Goal: Task Accomplishment & Management: Manage account settings

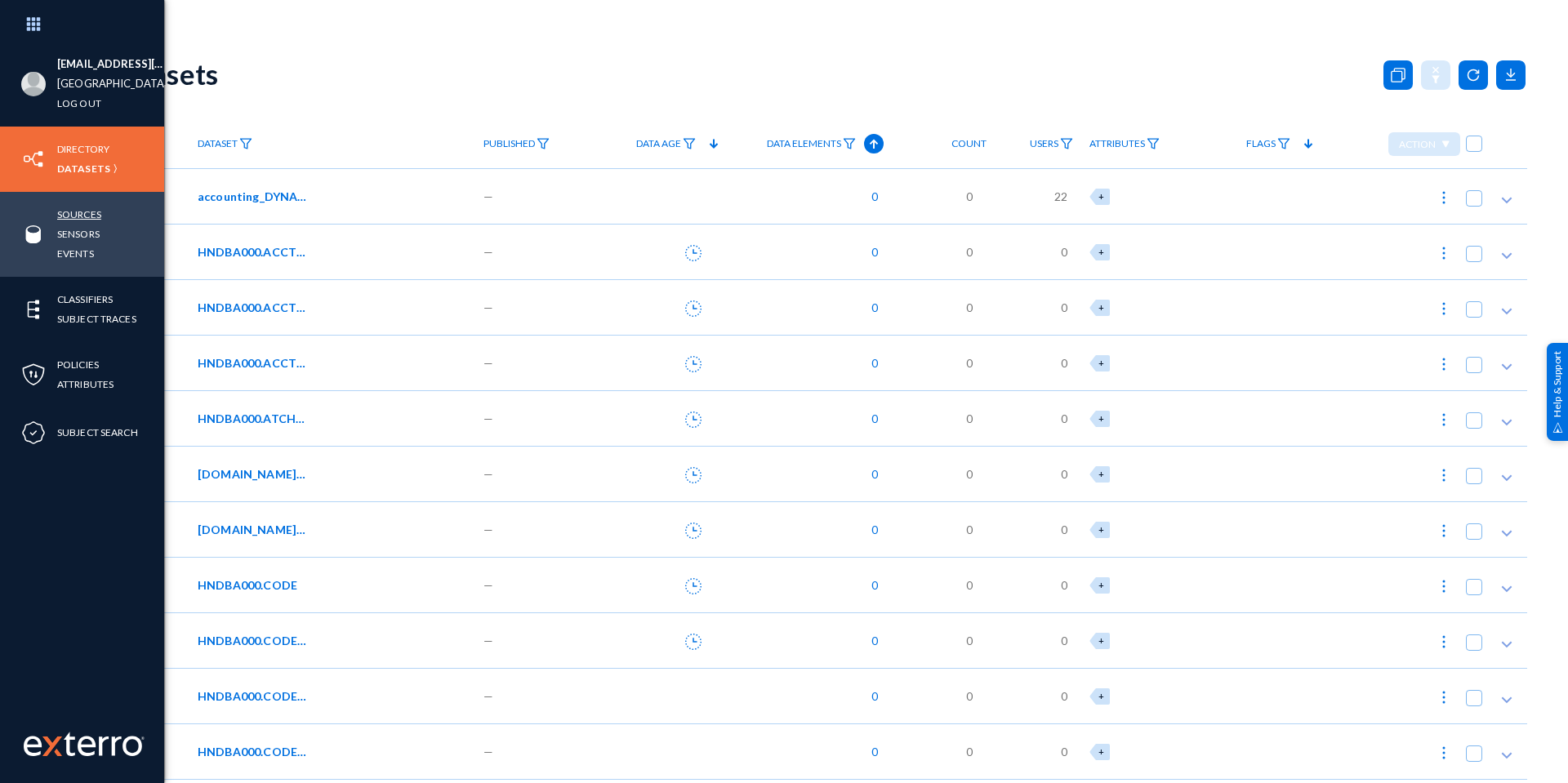
click at [81, 217] on link "Sources" at bounding box center [80, 214] width 44 height 19
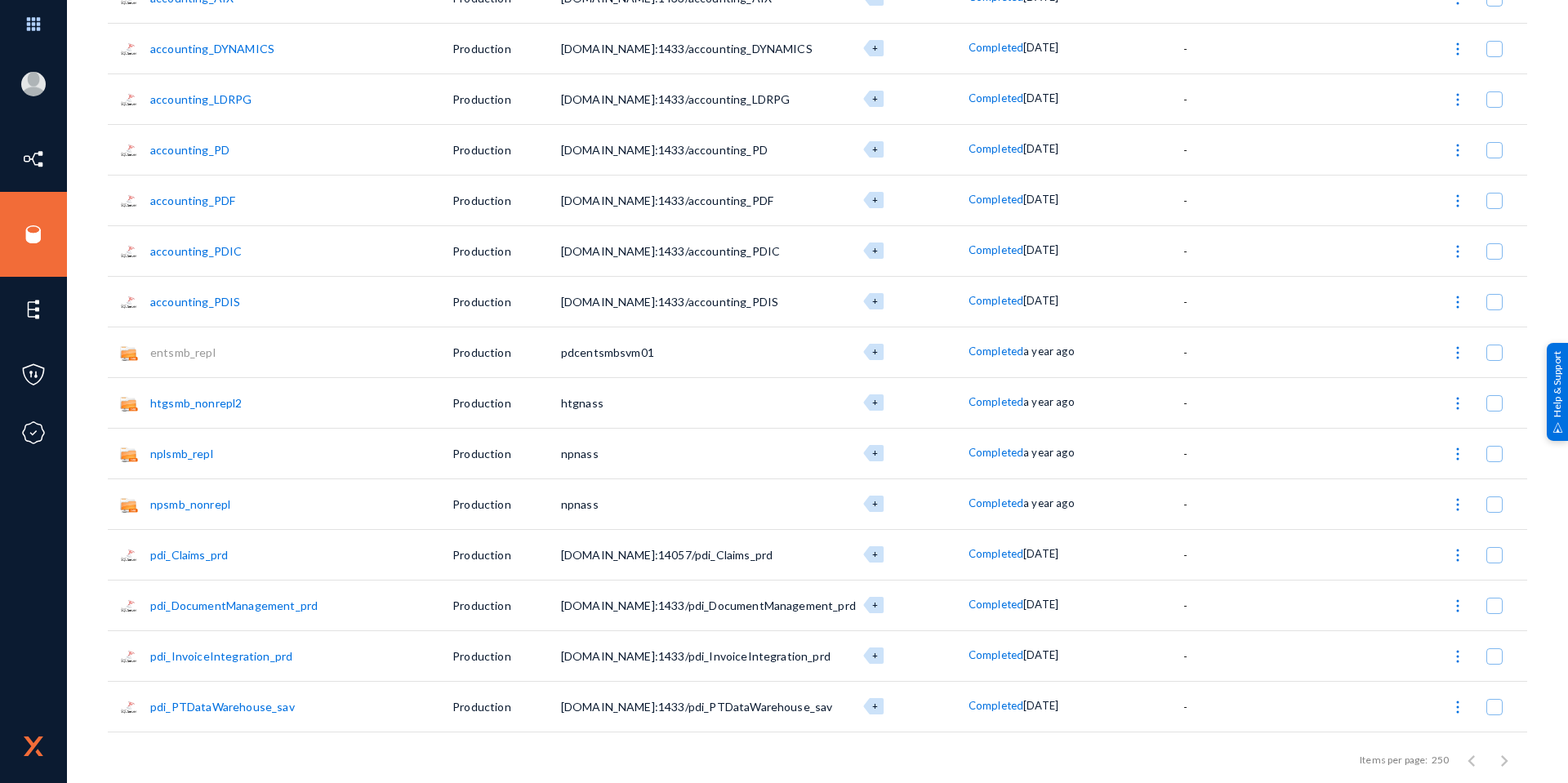
scroll to position [1878, 0]
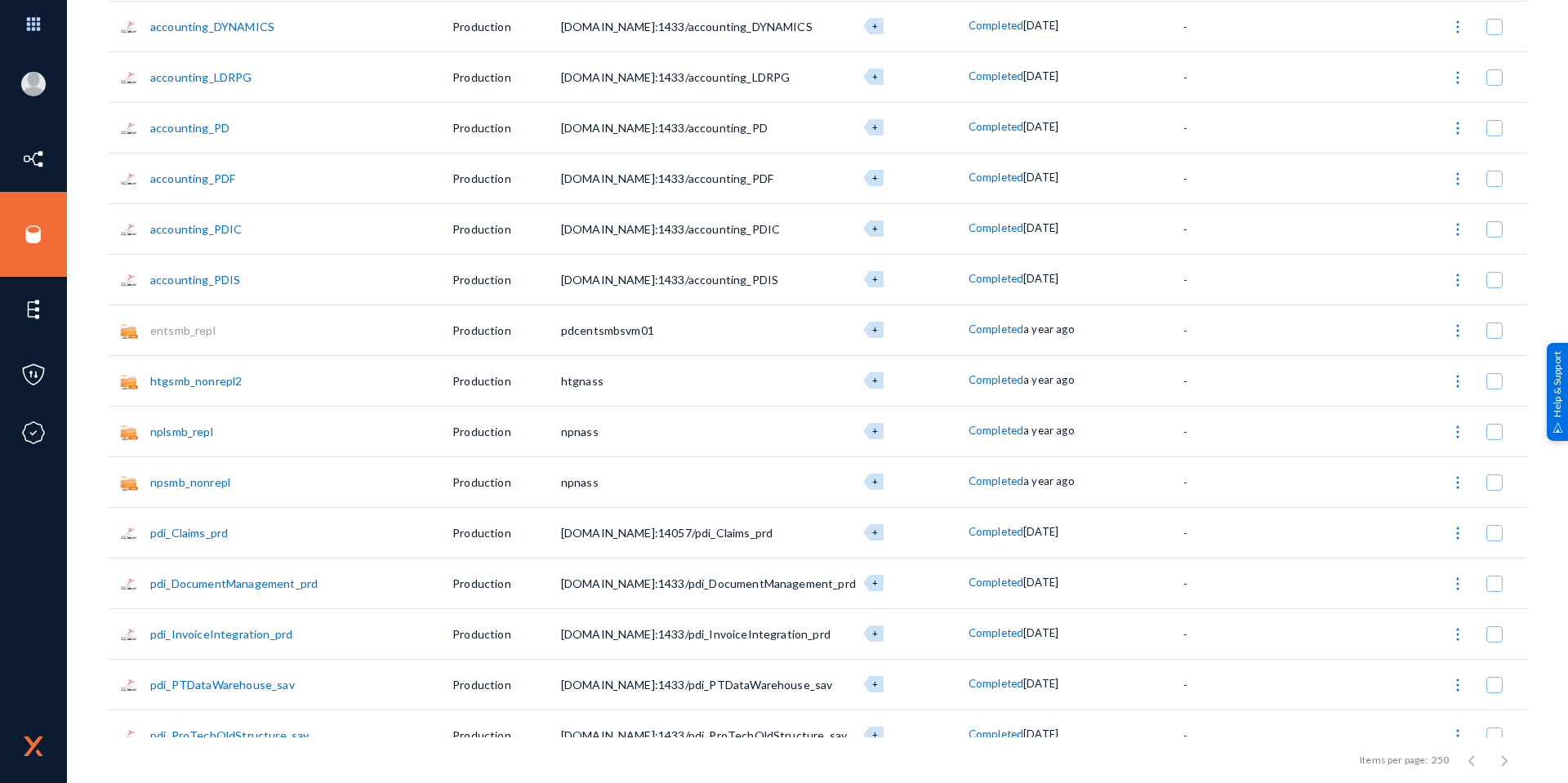
click at [178, 533] on link "pdi_Claims_prd" at bounding box center [189, 533] width 78 height 14
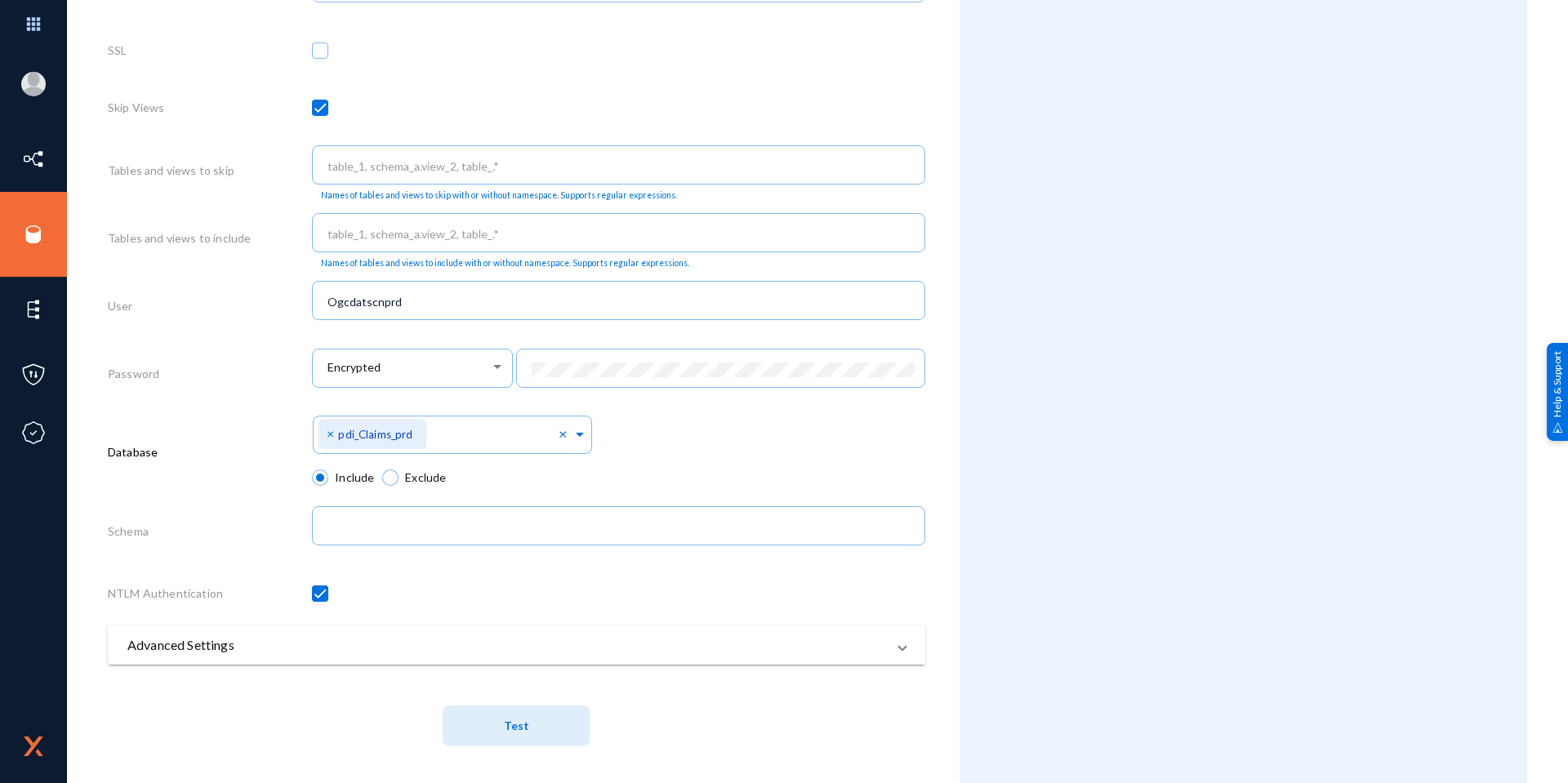
scroll to position [638, 0]
click at [575, 431] on span at bounding box center [580, 427] width 15 height 18
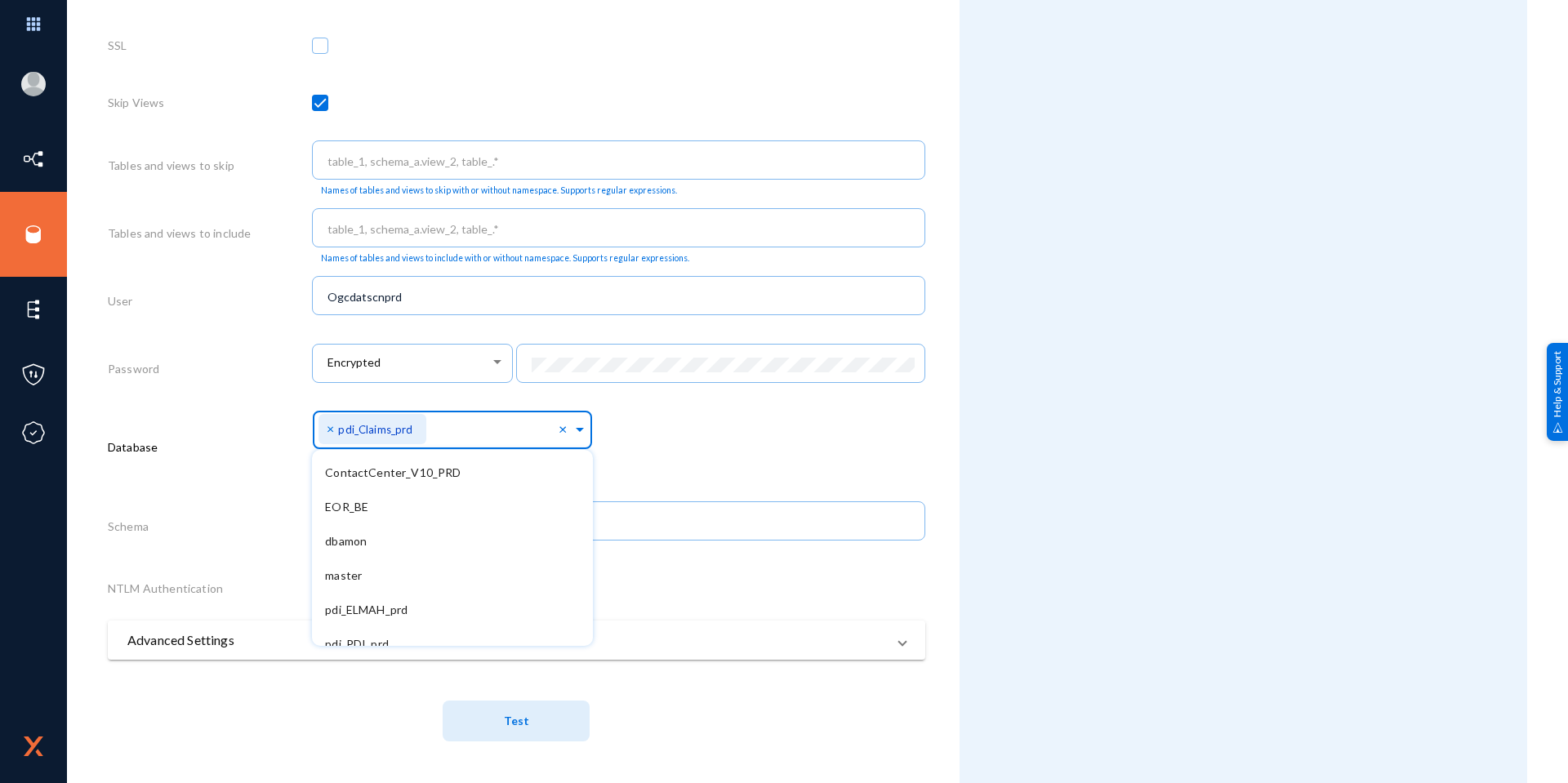
scroll to position [319, 0]
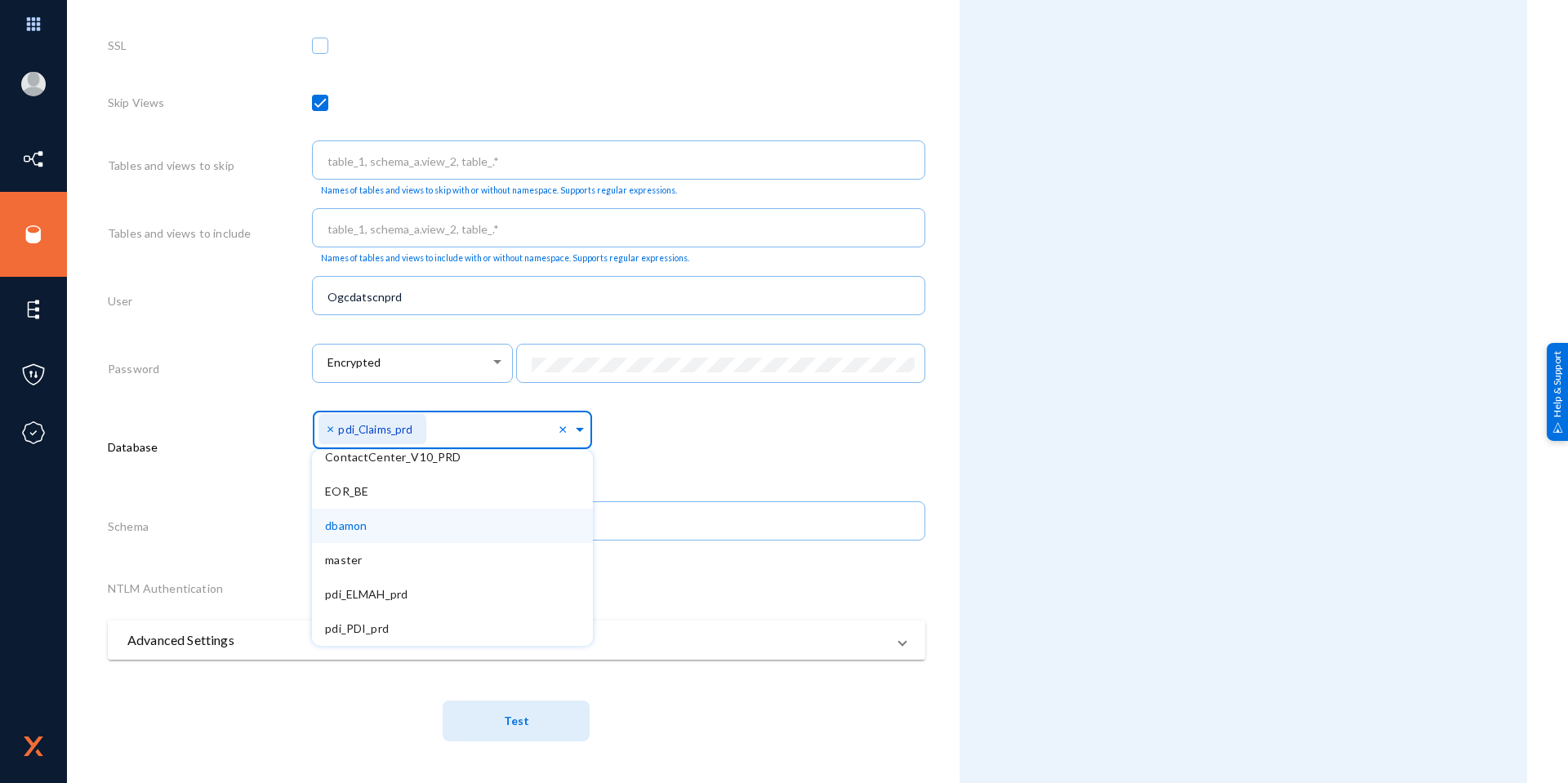
click at [1121, 568] on div "Attributes Add Attribute" at bounding box center [1243, 93] width 568 height 1382
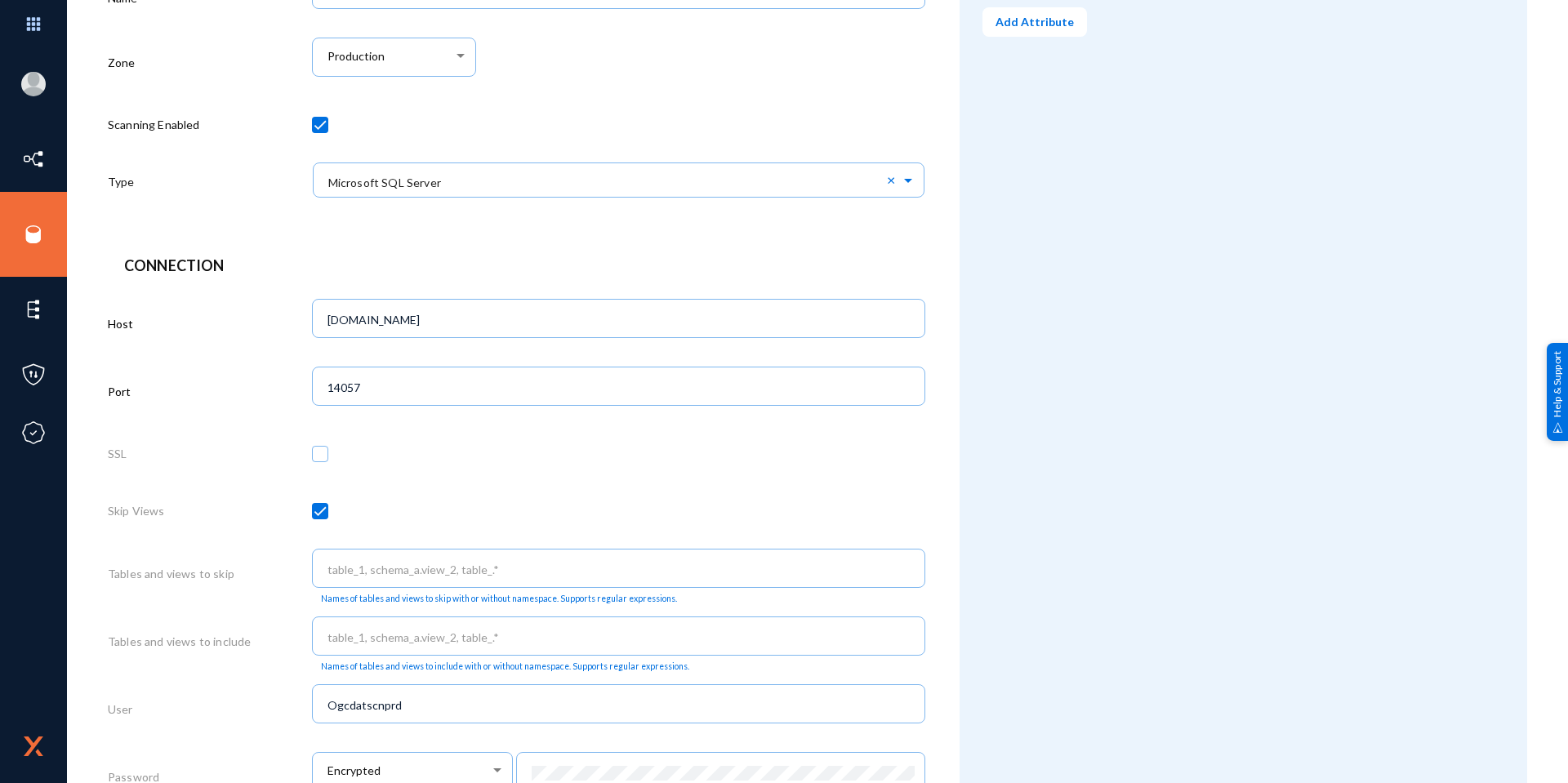
scroll to position [0, 0]
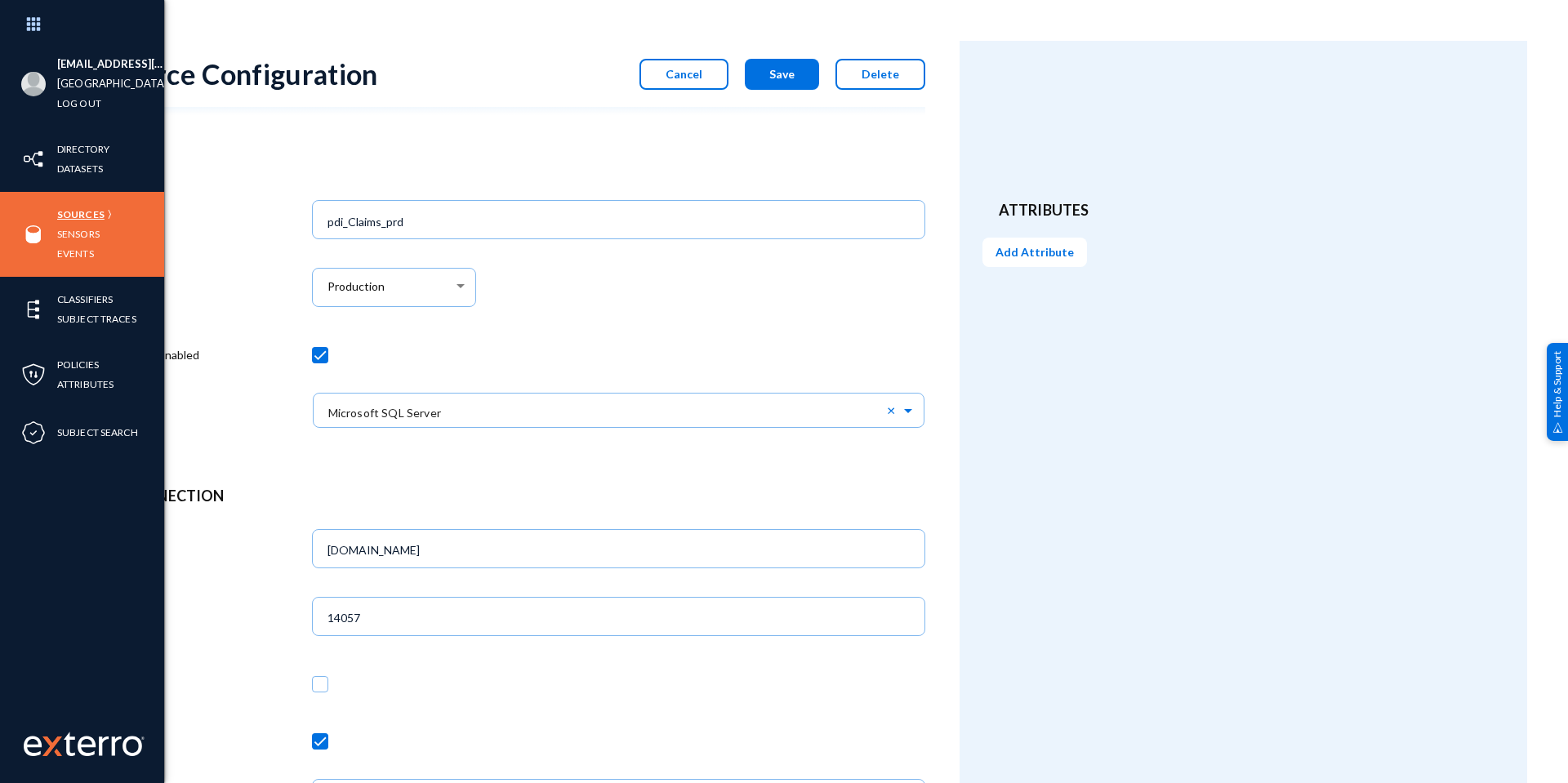
click at [84, 216] on link "Sources" at bounding box center [81, 214] width 47 height 19
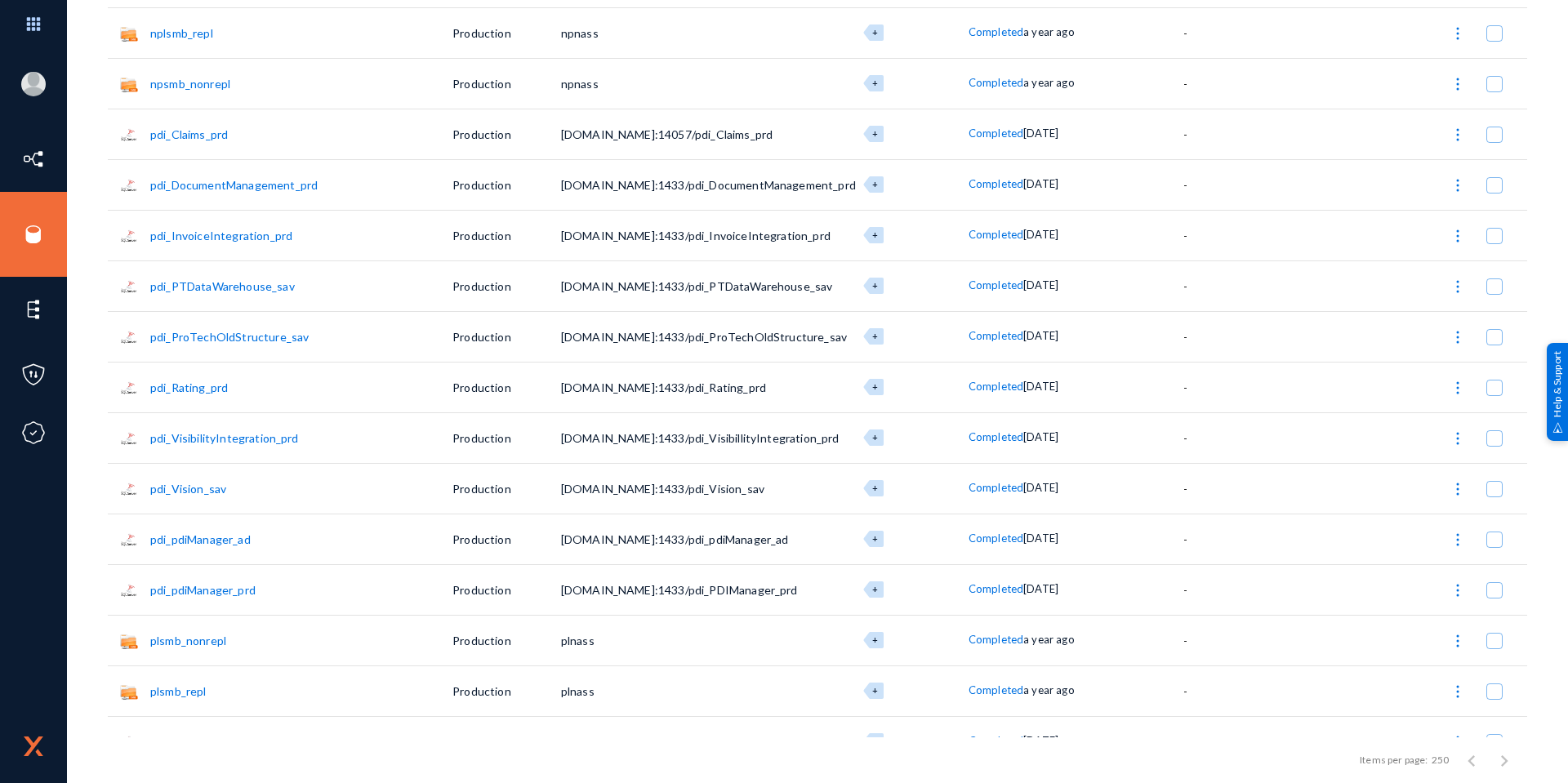
scroll to position [2277, 0]
click at [213, 136] on link "pdi_Claims_prd" at bounding box center [189, 134] width 78 height 14
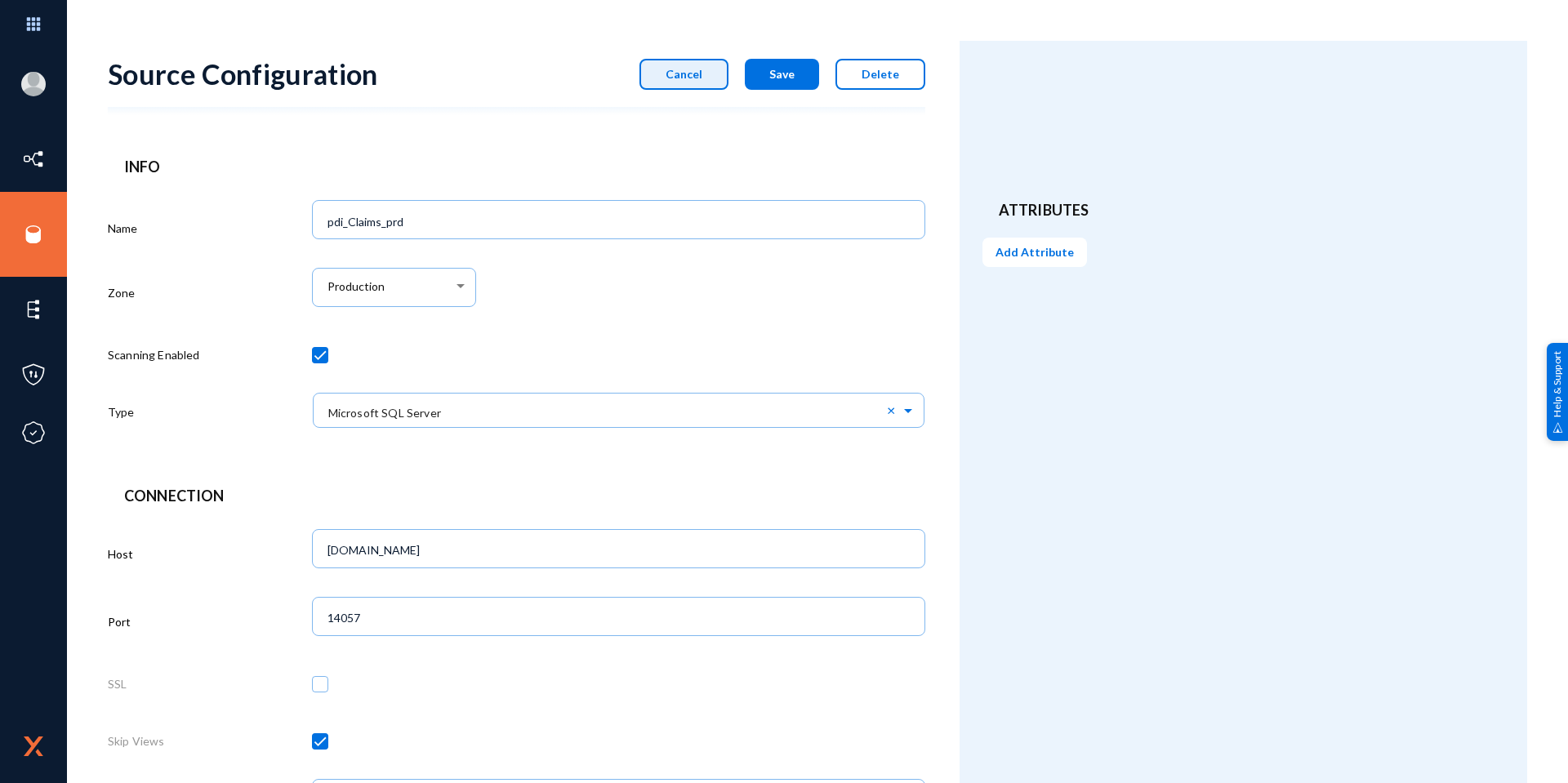
click at [658, 79] on button "Cancel" at bounding box center [684, 73] width 89 height 31
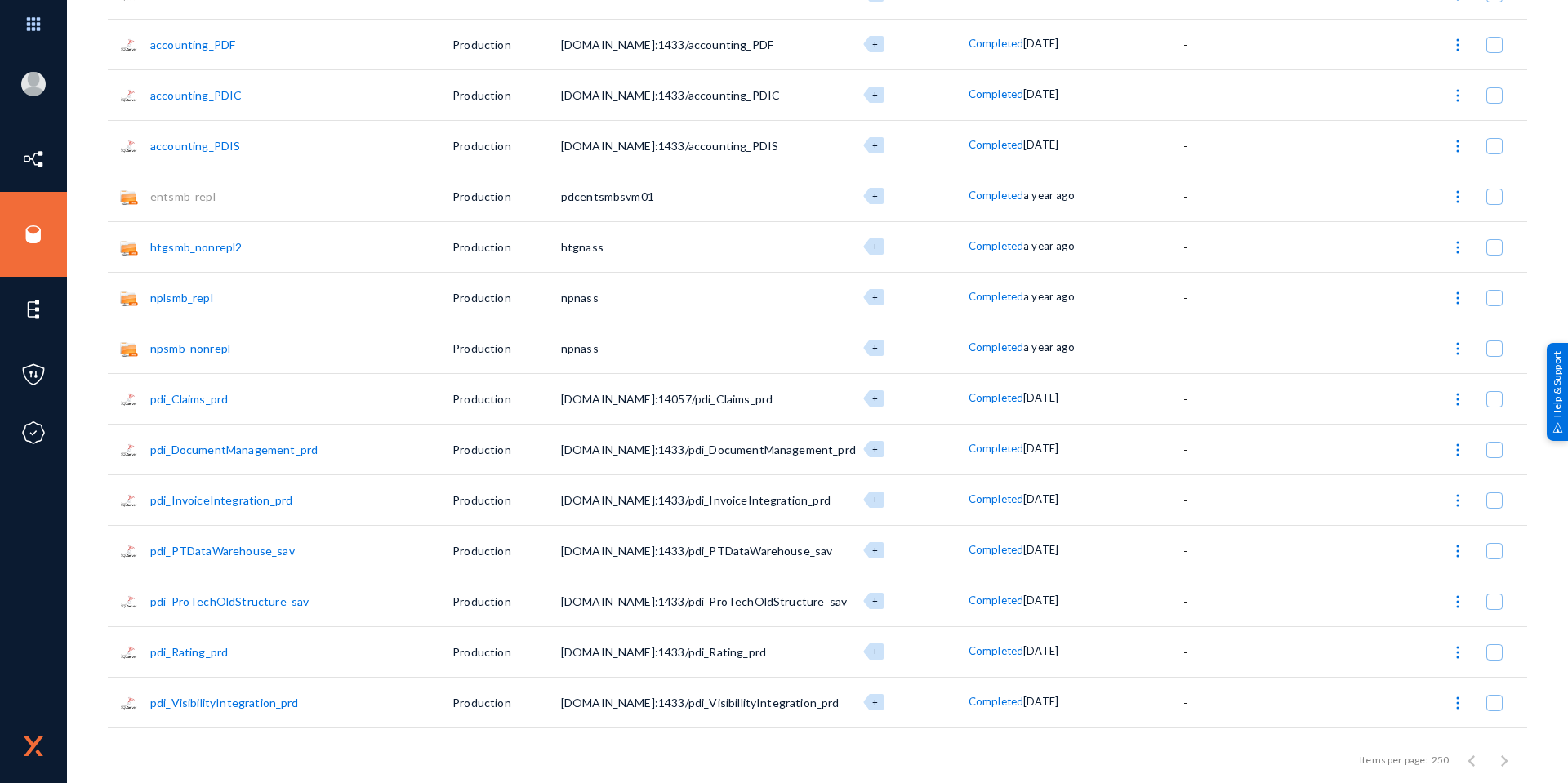
scroll to position [2042, 0]
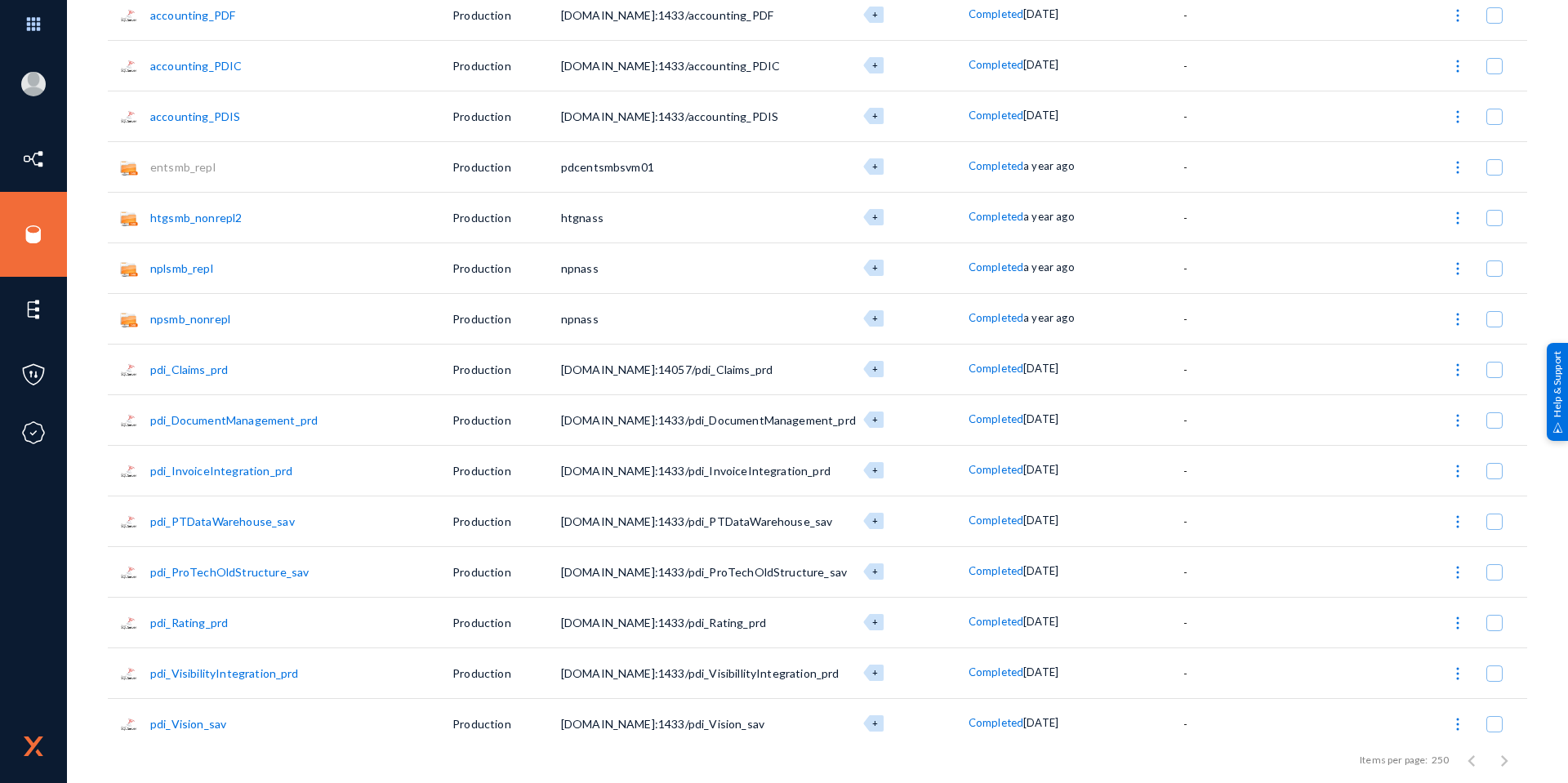
click at [1495, 370] on span at bounding box center [1494, 371] width 17 height 17
click at [1495, 377] on input "checkbox" at bounding box center [1494, 378] width 2 height 2
checkbox input "true"
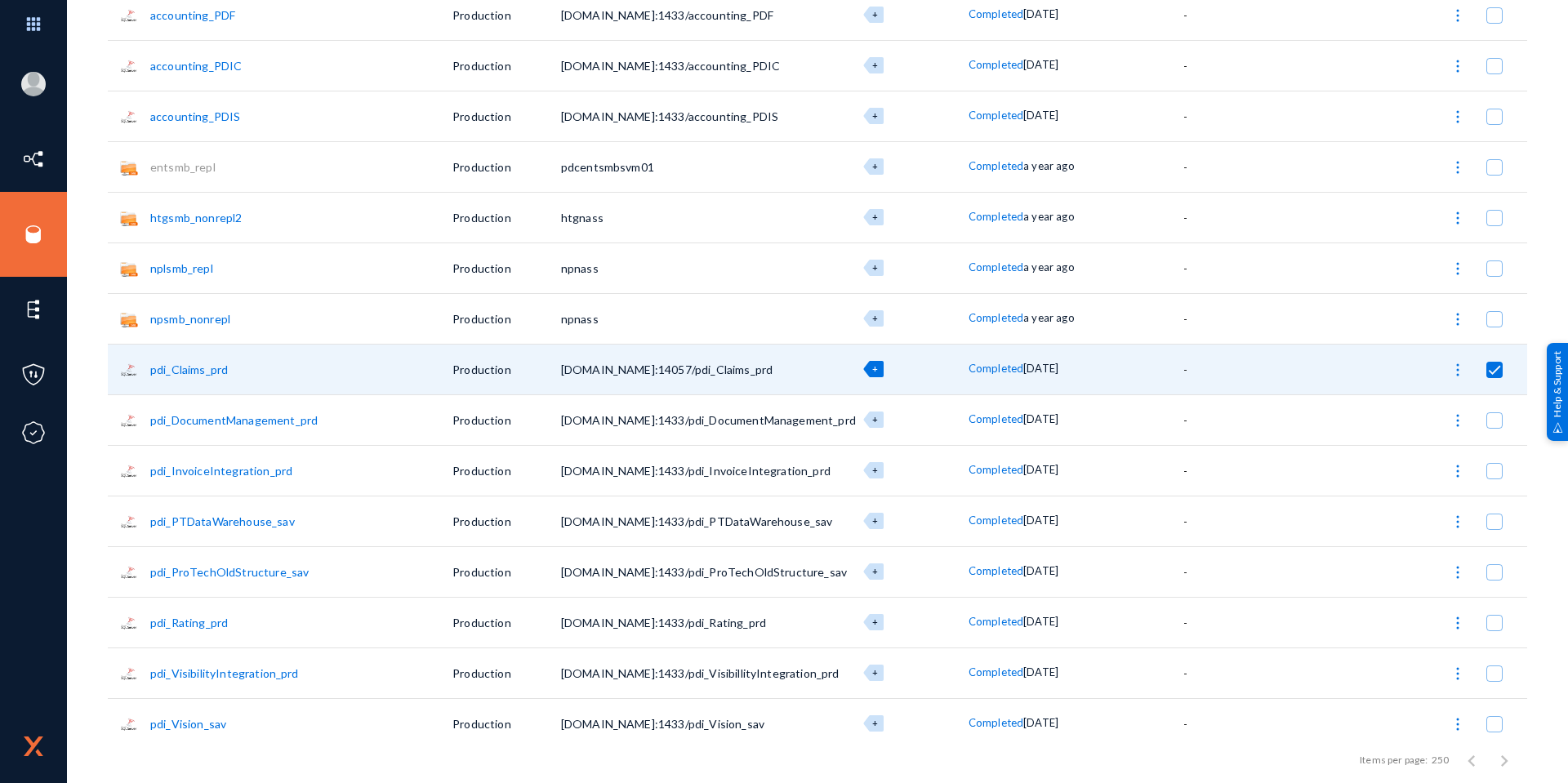
click at [1460, 370] on img at bounding box center [1458, 371] width 17 height 17
click at [1369, 521] on button "Copy Source" at bounding box center [1386, 530] width 166 height 39
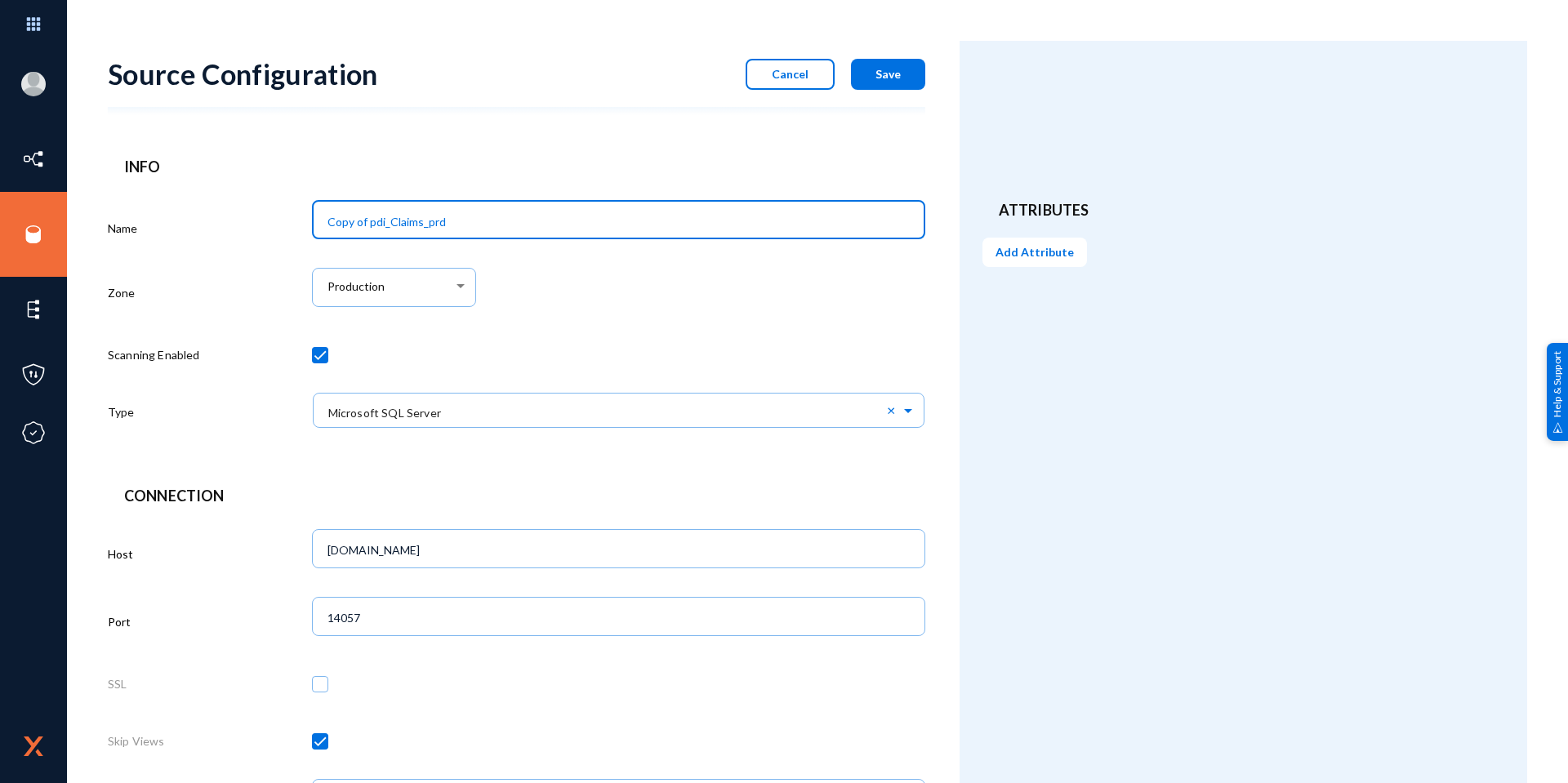
drag, startPoint x: 363, startPoint y: 223, endPoint x: 254, endPoint y: 221, distance: 109.0
click at [253, 221] on div "Name Copy of pdi_Claims_prd Zone Production Scanning Enabled Type × Microsoft S…" at bounding box center [516, 320] width 817 height 250
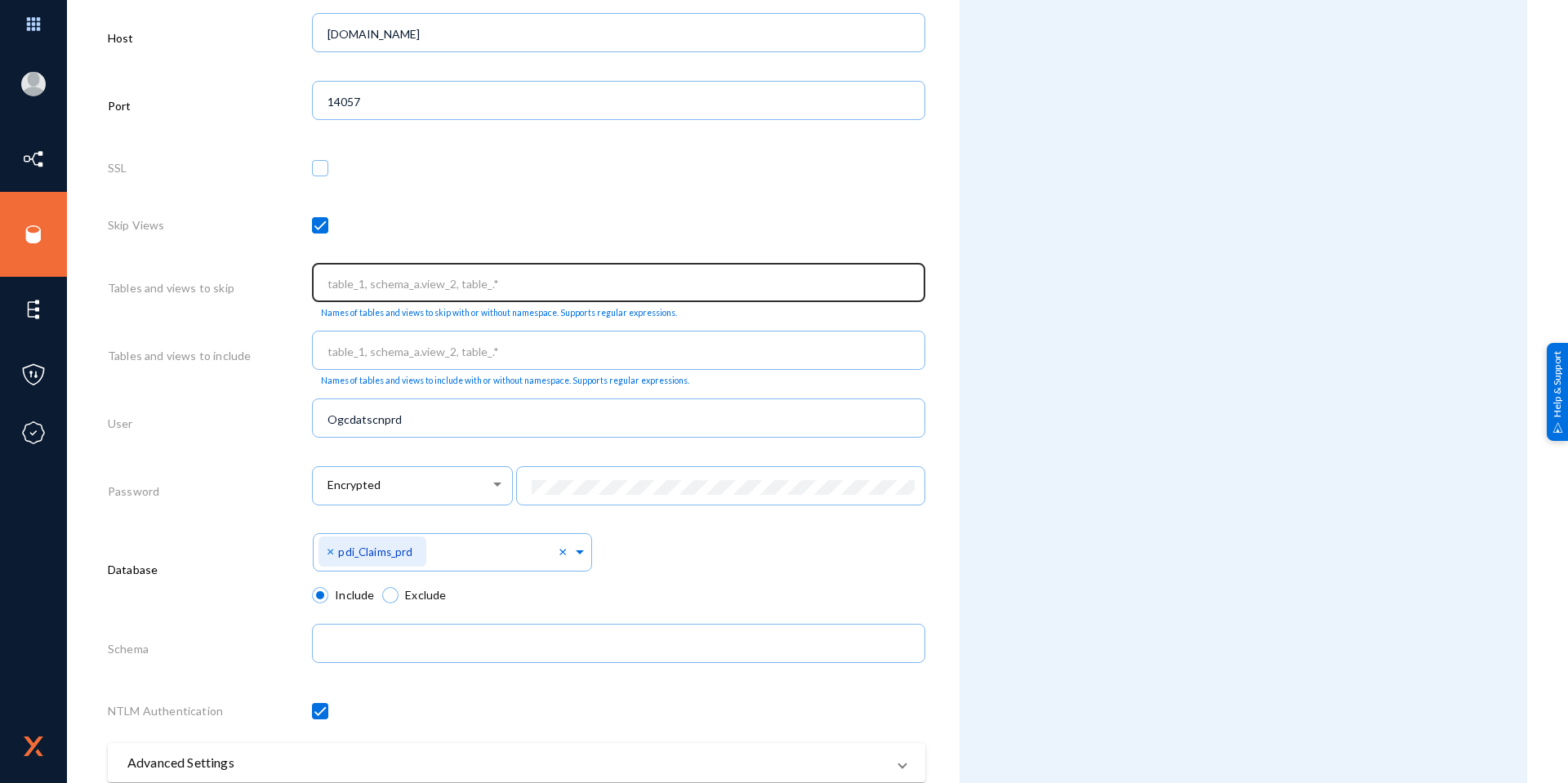
scroll to position [638, 0]
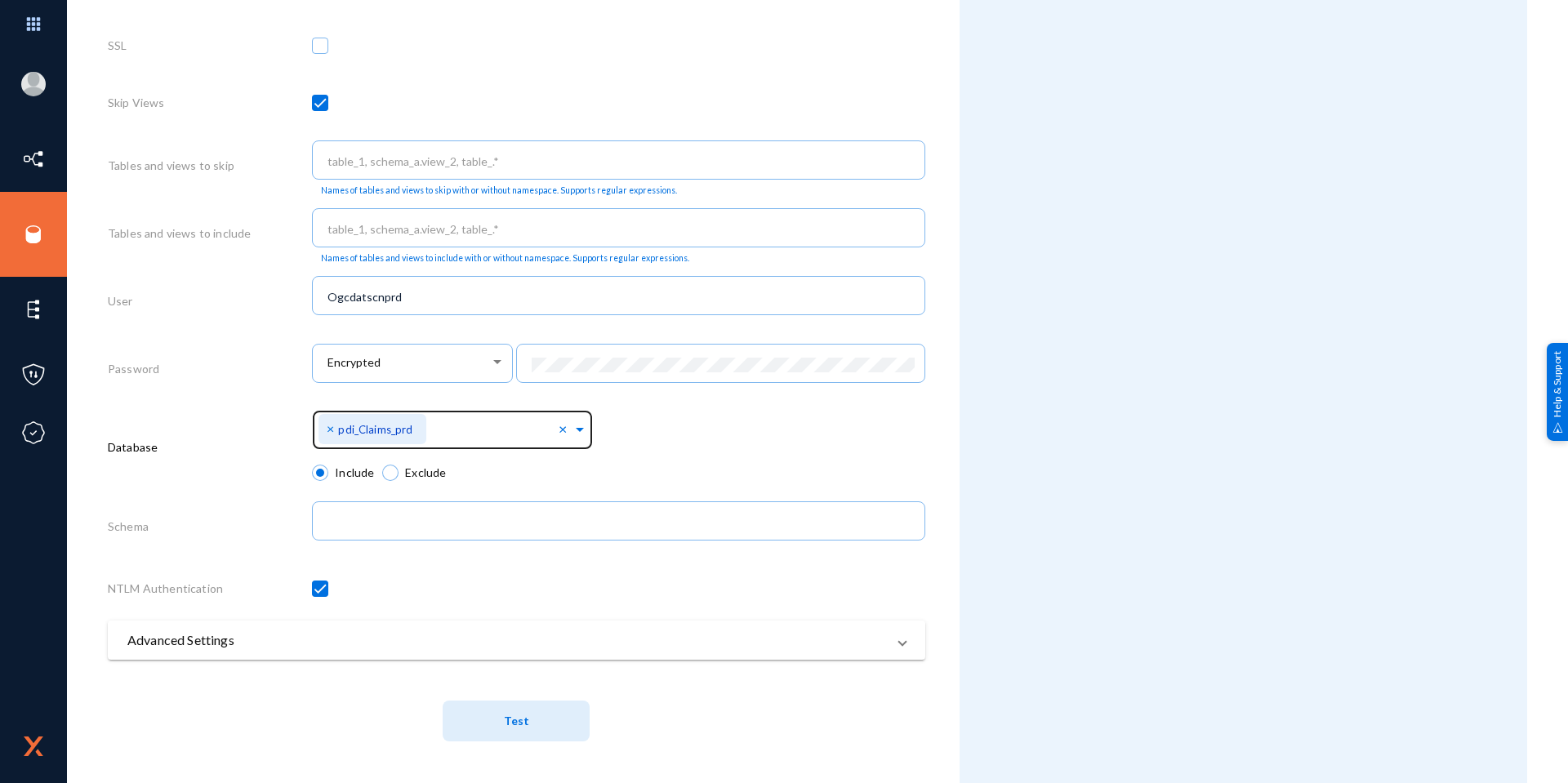
type input "pdi_ELMAH_prd"
click at [574, 431] on span at bounding box center [580, 427] width 15 height 18
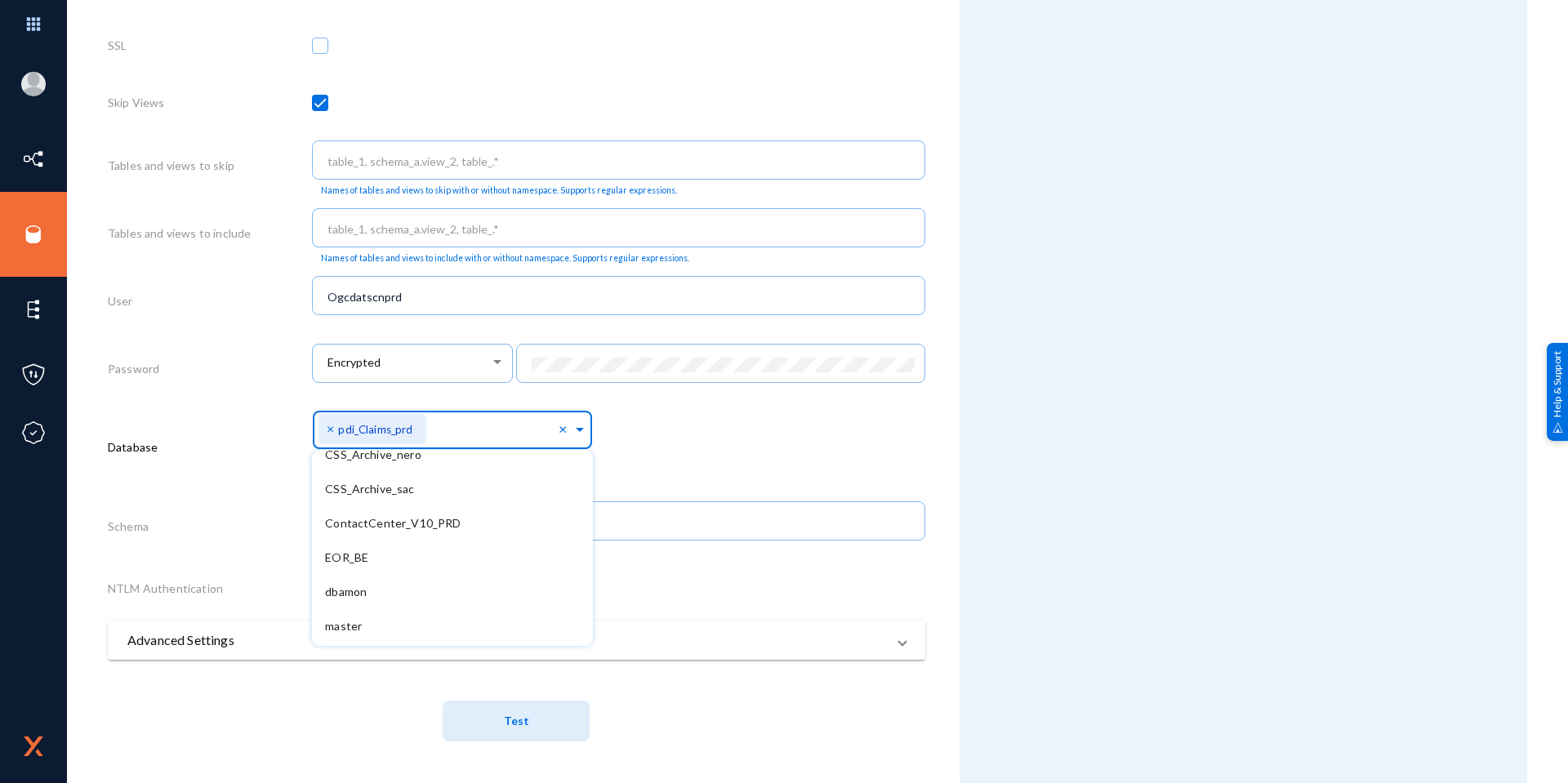
scroll to position [319, 0]
click at [445, 600] on div "pdi_ELMAH_prd" at bounding box center [452, 594] width 281 height 34
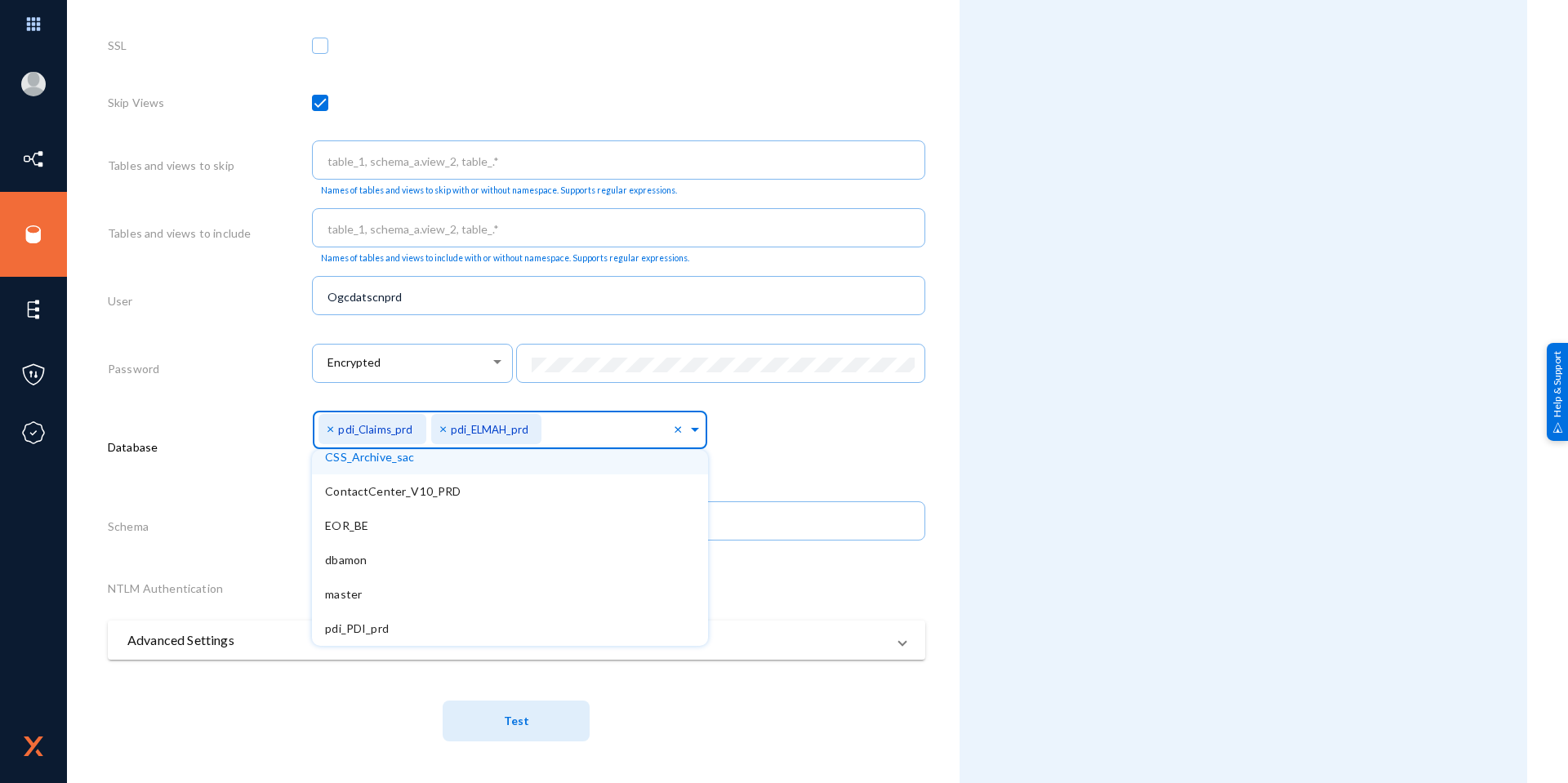
click at [330, 430] on span "×" at bounding box center [332, 428] width 11 height 16
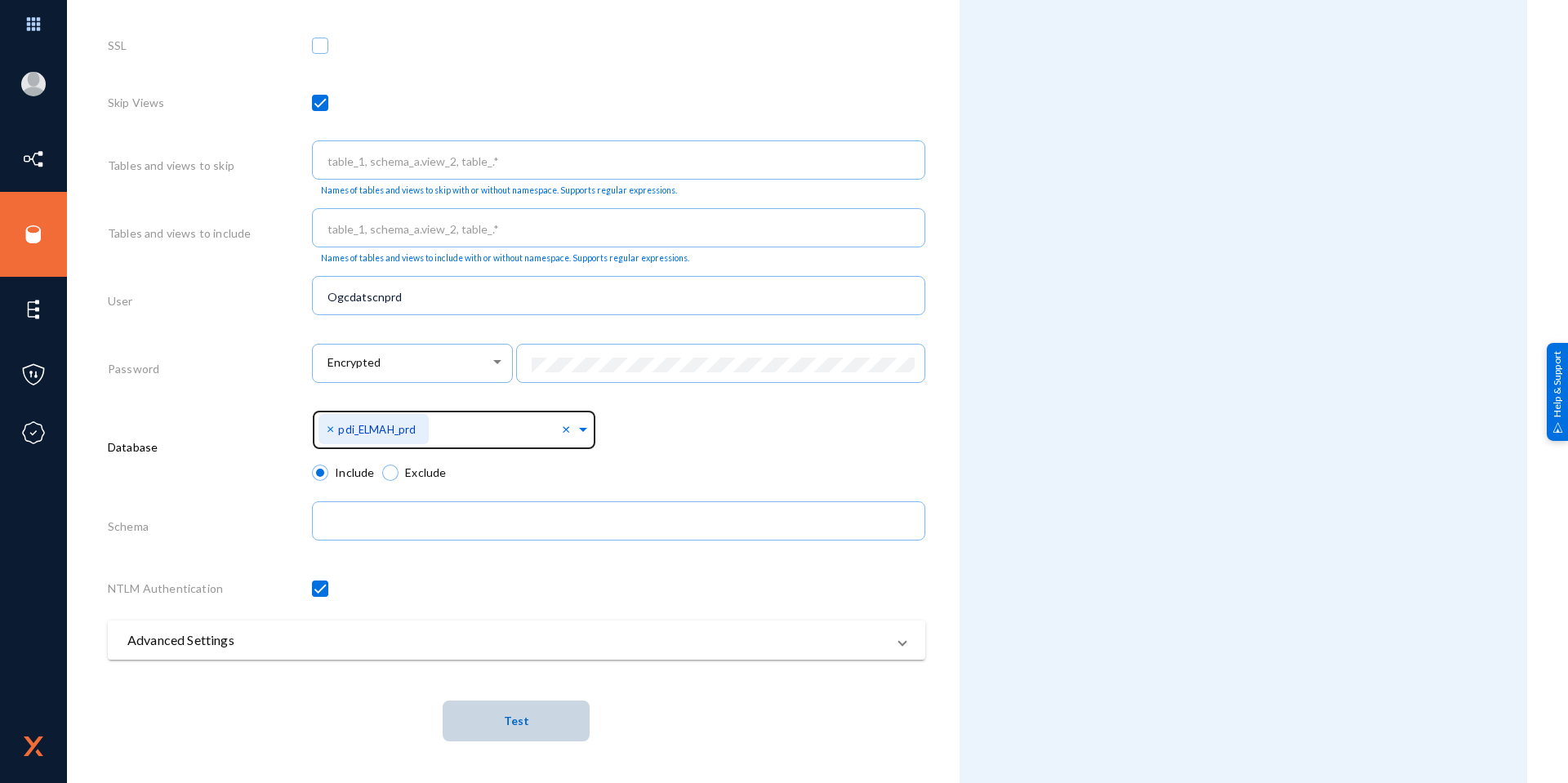
click at [539, 719] on button "Test" at bounding box center [516, 721] width 147 height 41
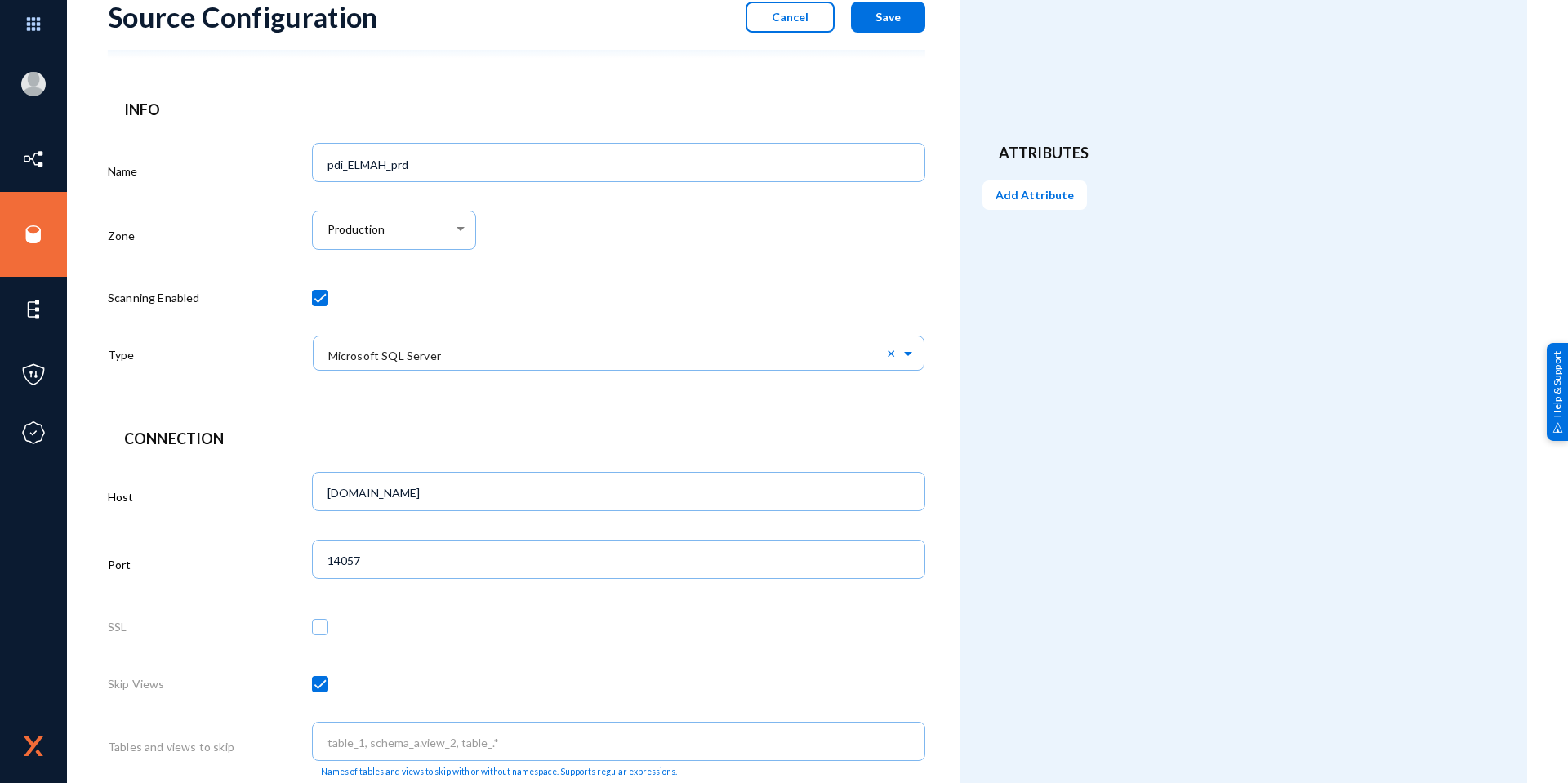
scroll to position [0, 0]
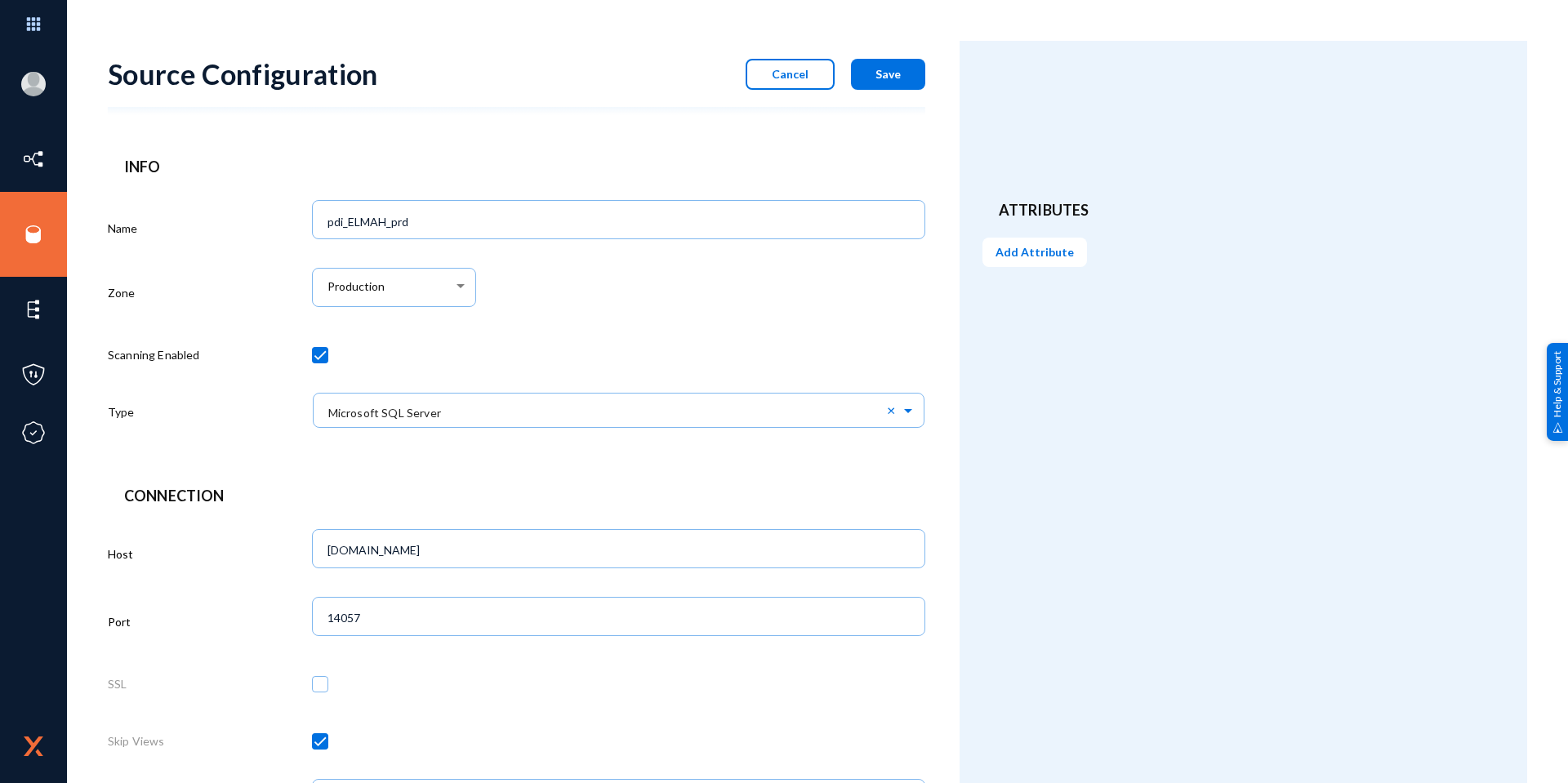
click at [884, 81] on button "Save" at bounding box center [888, 73] width 74 height 31
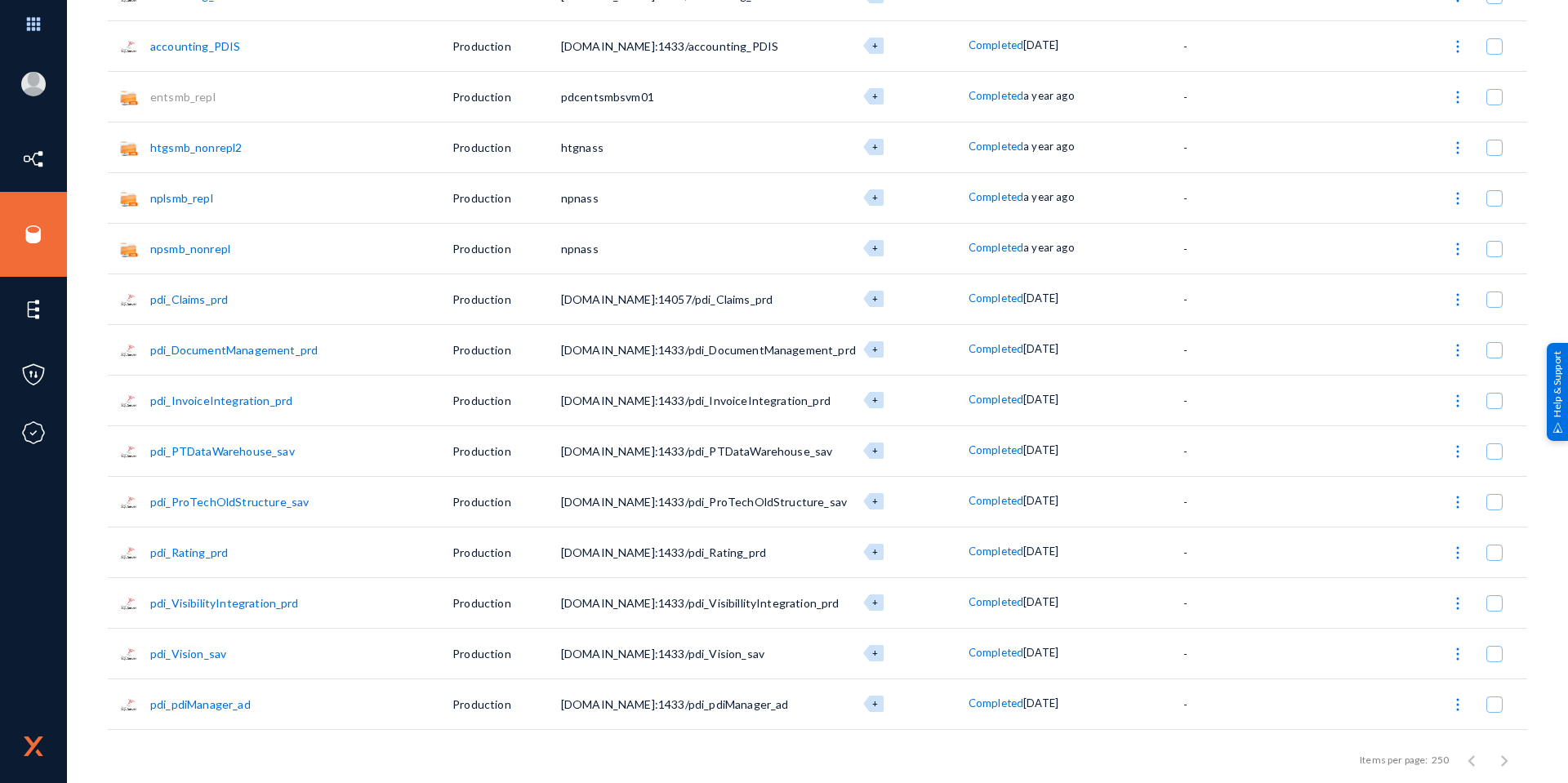
scroll to position [2082, 0]
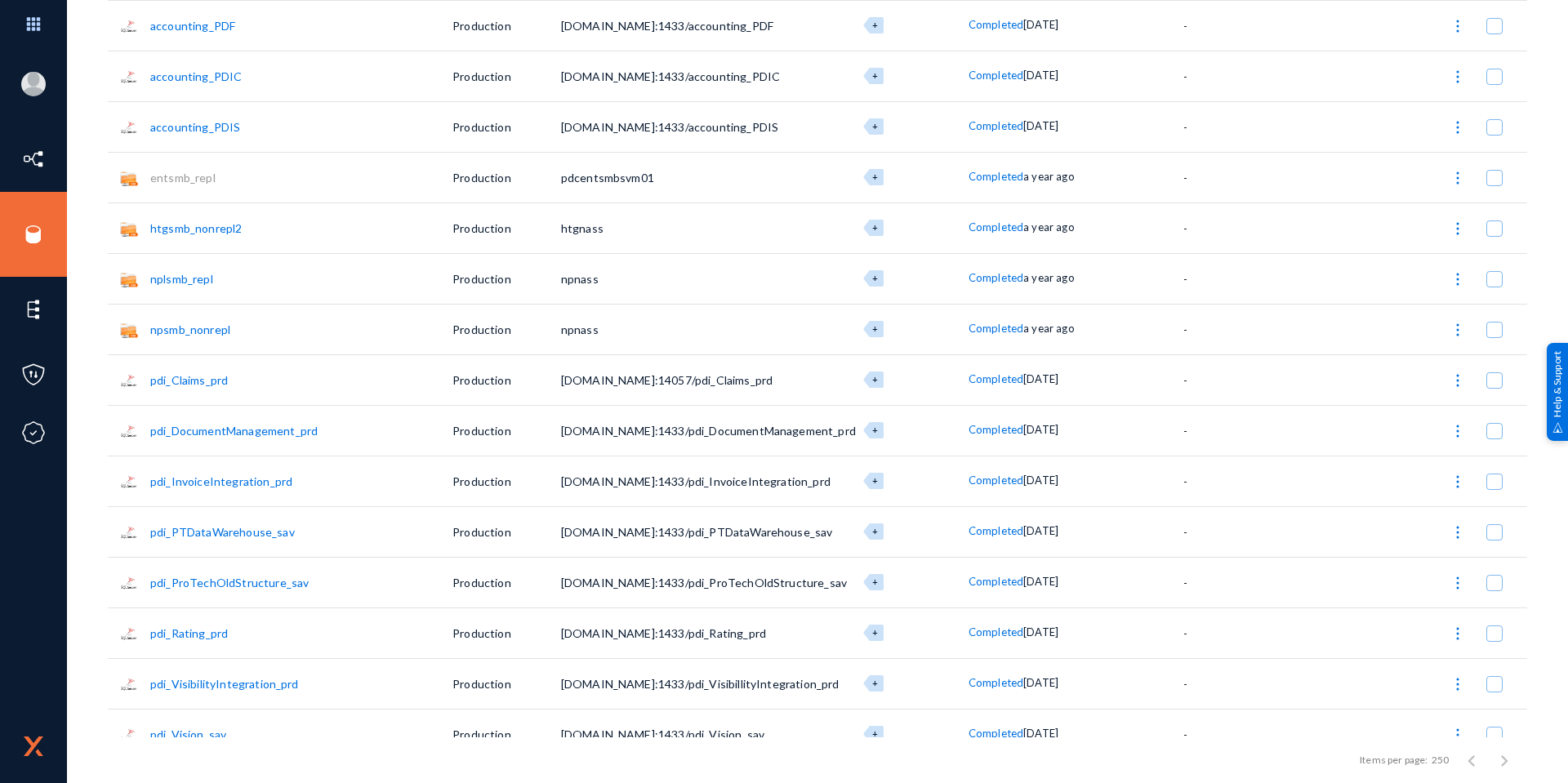
click at [1488, 376] on span at bounding box center [1494, 381] width 17 height 17
click at [1493, 388] on input "checkbox" at bounding box center [1494, 389] width 2 height 2
checkbox input "true"
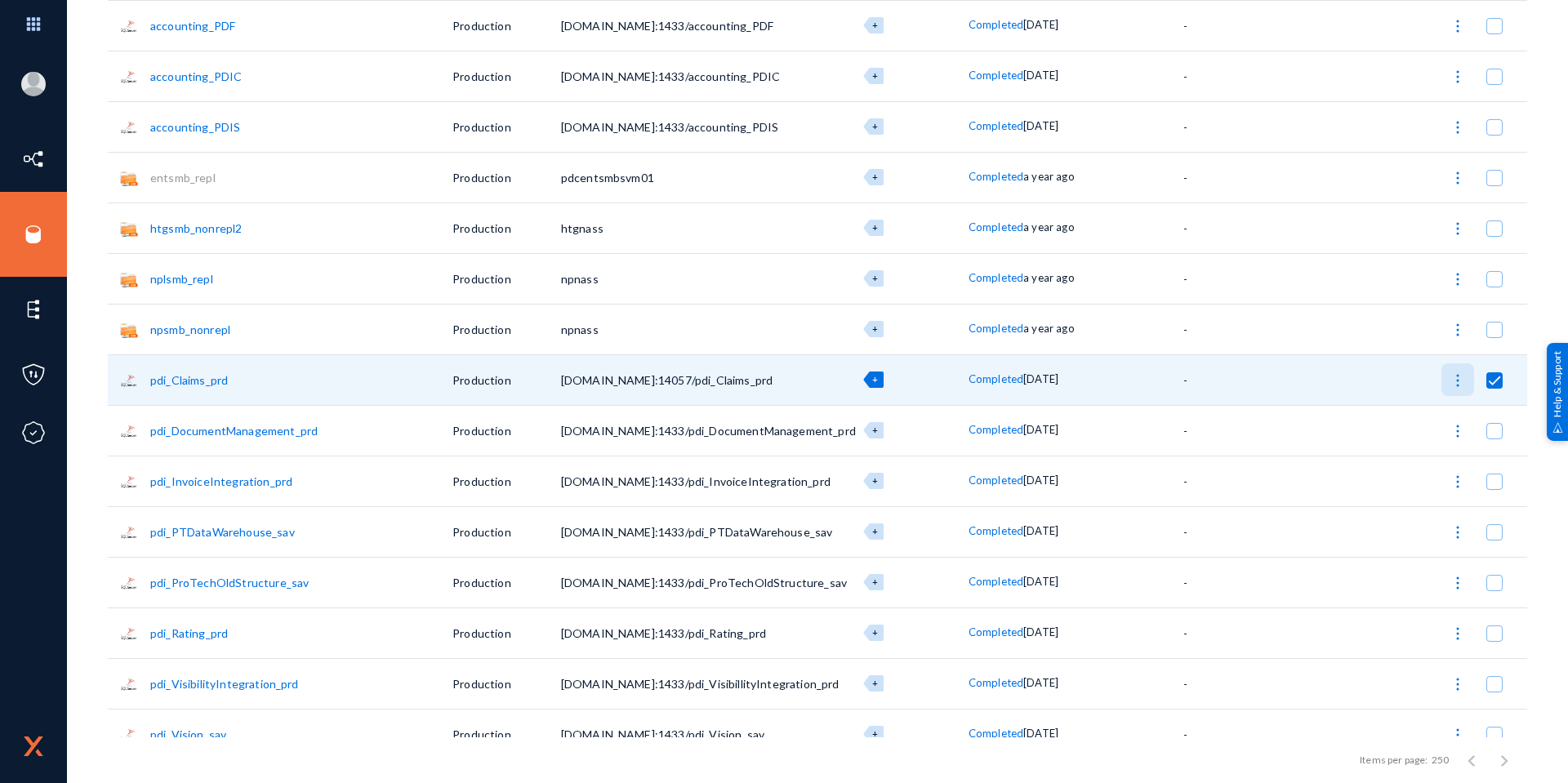
click at [1449, 380] on img at bounding box center [1458, 381] width 17 height 17
click at [1390, 530] on button "Copy Source" at bounding box center [1386, 540] width 166 height 39
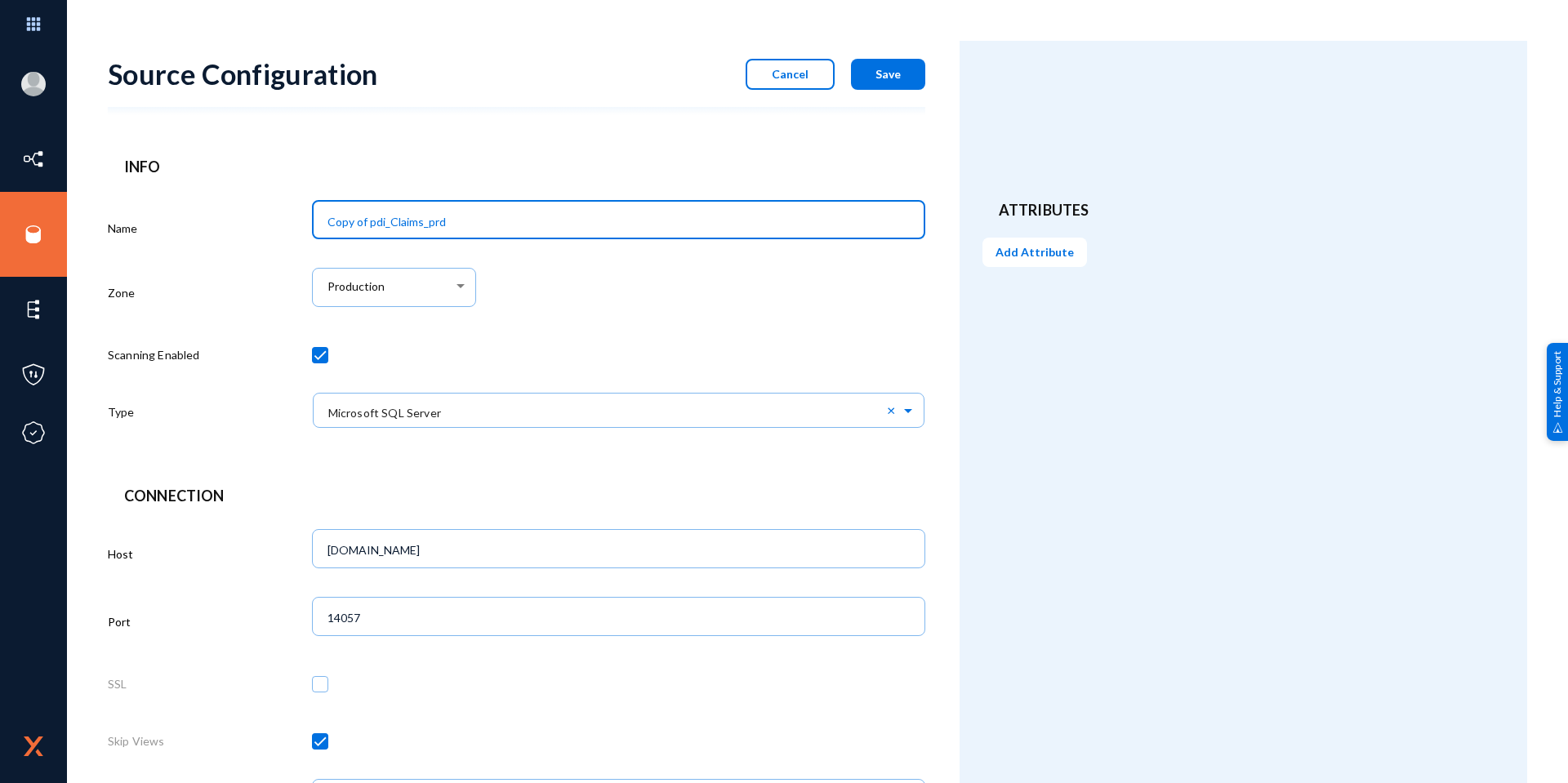
drag, startPoint x: 369, startPoint y: 224, endPoint x: 202, endPoint y: 222, distance: 167.0
click at [202, 222] on div "Name Copy of pdi_Claims_prd Zone Production Scanning Enabled Type × Microsoft S…" at bounding box center [516, 320] width 817 height 250
type input "pdi_ELMAH"
click at [901, 82] on button "Save" at bounding box center [888, 73] width 74 height 31
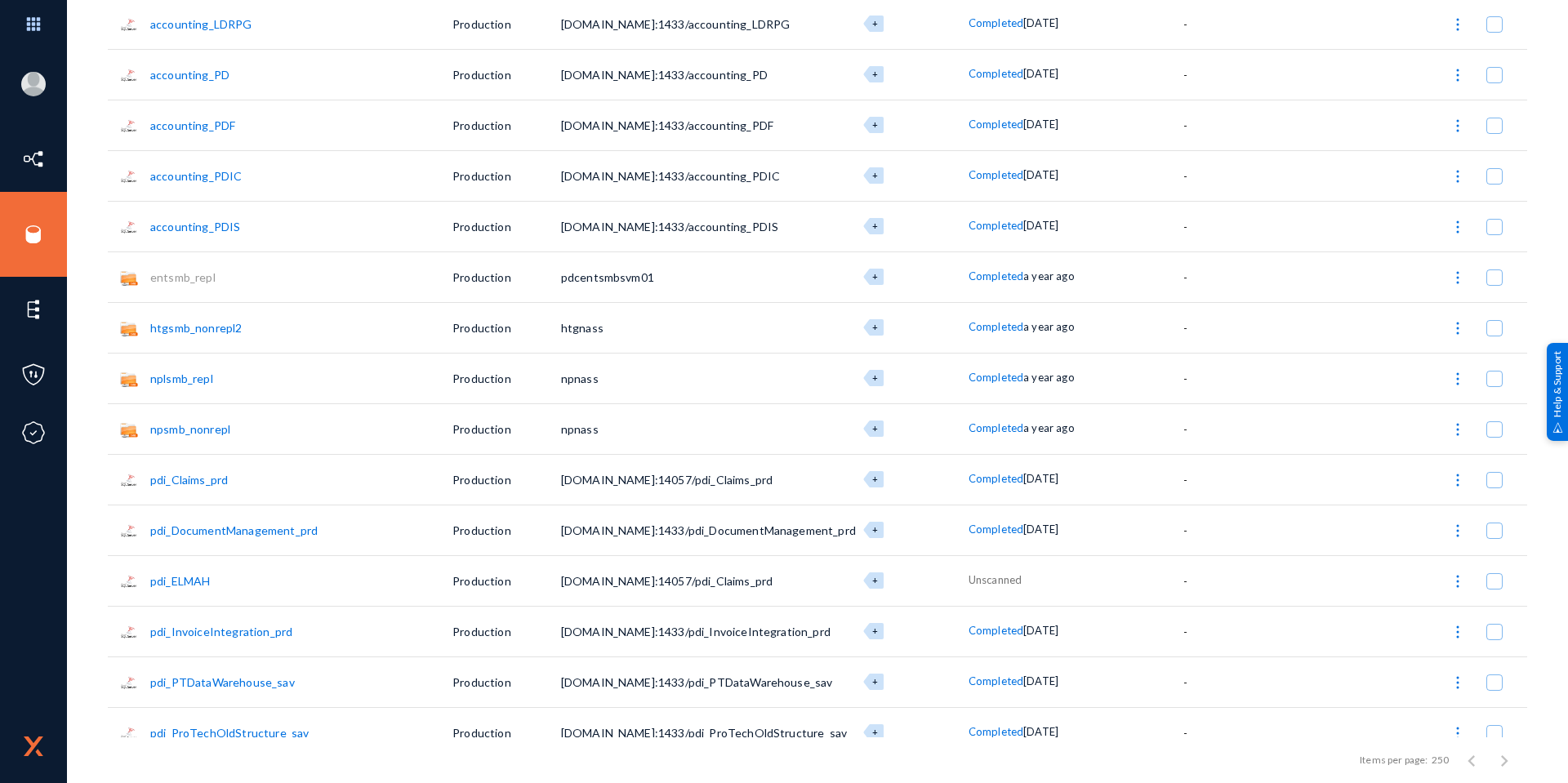
scroll to position [2124, 0]
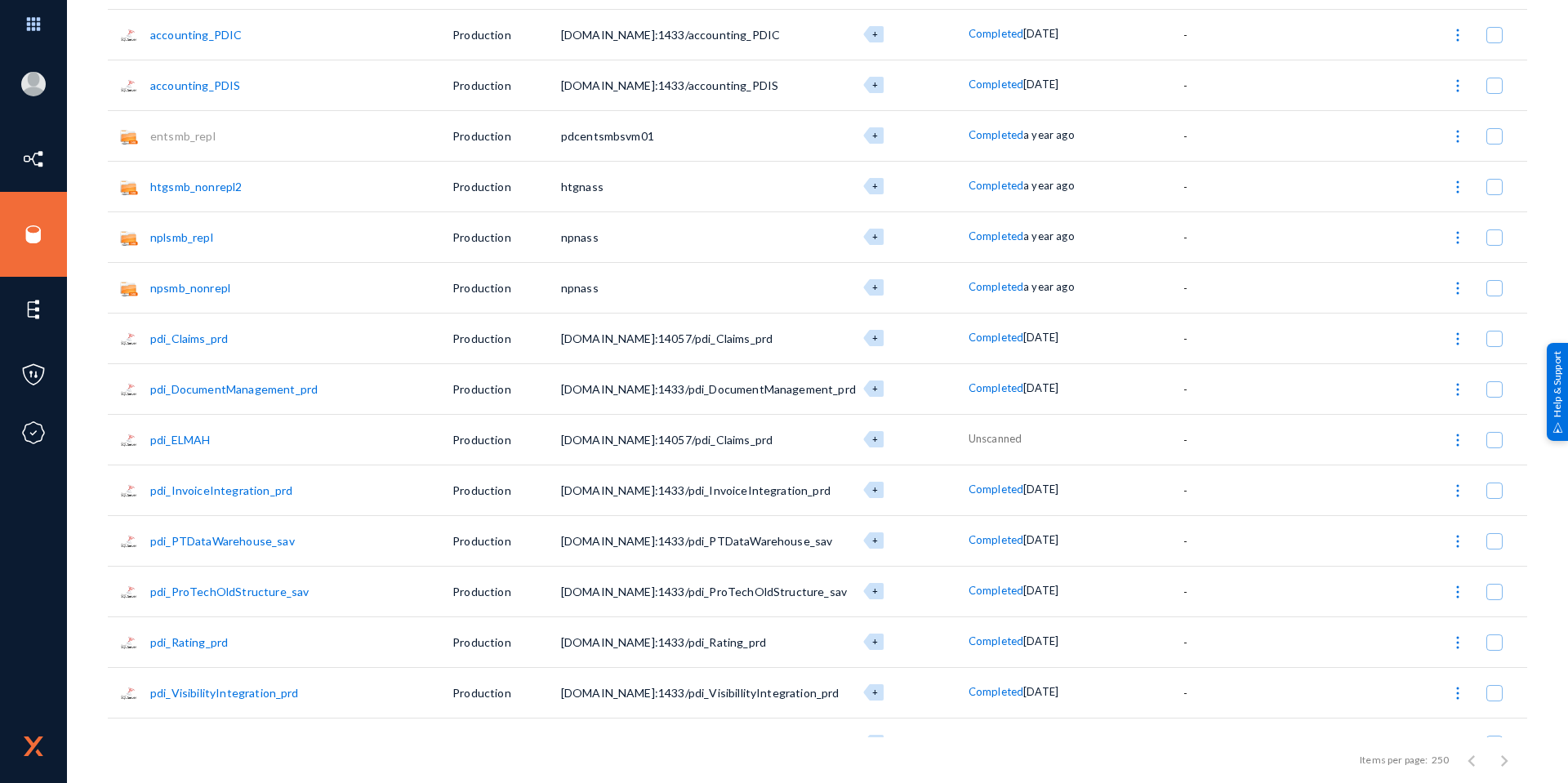
click at [183, 439] on link "pdi_ELMAH" at bounding box center [180, 439] width 59 height 14
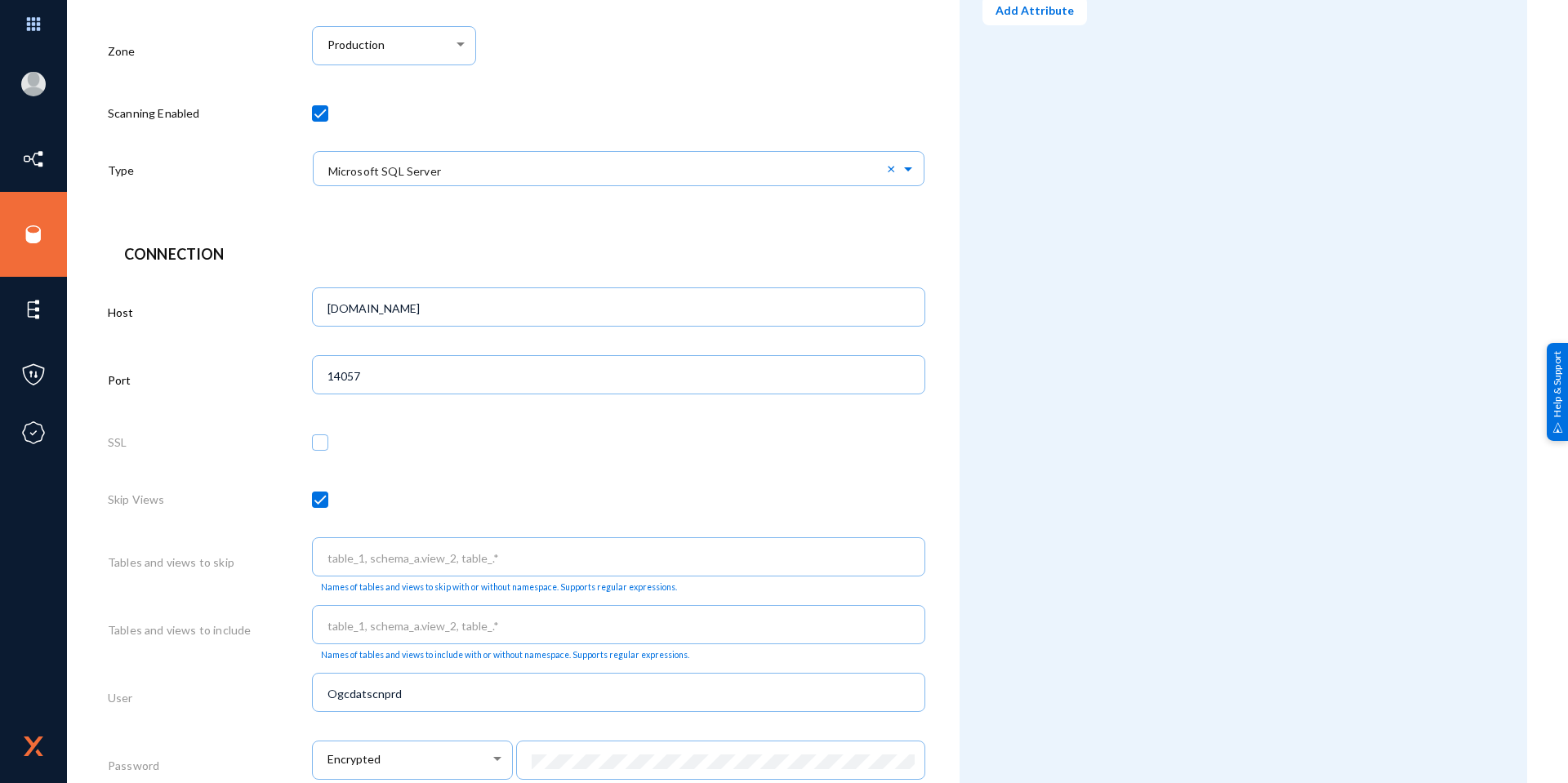
scroll to position [572, 0]
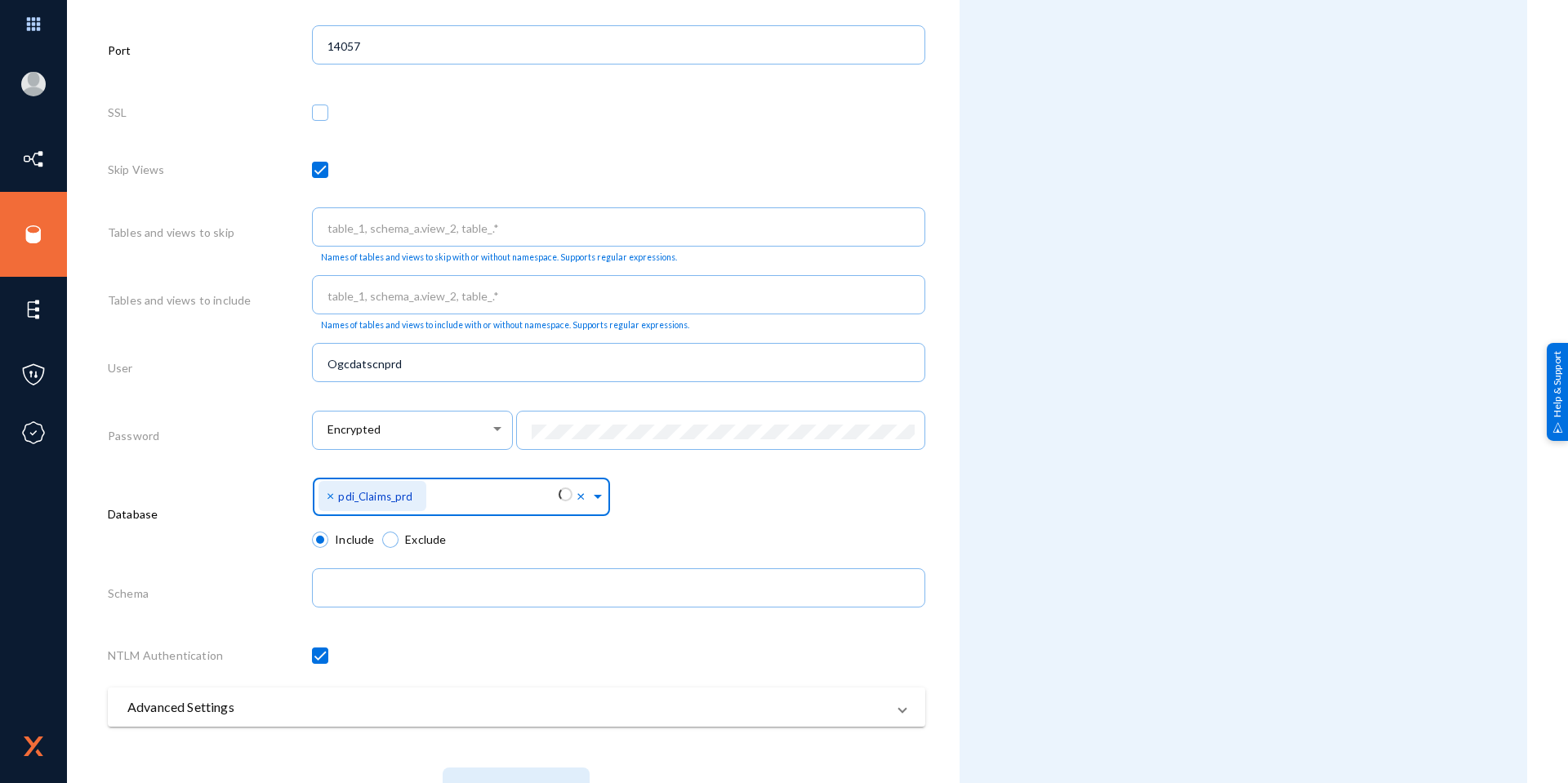
click at [590, 499] on span at bounding box center [597, 495] width 15 height 18
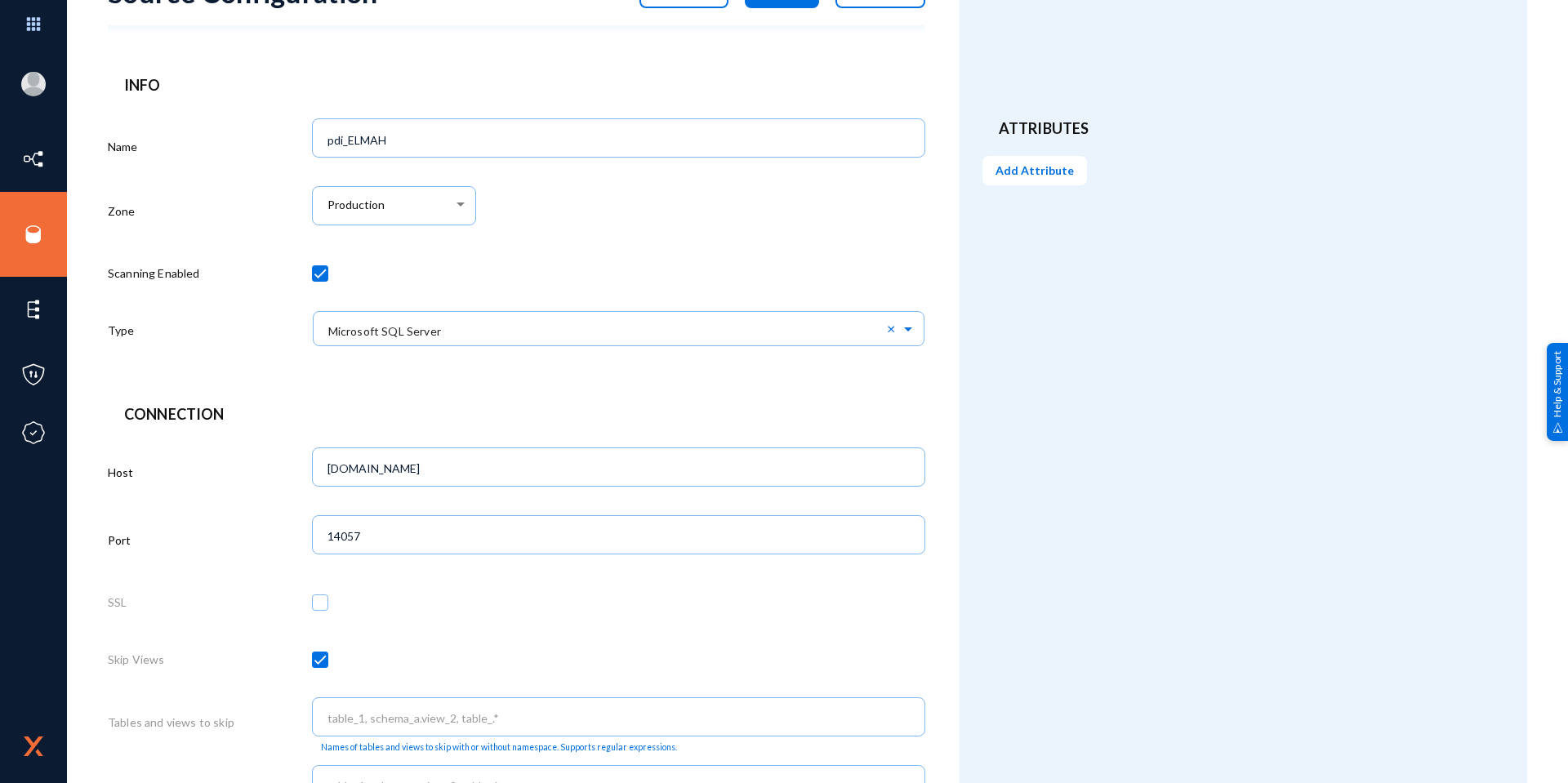
scroll to position [0, 0]
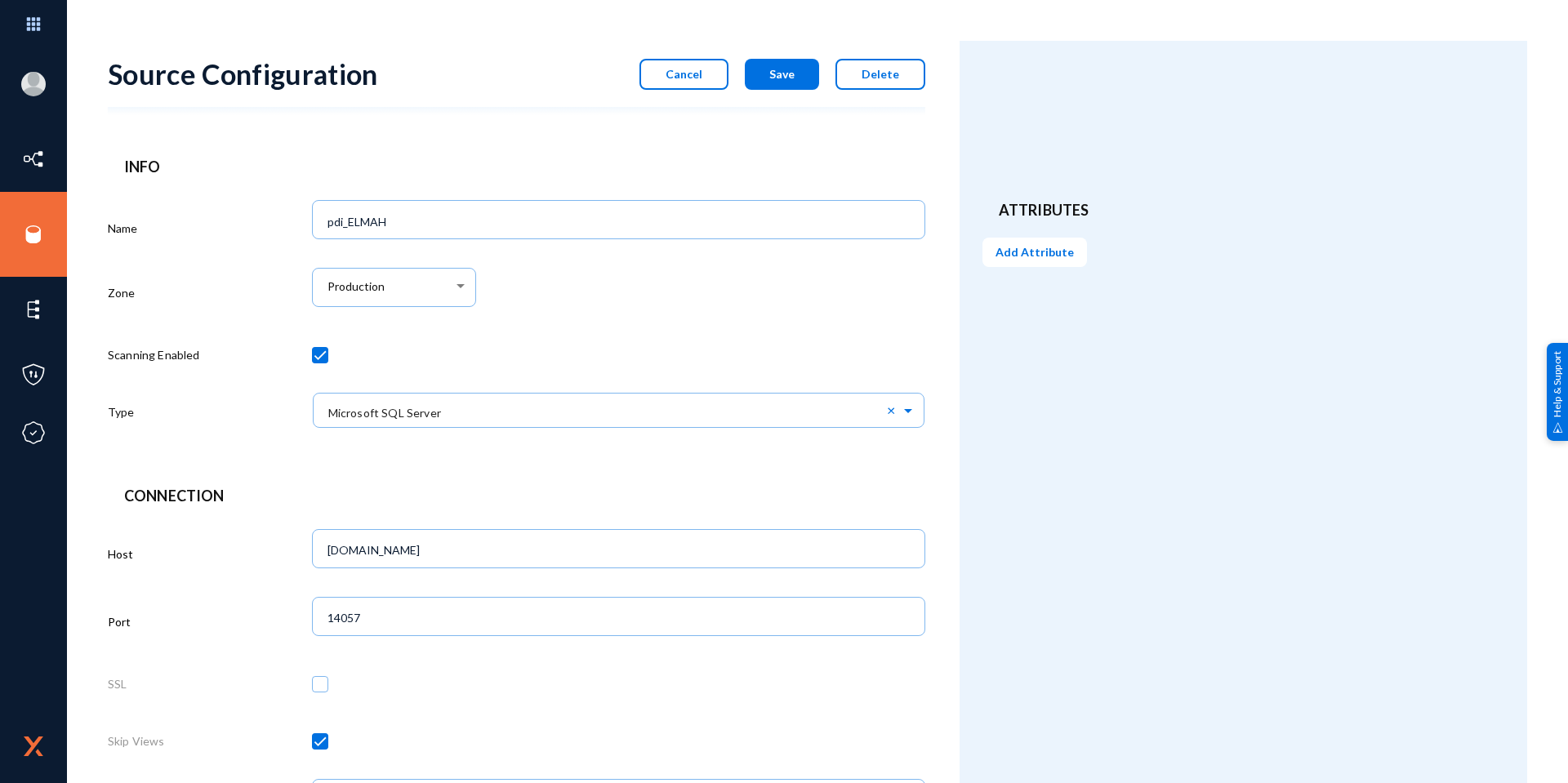
click at [679, 85] on button "Cancel" at bounding box center [684, 73] width 89 height 31
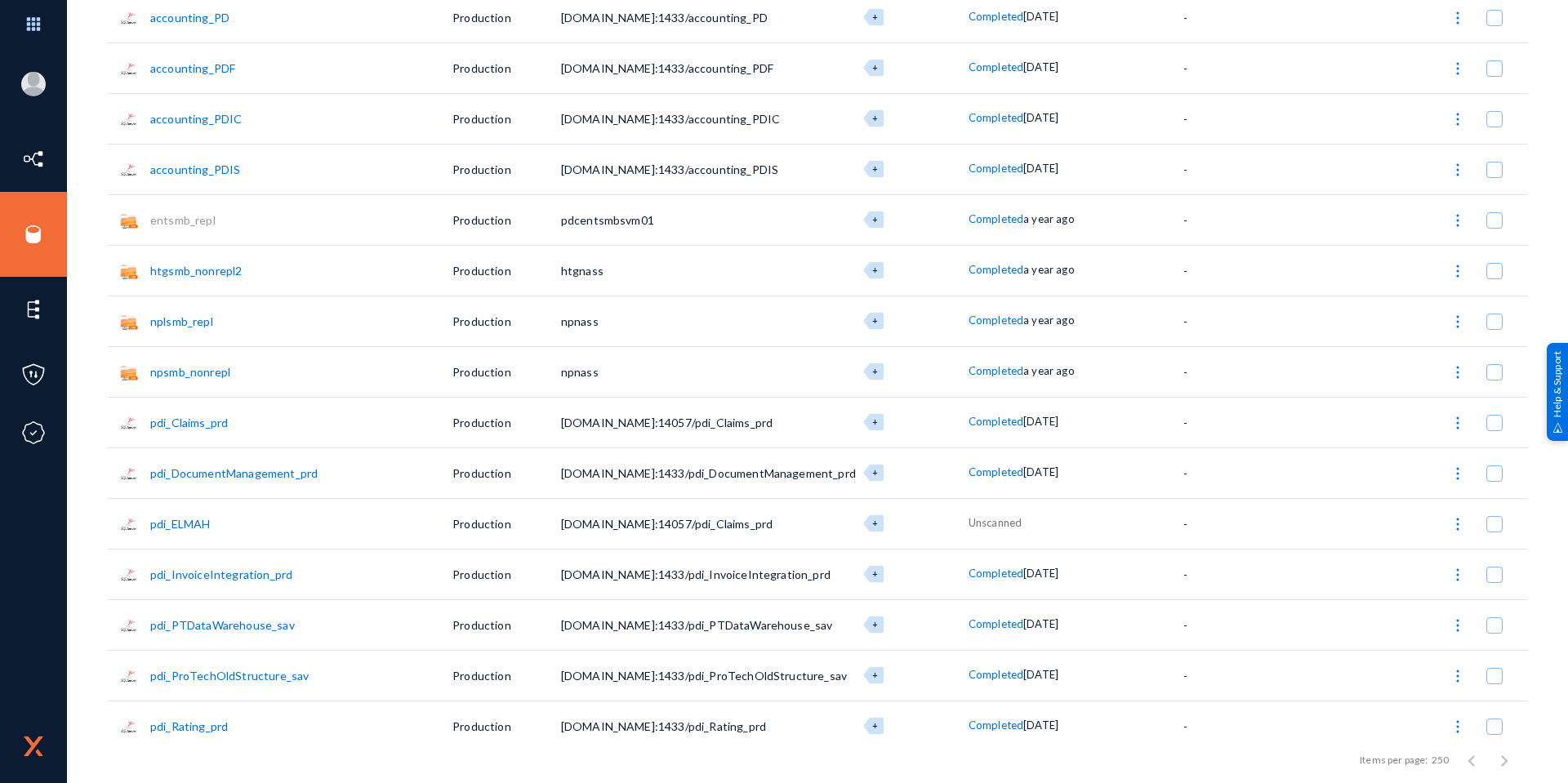
scroll to position [2042, 0]
click at [218, 422] on link "pdi_Claims_prd" at bounding box center [189, 420] width 78 height 14
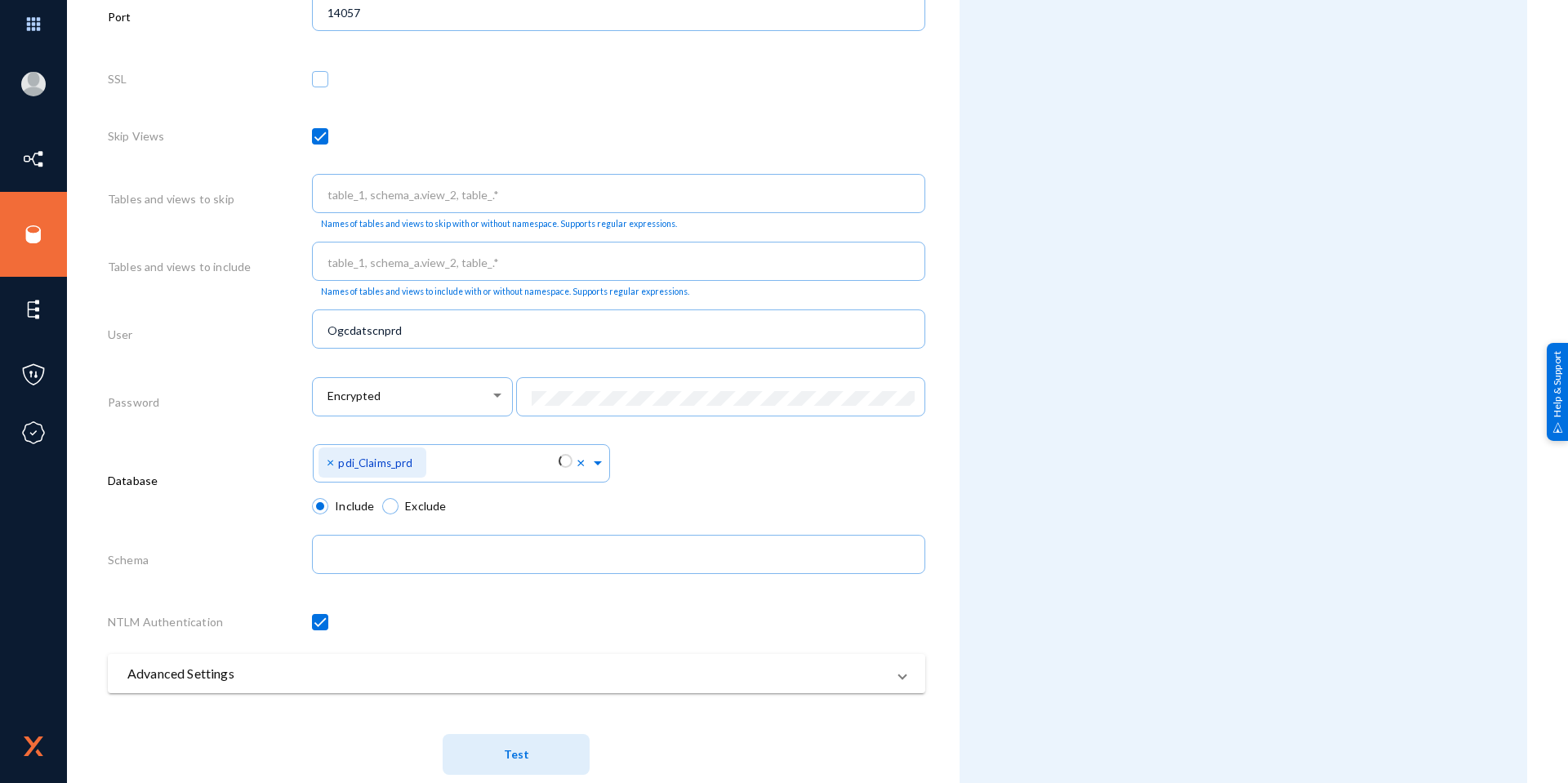
scroll to position [638, 0]
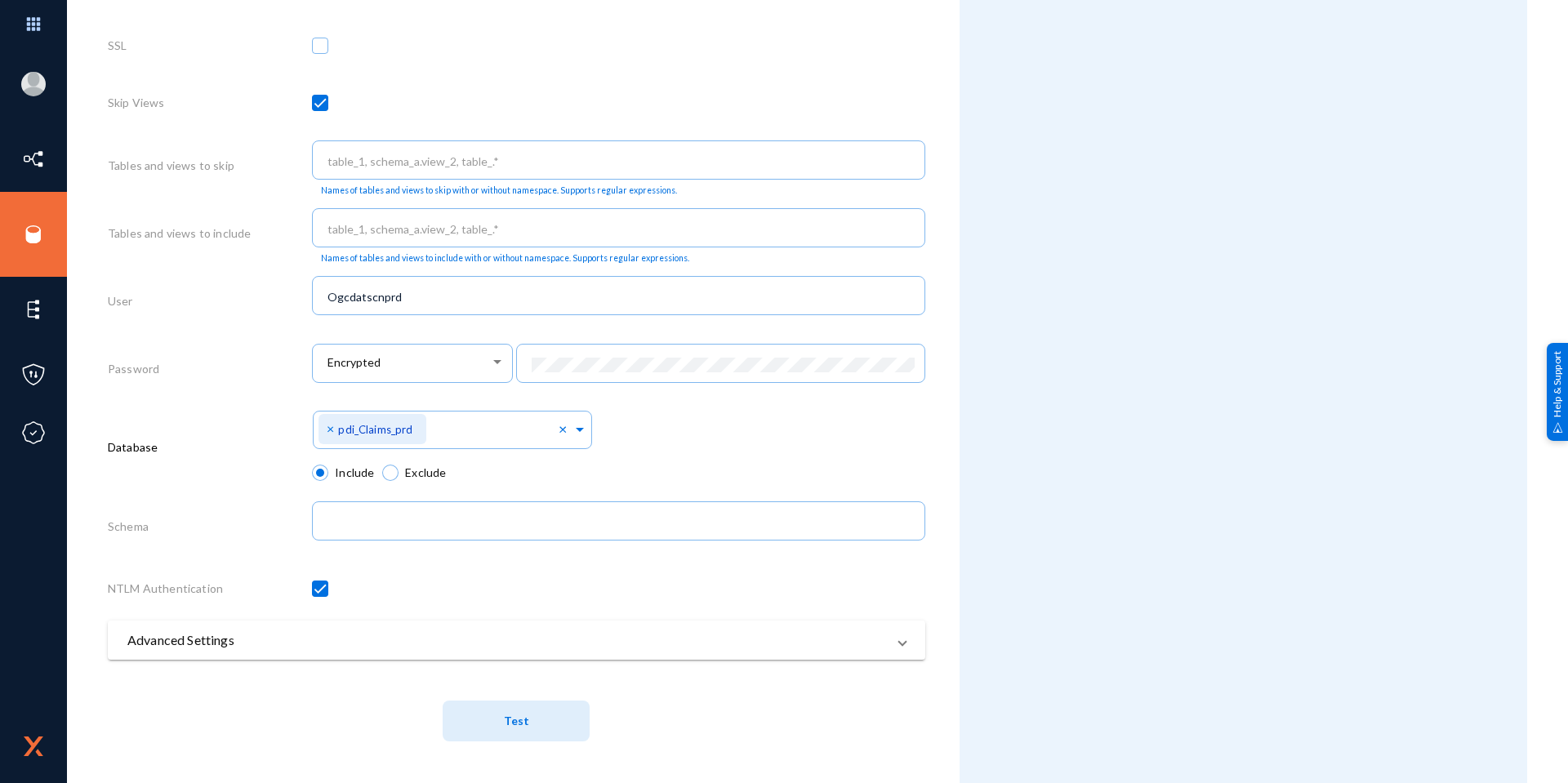
click at [533, 719] on button "Test" at bounding box center [516, 721] width 147 height 41
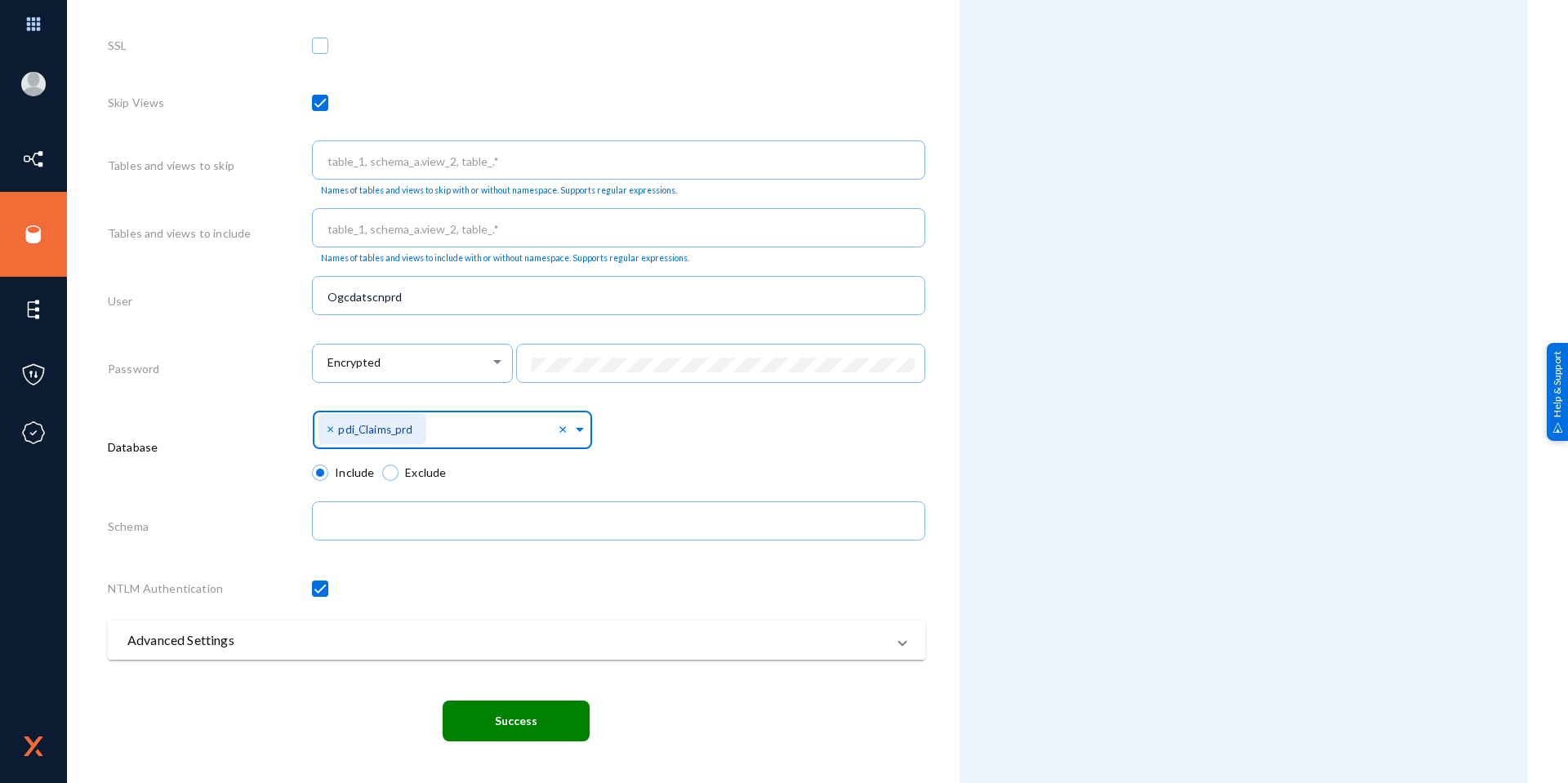
click at [574, 434] on span at bounding box center [580, 427] width 15 height 18
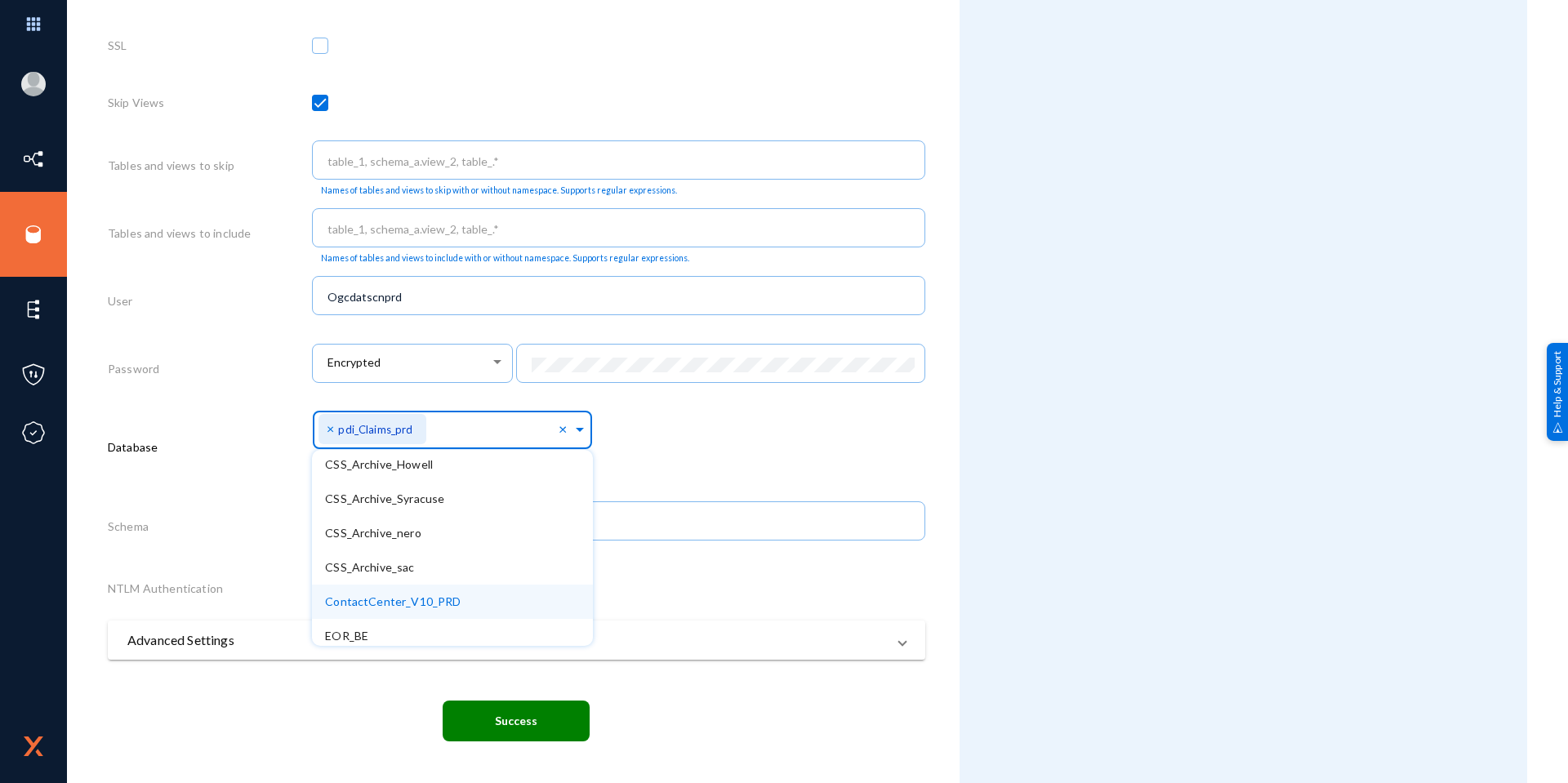
scroll to position [319, 0]
click at [424, 590] on div "pdi_ELMAH_prd" at bounding box center [452, 594] width 281 height 34
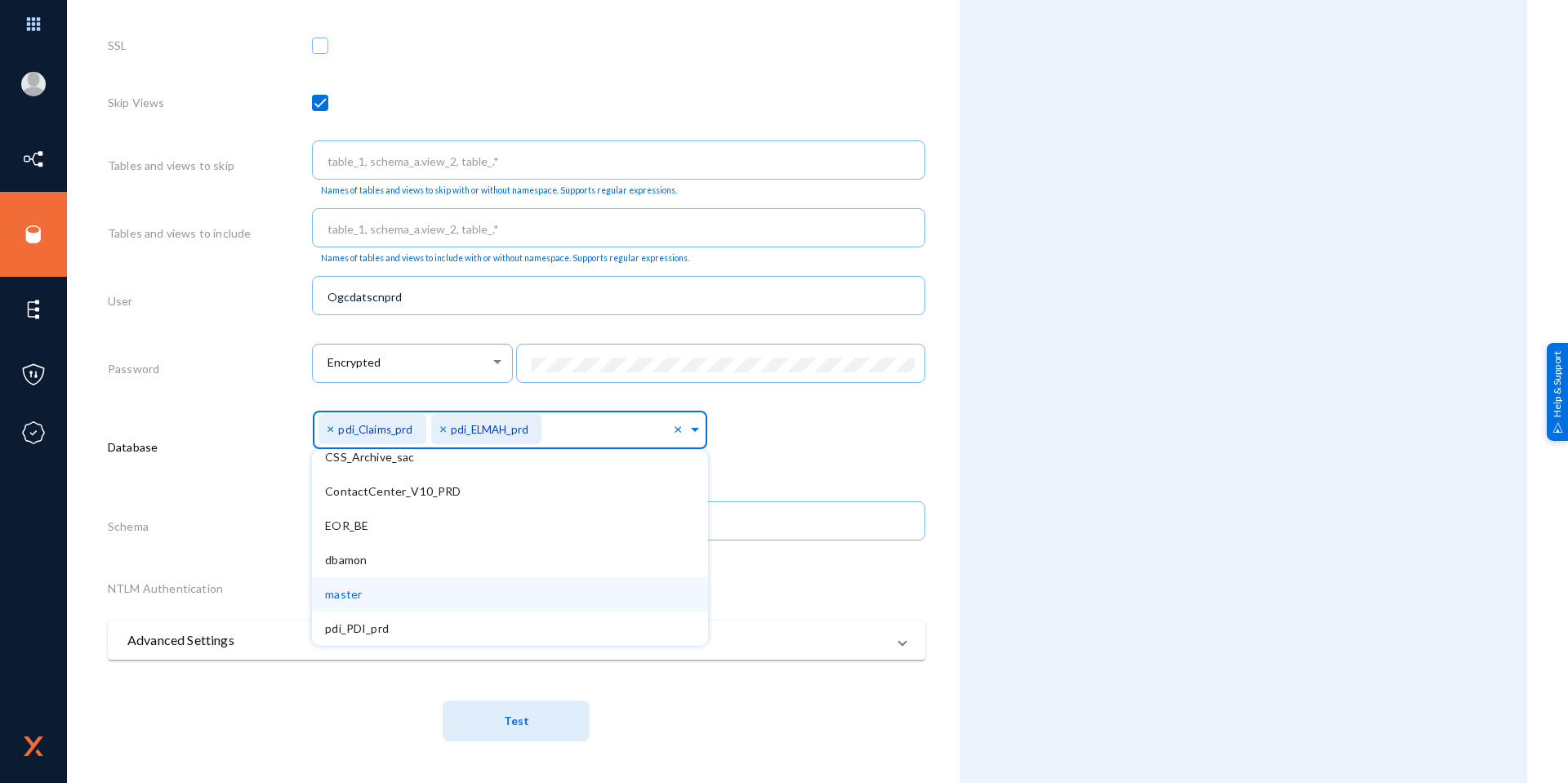
scroll to position [284, 0]
click at [559, 708] on button "Test" at bounding box center [516, 721] width 147 height 41
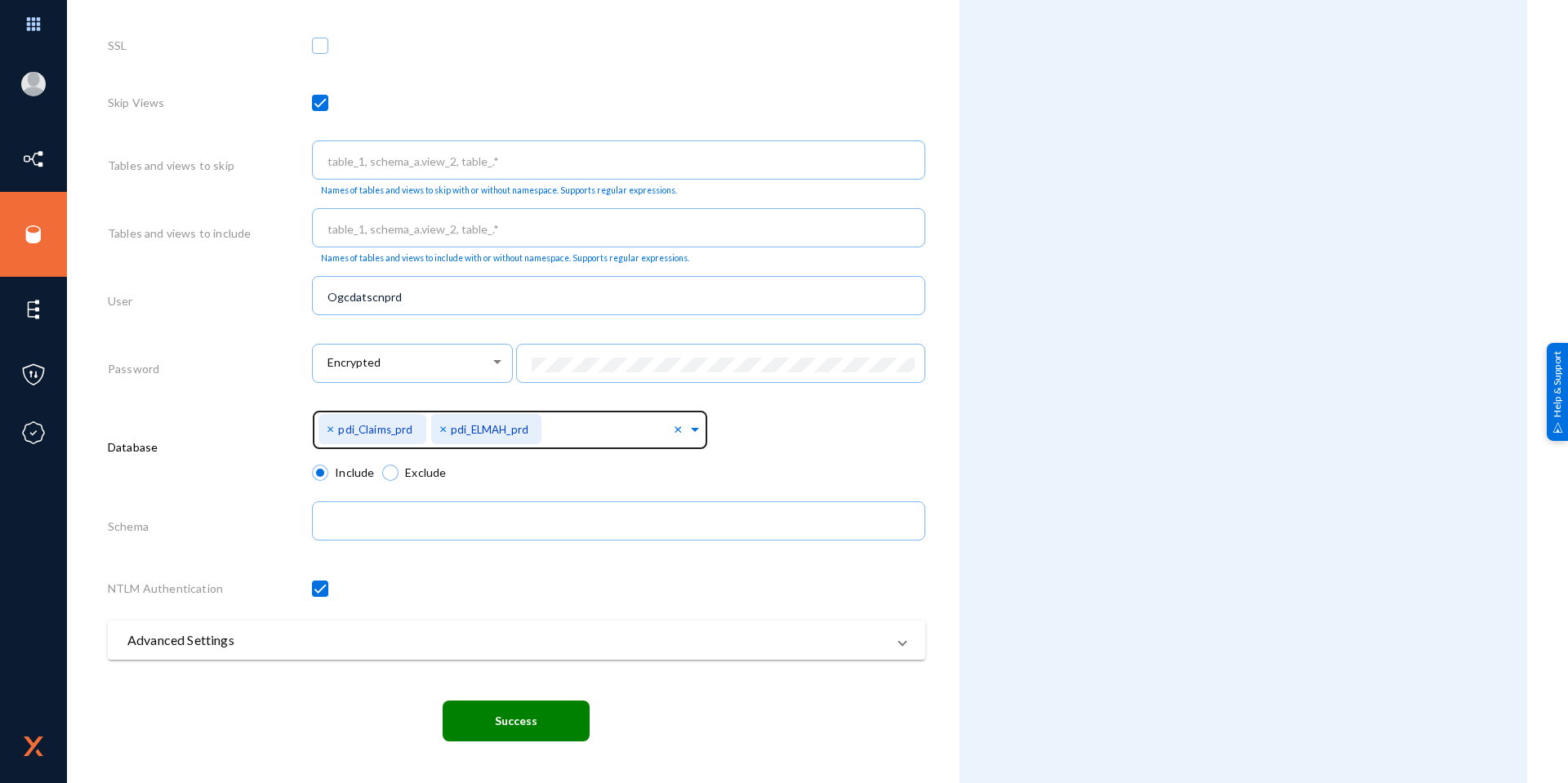
click at [441, 431] on span "×" at bounding box center [445, 428] width 11 height 16
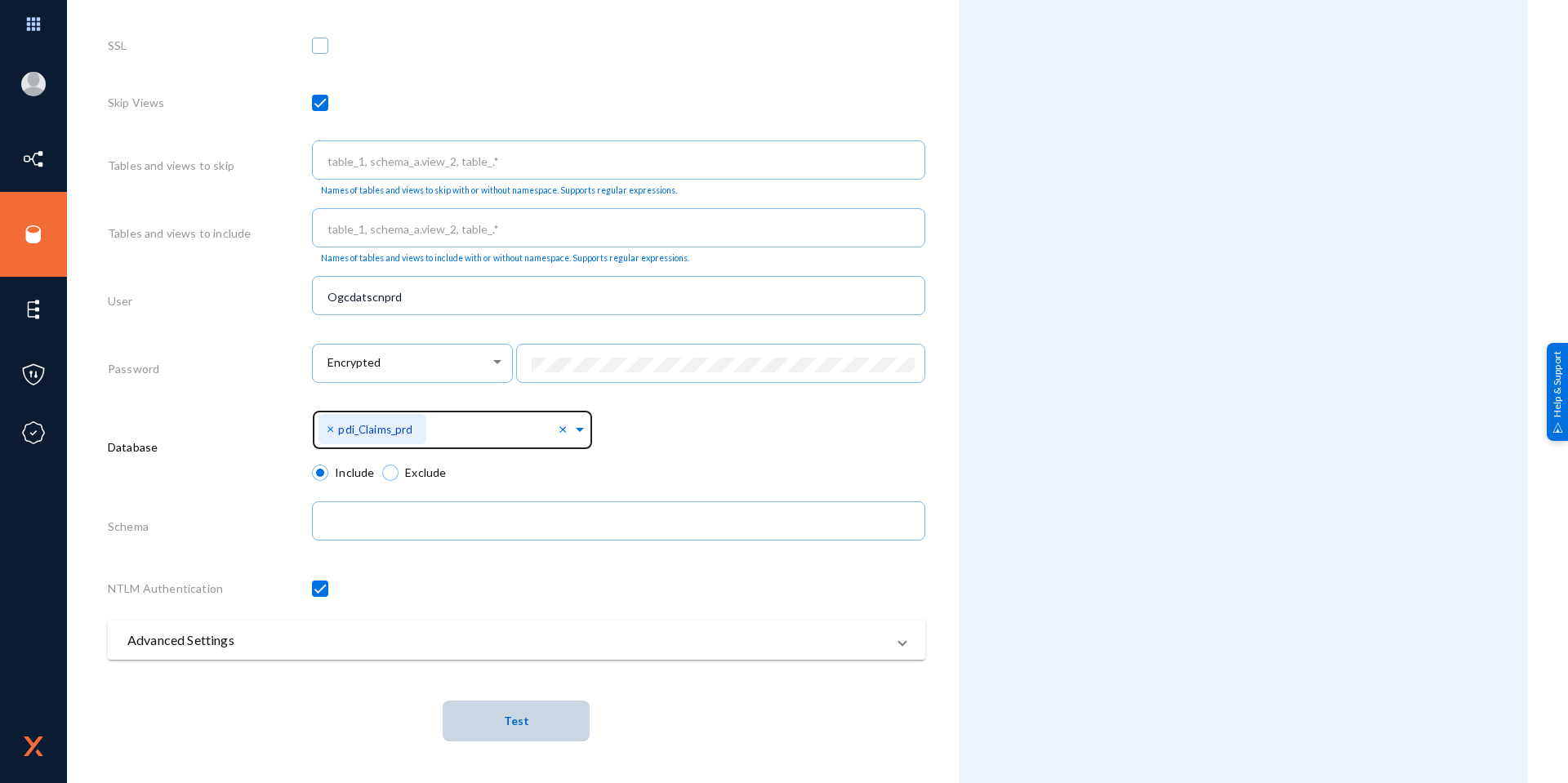
click at [496, 722] on button "Test" at bounding box center [516, 721] width 147 height 41
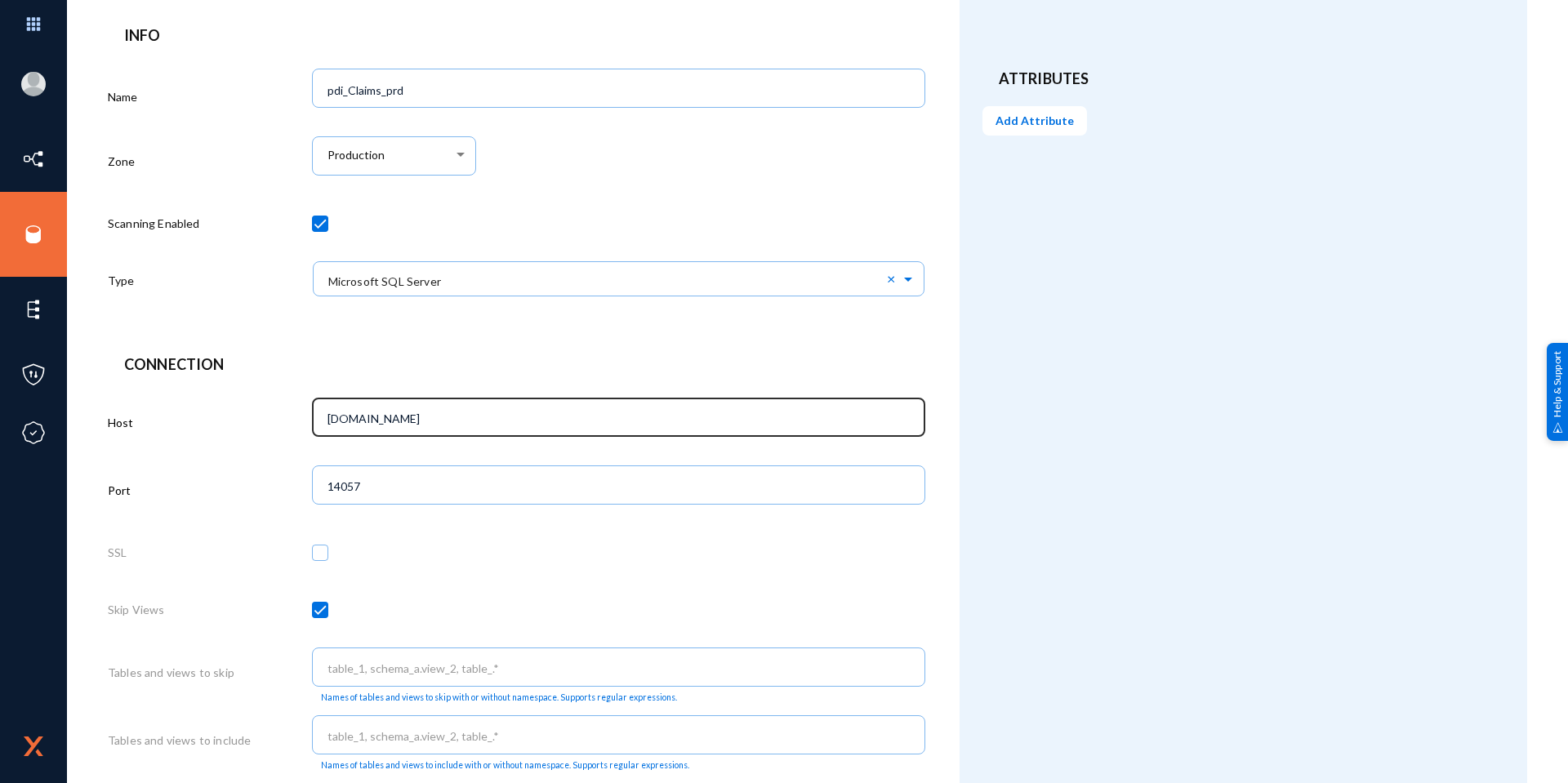
scroll to position [0, 0]
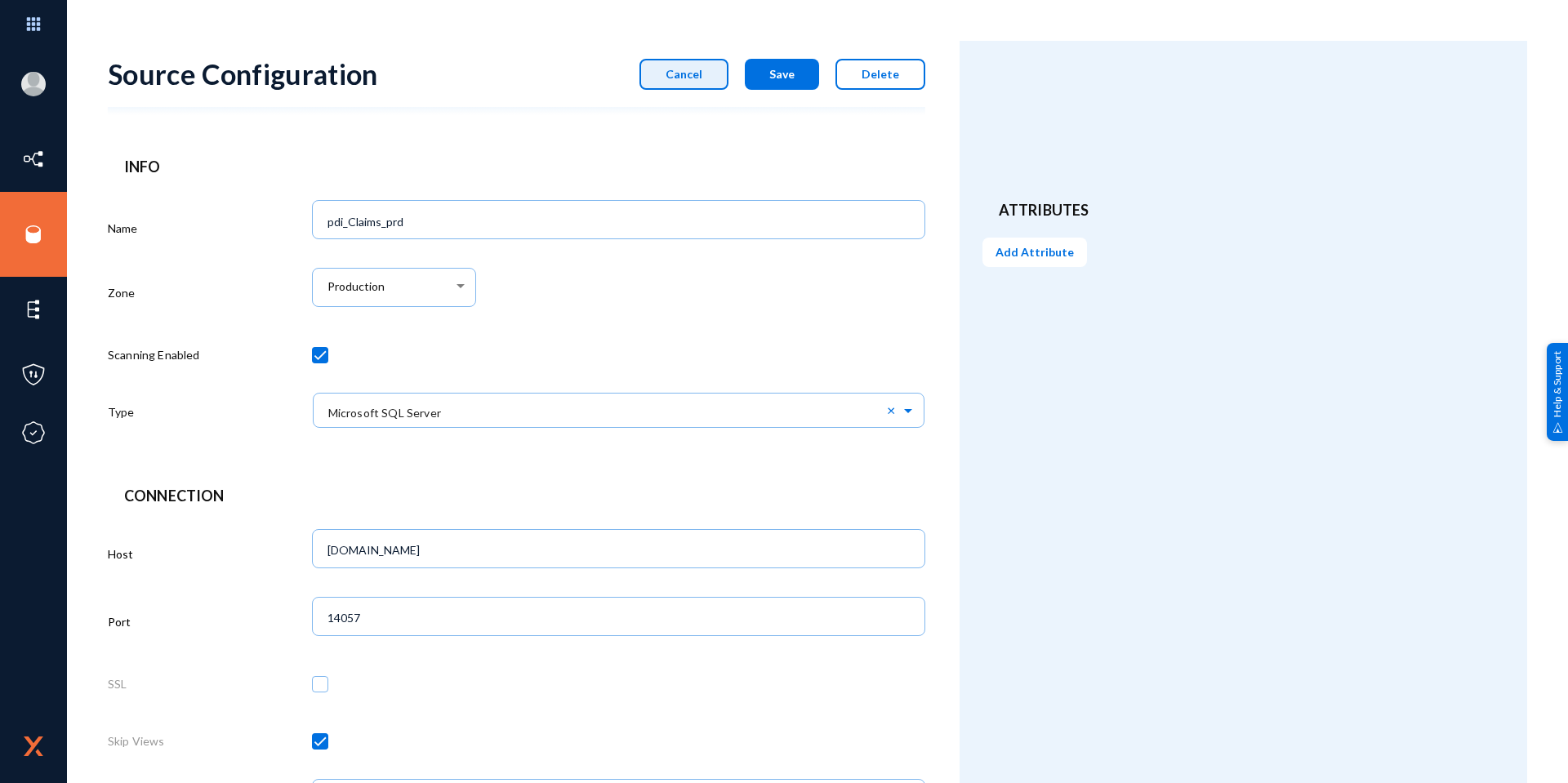
click at [667, 79] on button "Cancel" at bounding box center [684, 73] width 89 height 31
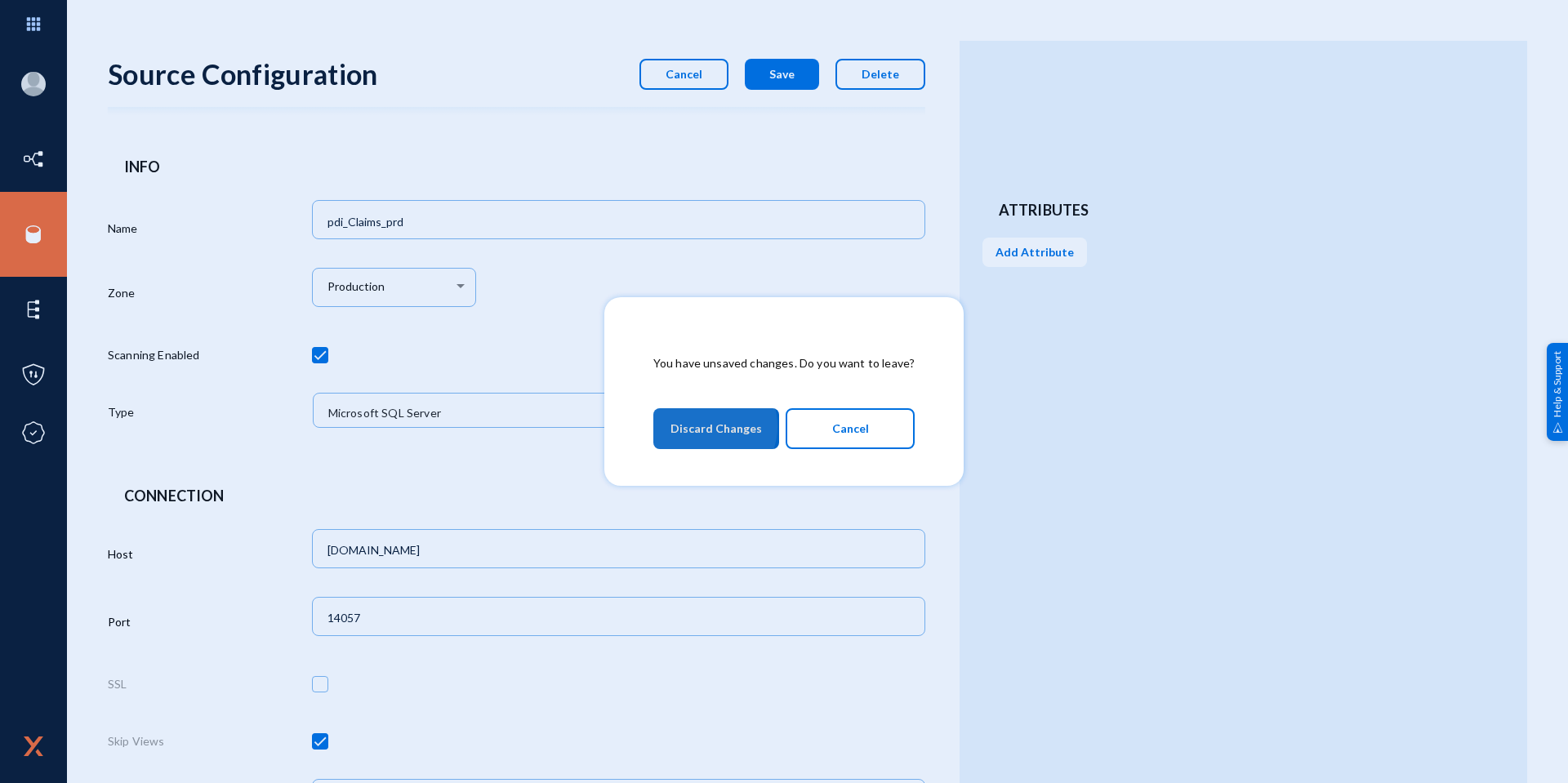
click at [712, 426] on span "Discard Changes" at bounding box center [716, 429] width 92 height 30
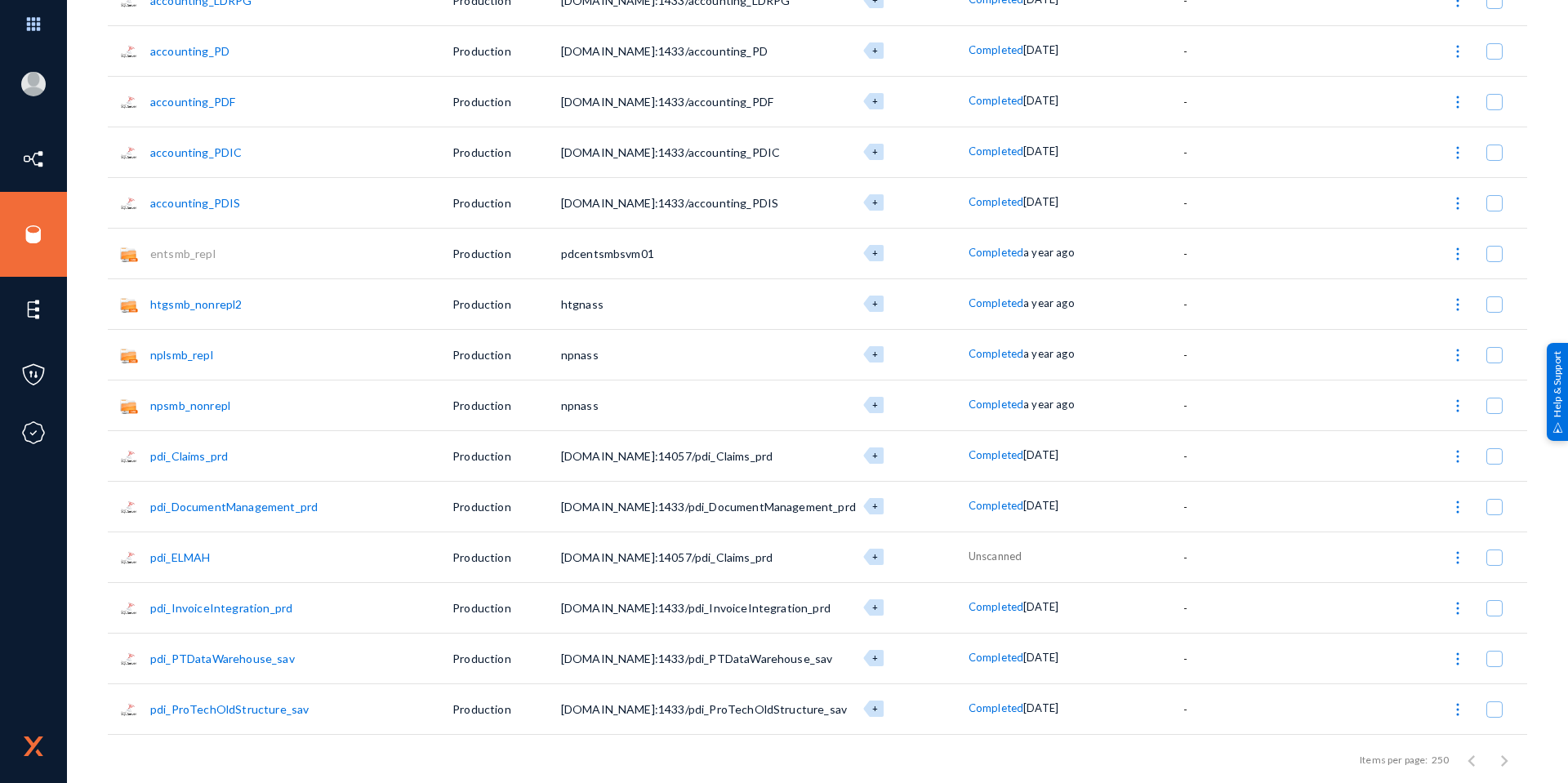
scroll to position [2042, 0]
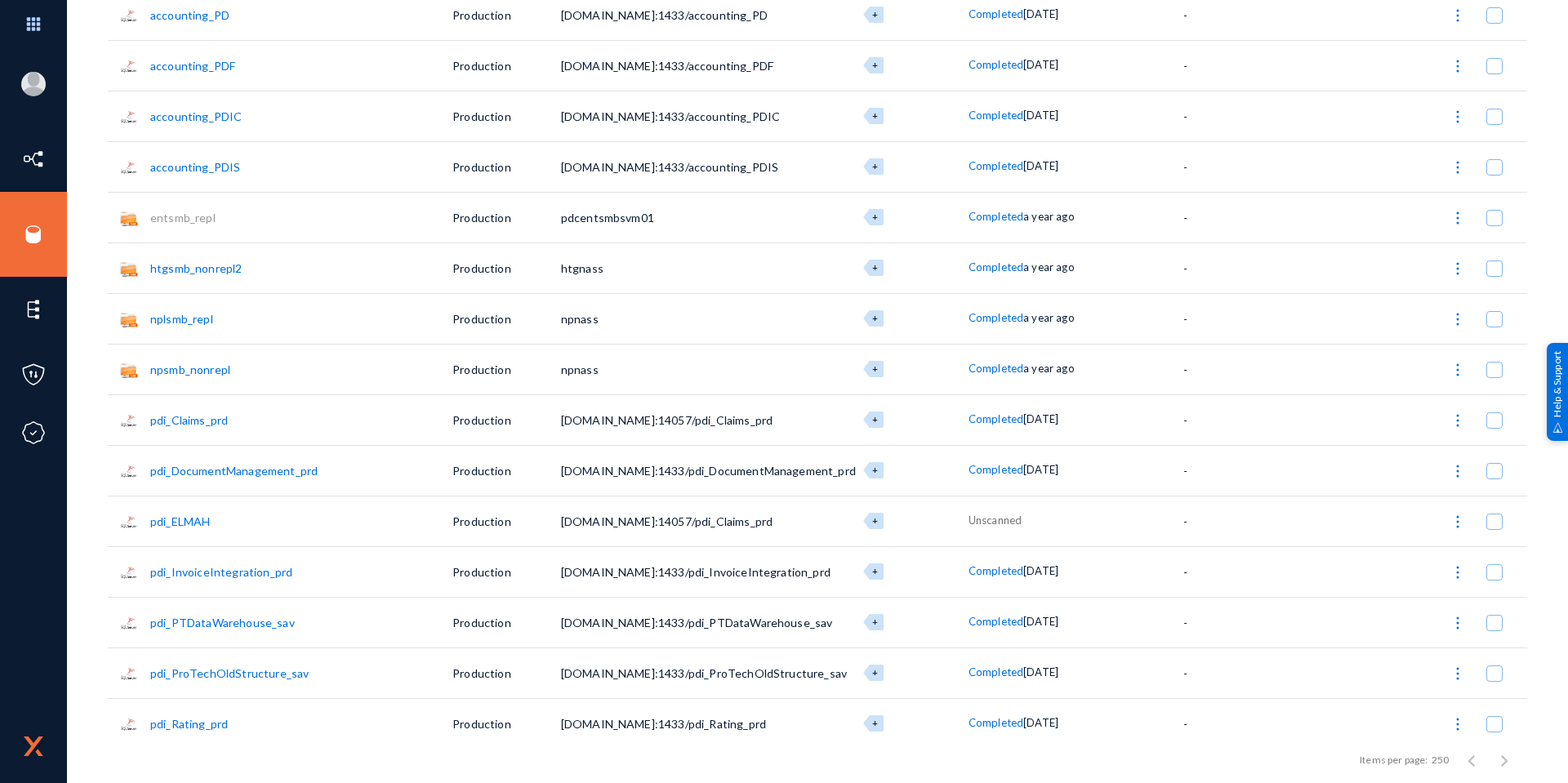
click at [178, 524] on link "pdi_ELMAH" at bounding box center [180, 521] width 59 height 14
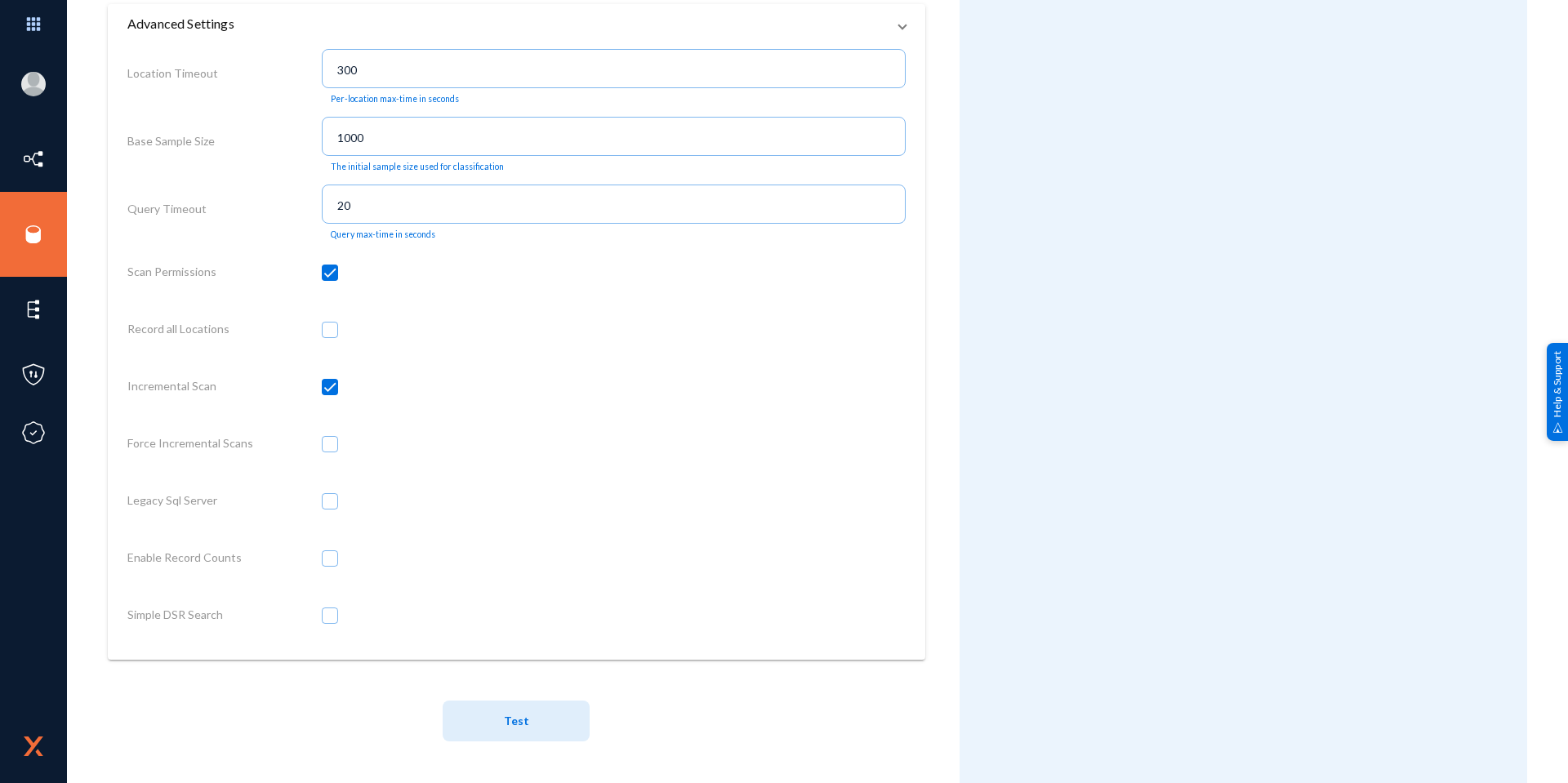
scroll to position [638, 0]
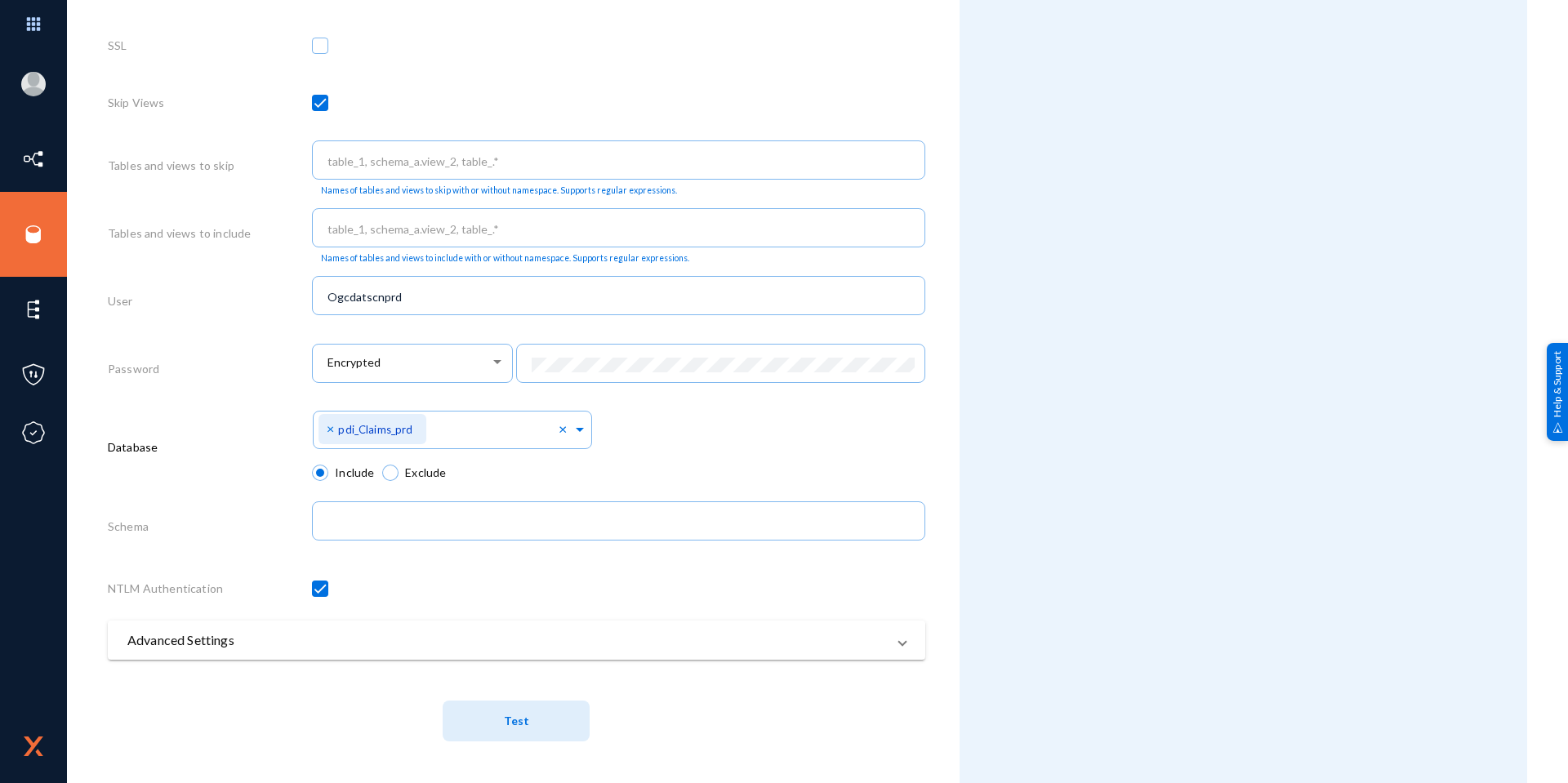
click at [532, 714] on button "Test" at bounding box center [516, 721] width 147 height 41
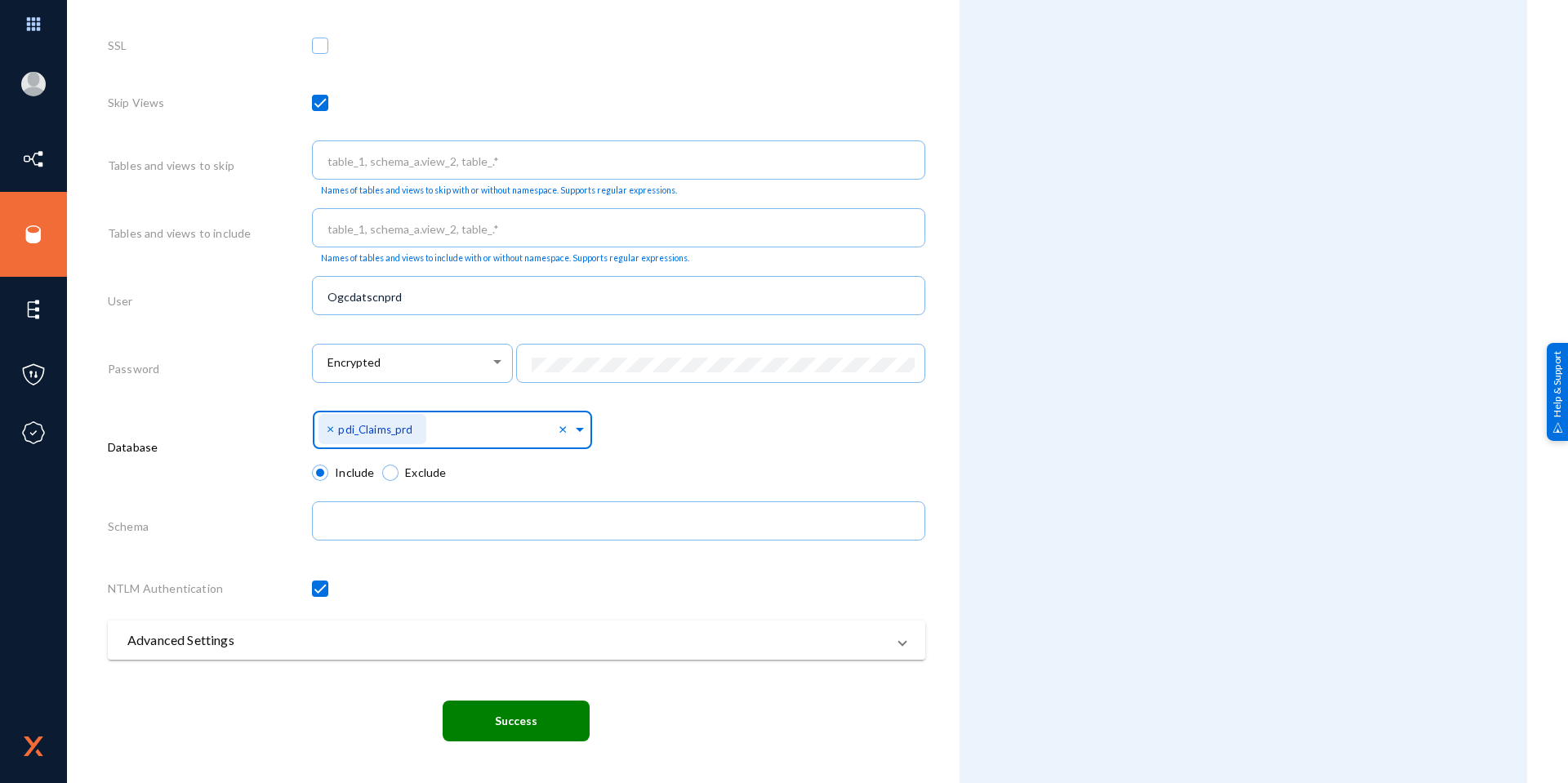
click at [572, 434] on span at bounding box center [580, 427] width 15 height 18
click at [423, 597] on div "pdi_ELMAH_prd" at bounding box center [452, 594] width 281 height 34
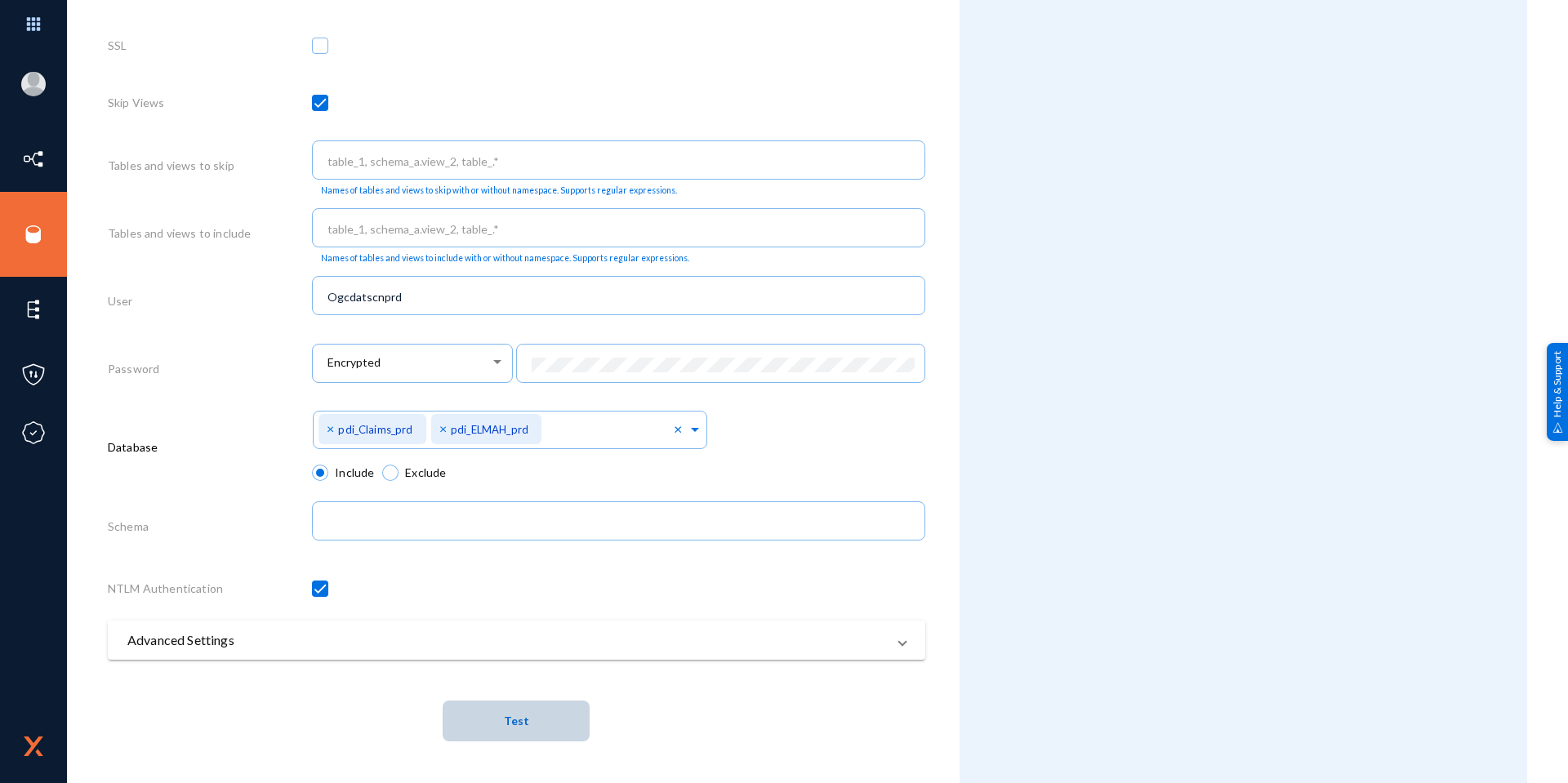
click at [516, 736] on span "Test" at bounding box center [516, 721] width 25 height 31
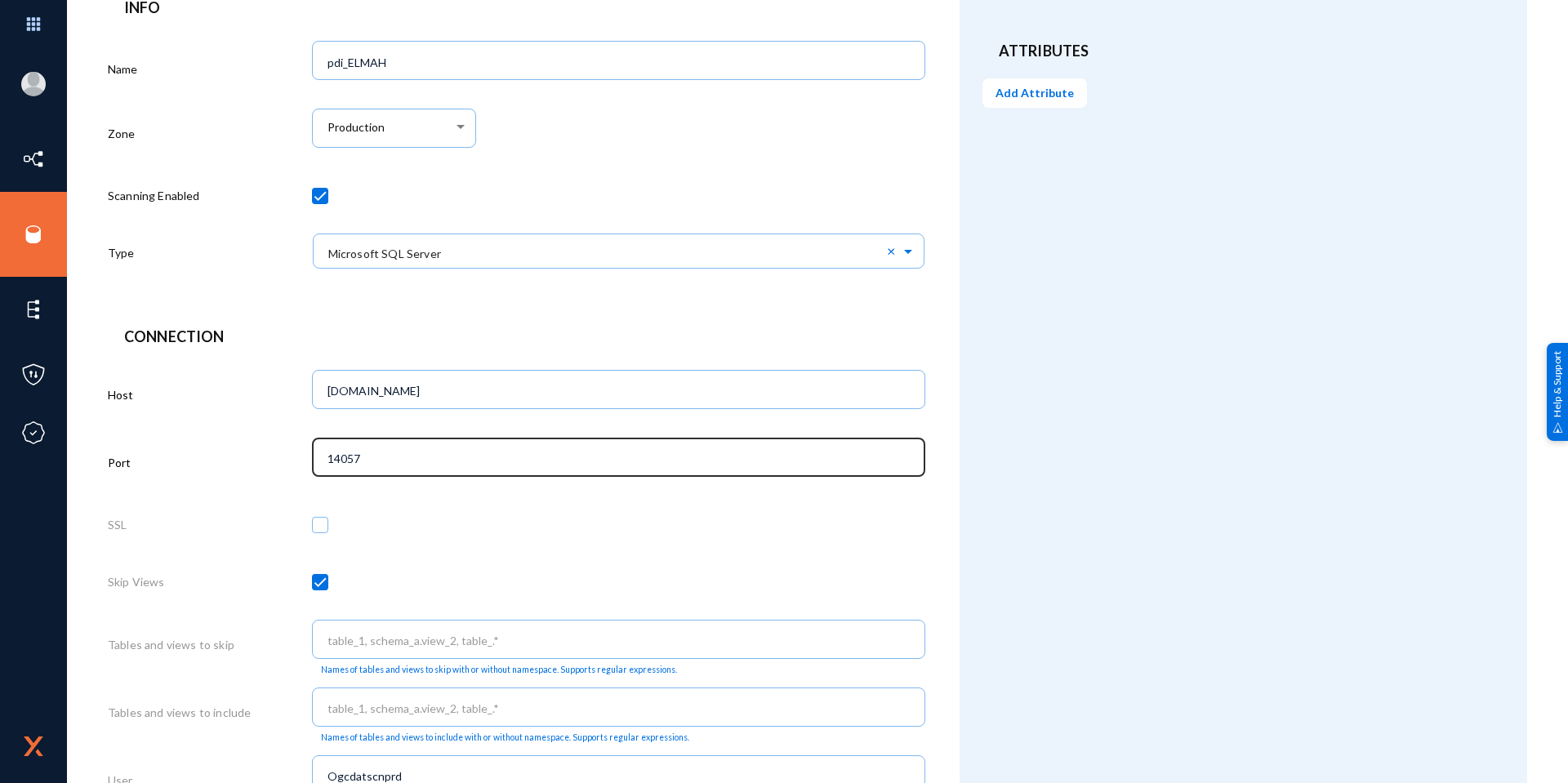
scroll to position [0, 0]
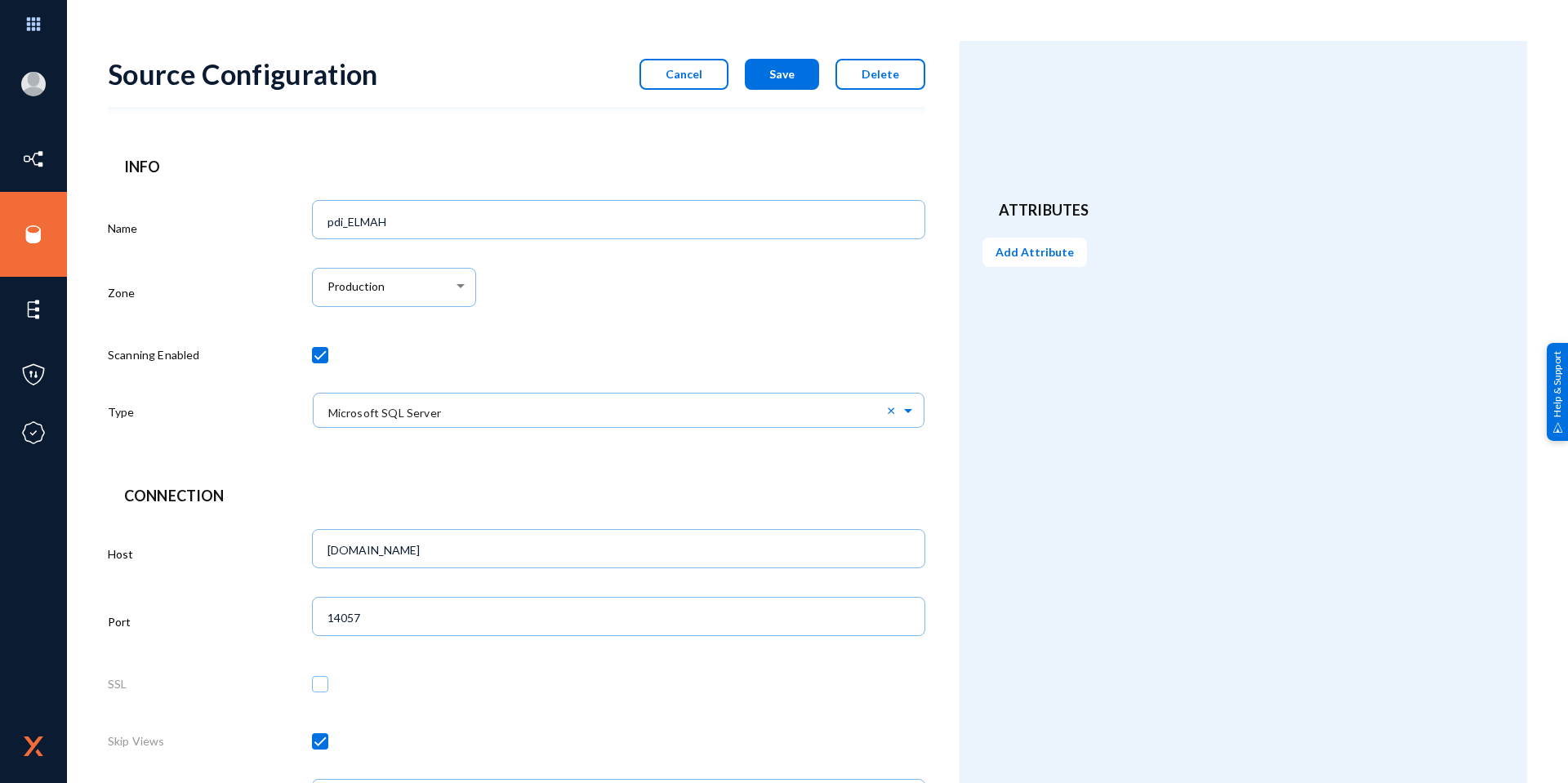
click at [778, 74] on span "Save" at bounding box center [781, 73] width 25 height 14
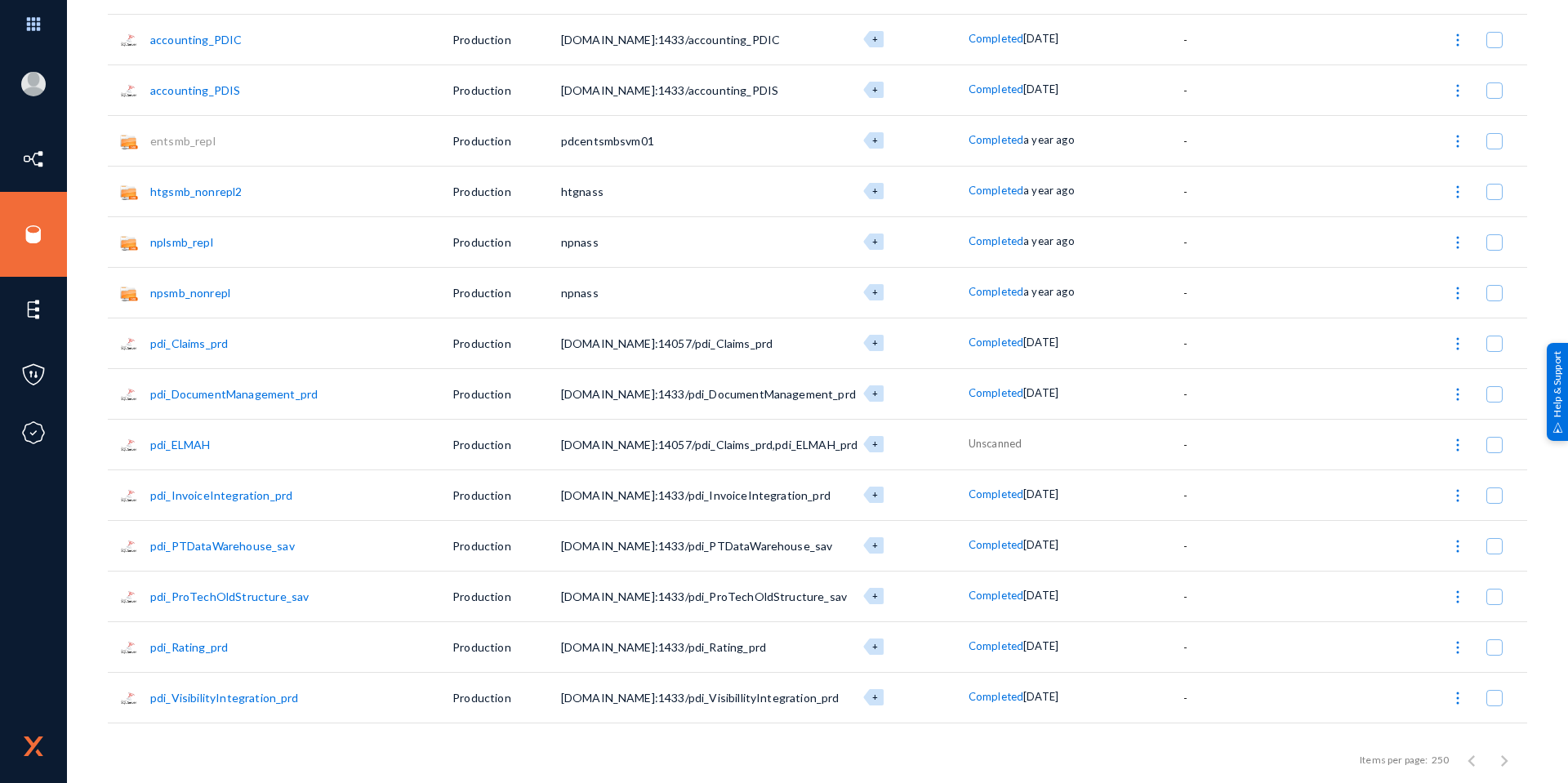
scroll to position [2124, 0]
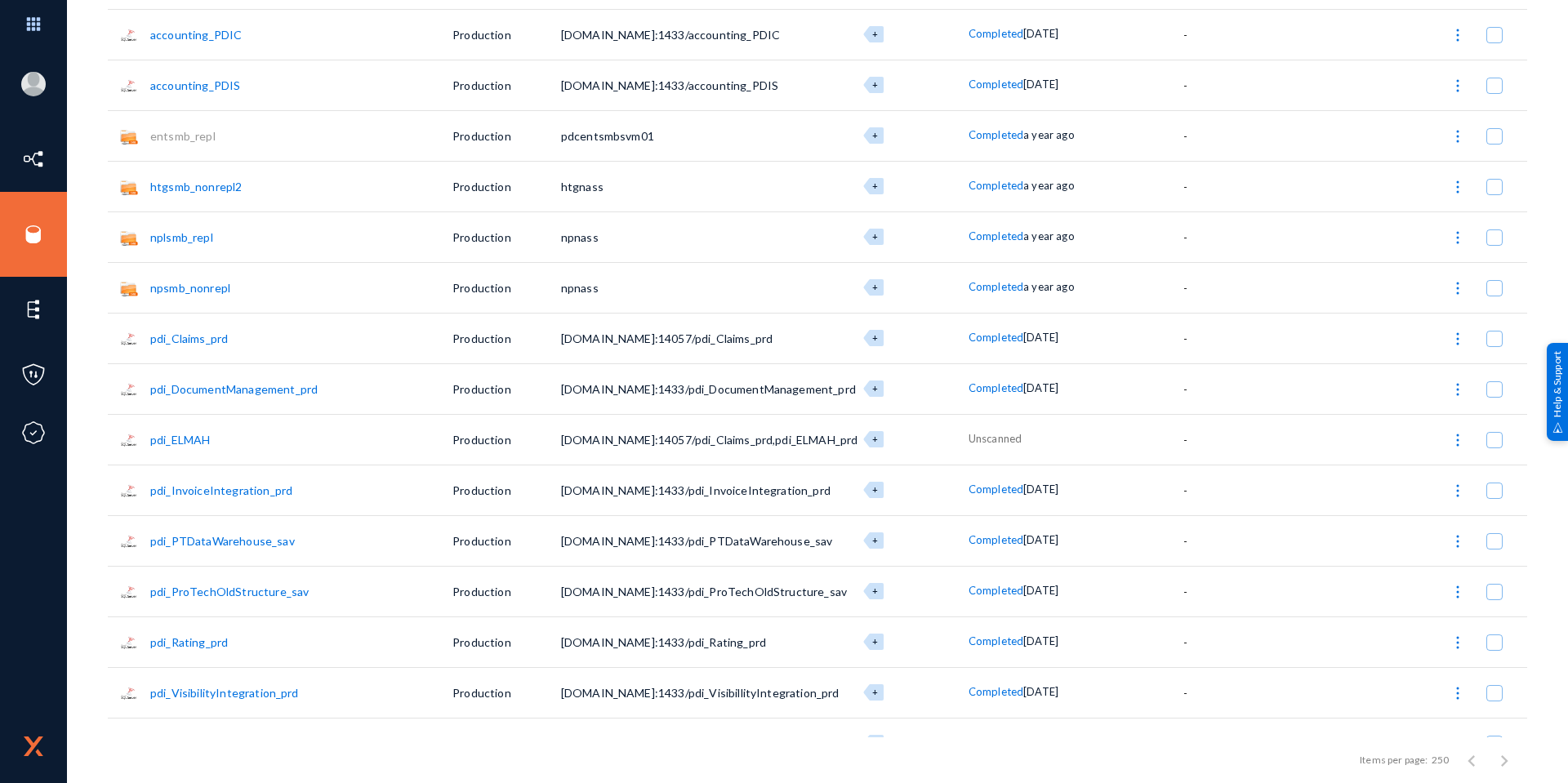
click at [184, 443] on link "pdi_ELMAH" at bounding box center [180, 439] width 59 height 14
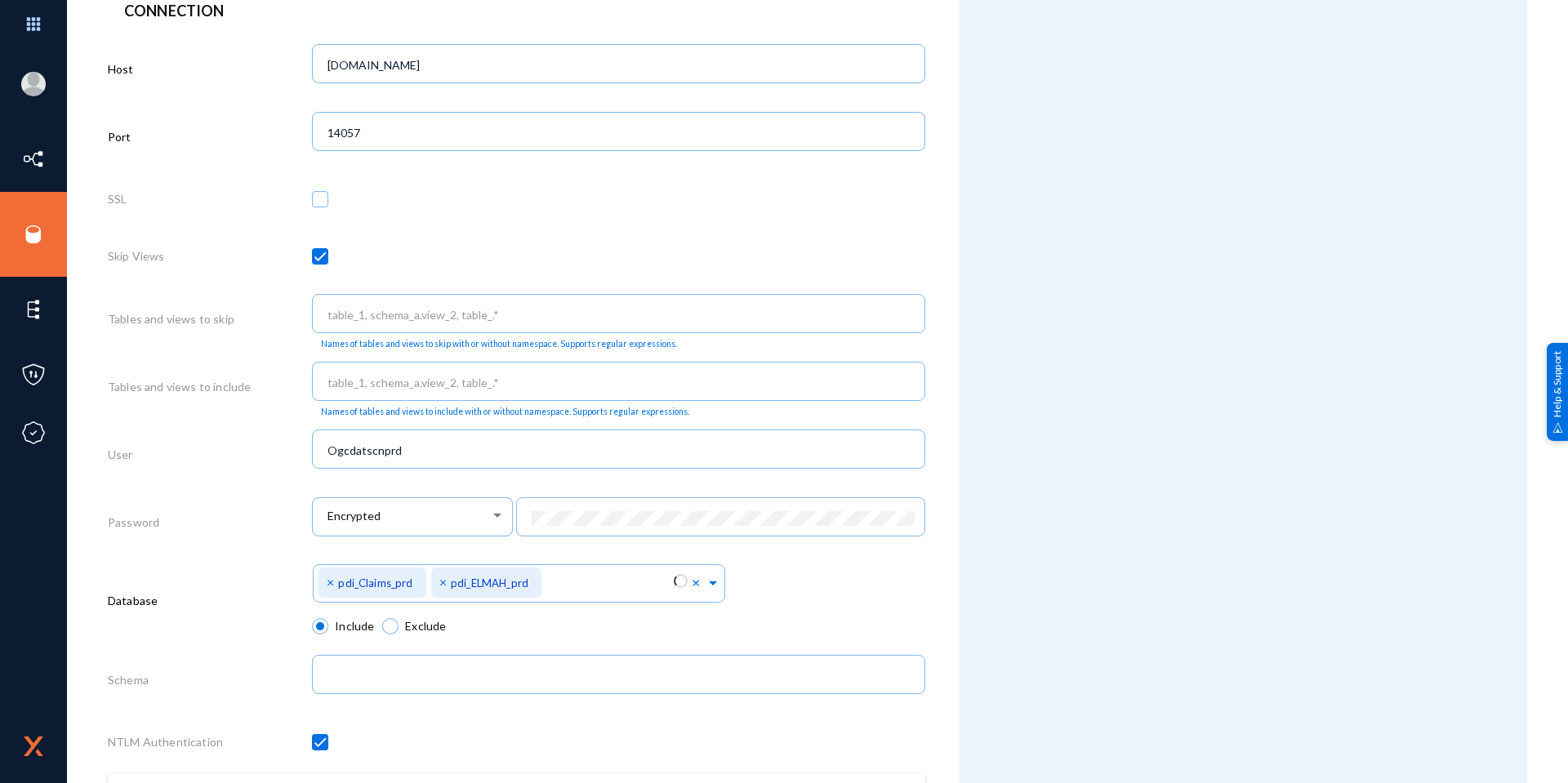
scroll to position [490, 0]
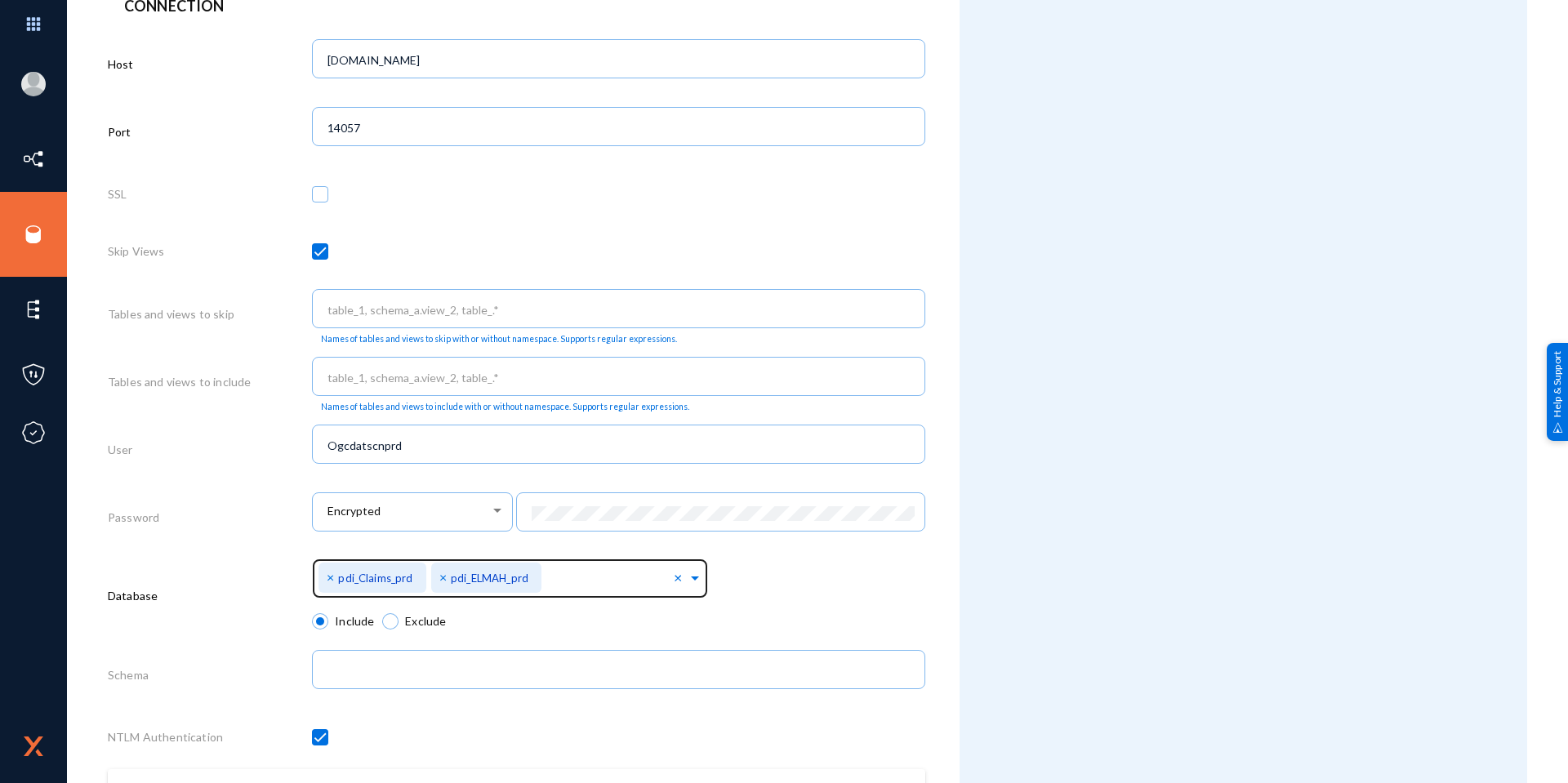
drag, startPoint x: 331, startPoint y: 576, endPoint x: 347, endPoint y: 585, distance: 18.4
click at [330, 576] on span "×" at bounding box center [332, 576] width 11 height 16
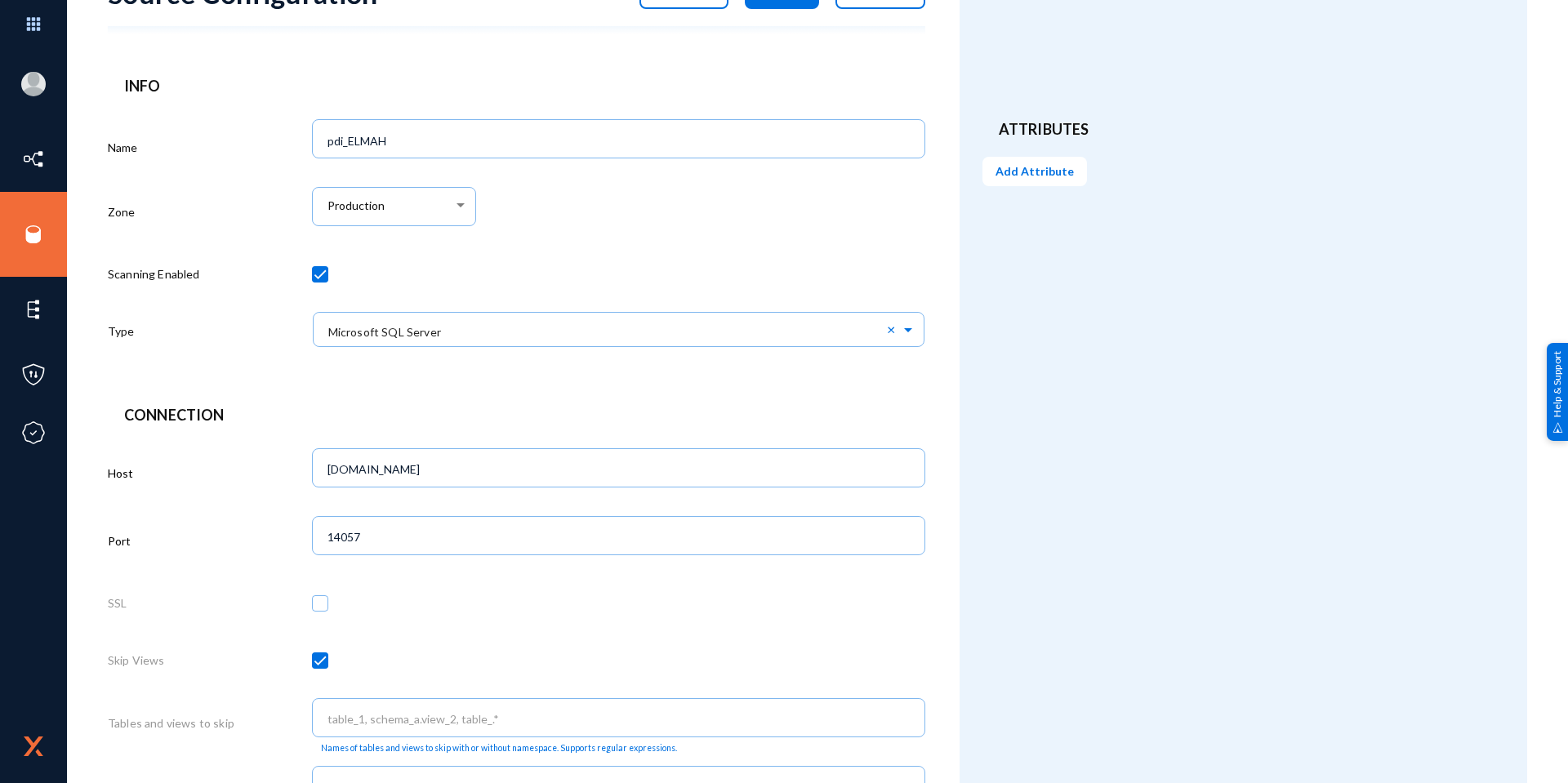
scroll to position [0, 0]
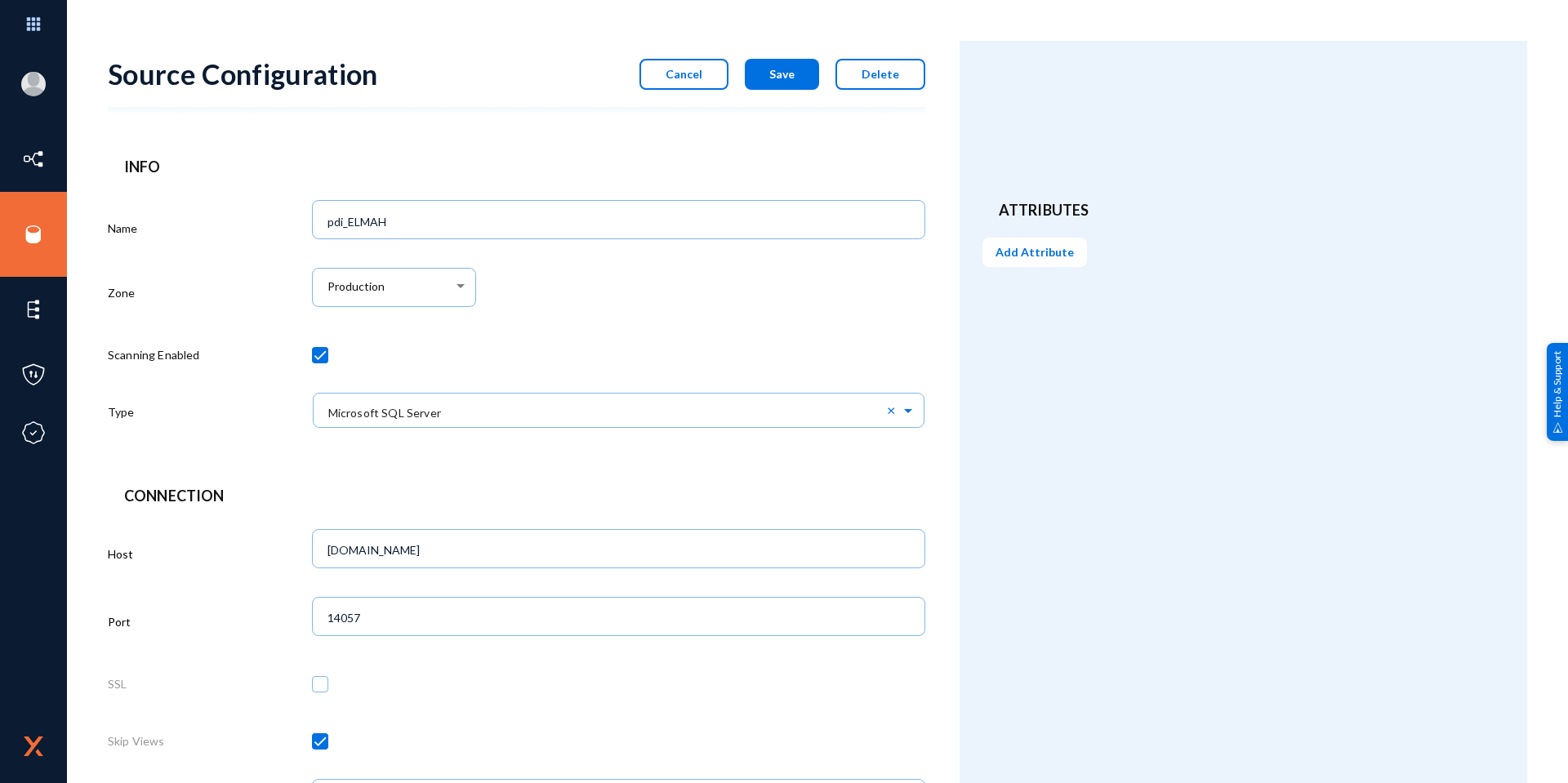
click at [763, 80] on button "Save" at bounding box center [782, 73] width 74 height 31
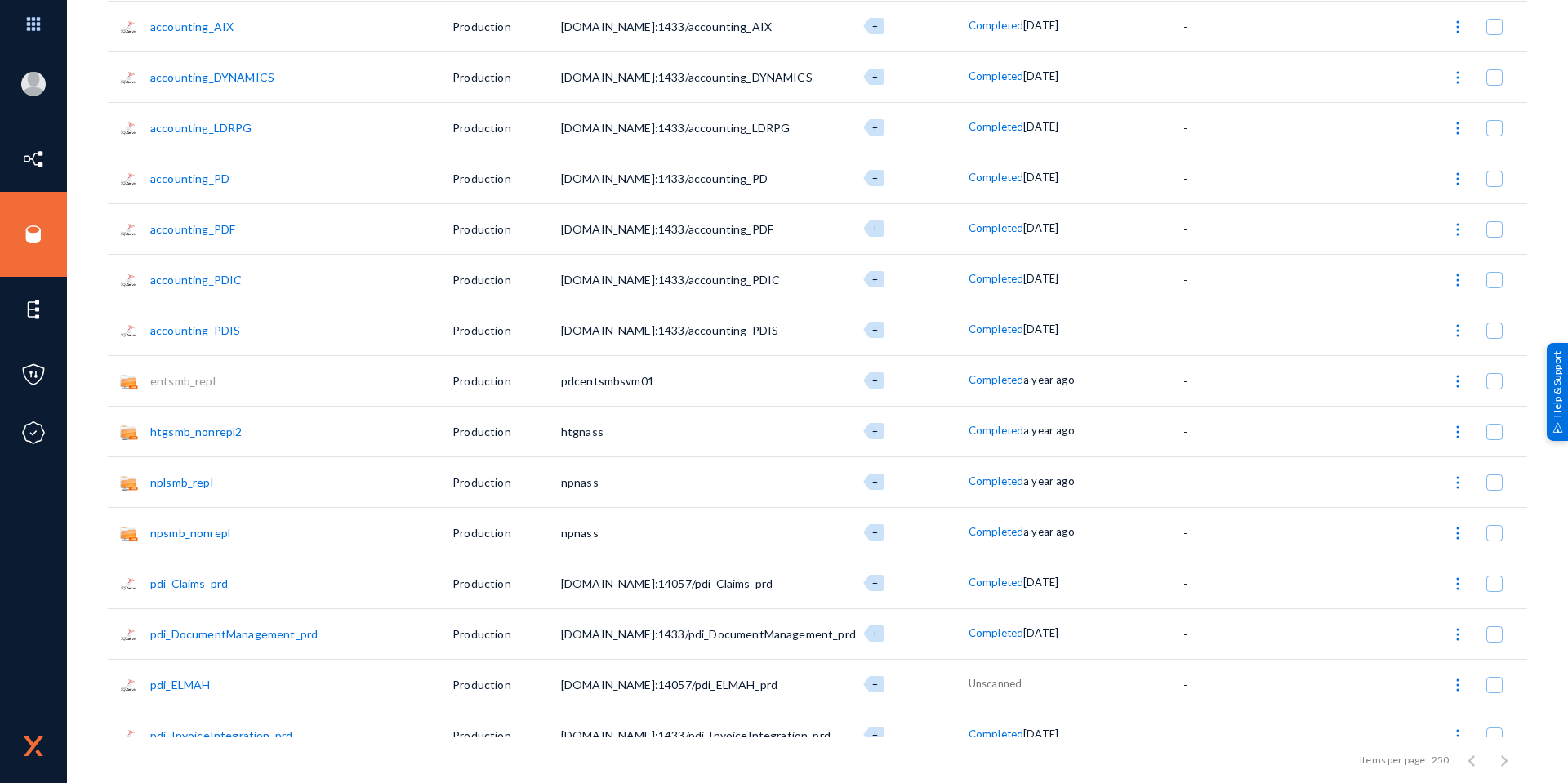
scroll to position [2042, 0]
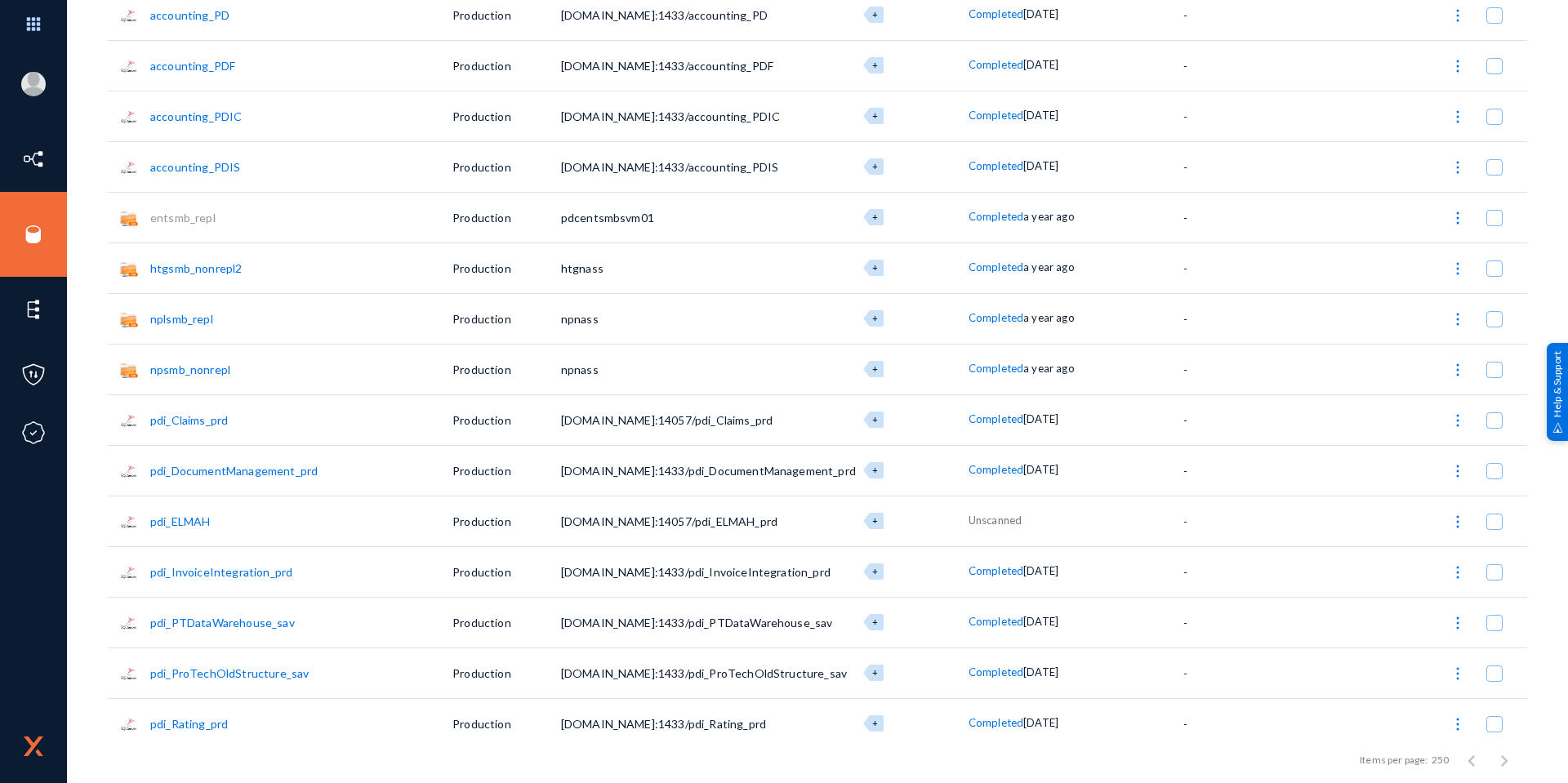
click at [175, 522] on link "pdi_ELMAH" at bounding box center [180, 521] width 59 height 14
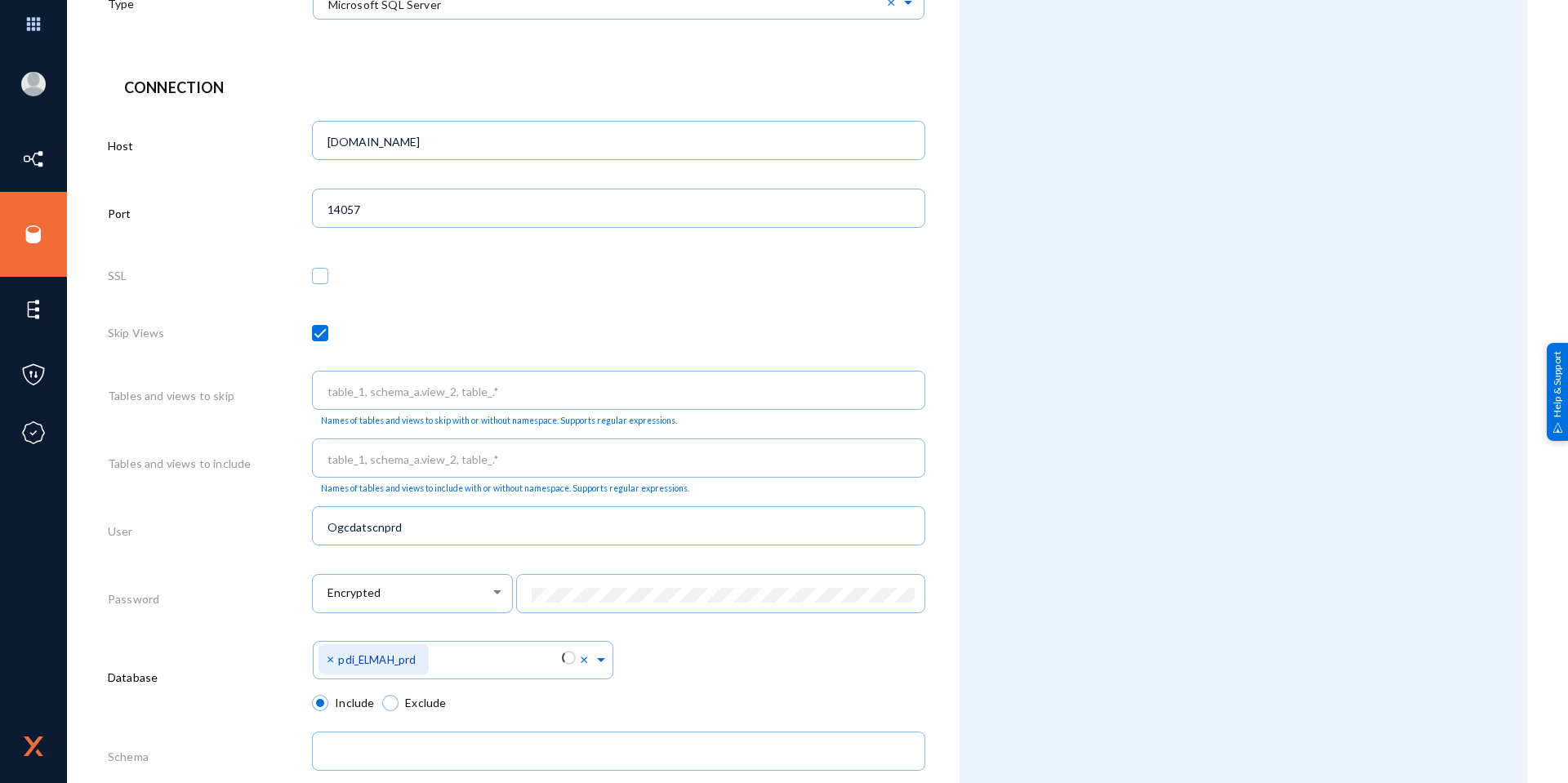
scroll to position [638, 0]
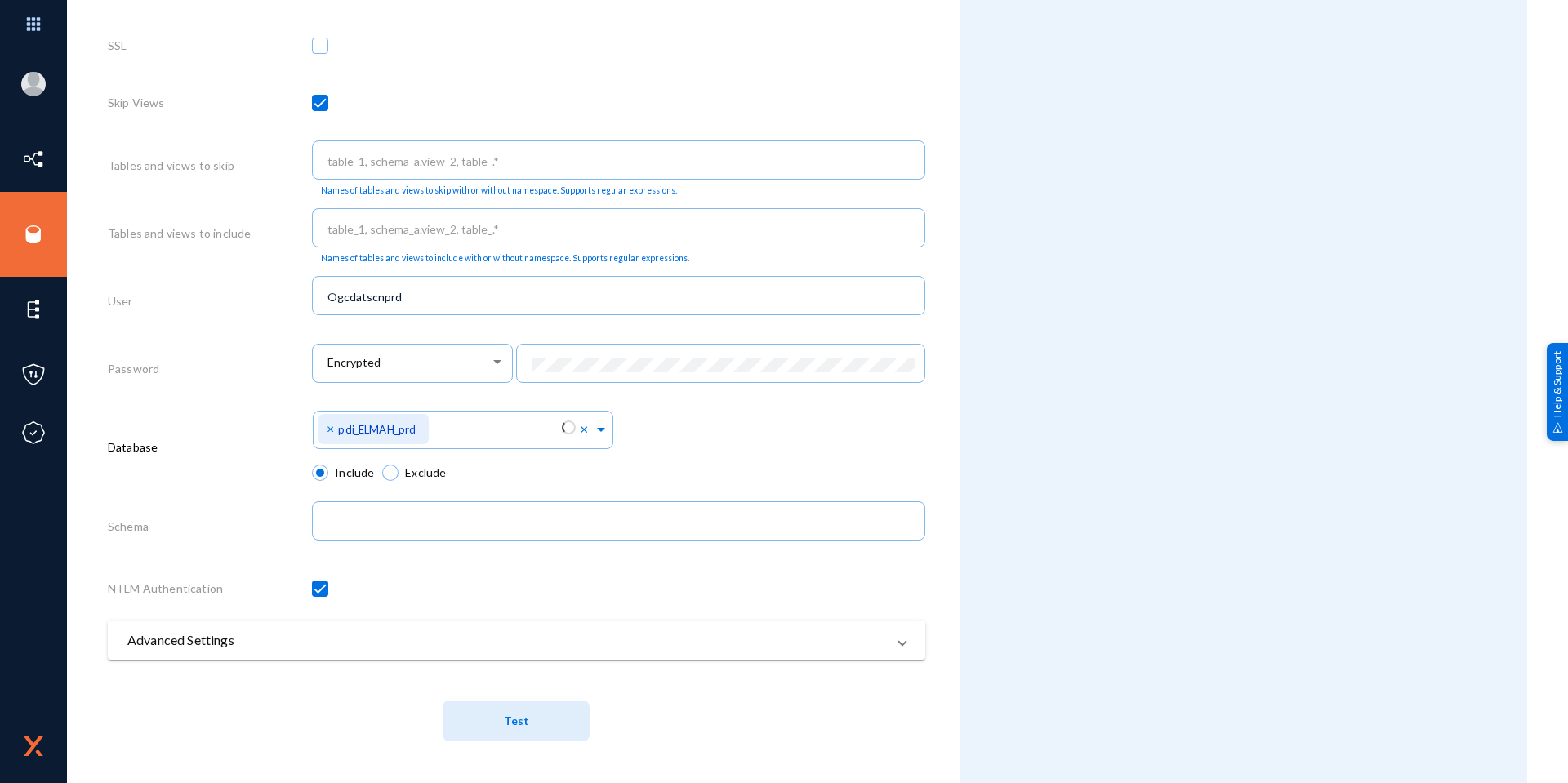
click at [506, 714] on span "Test" at bounding box center [516, 721] width 25 height 31
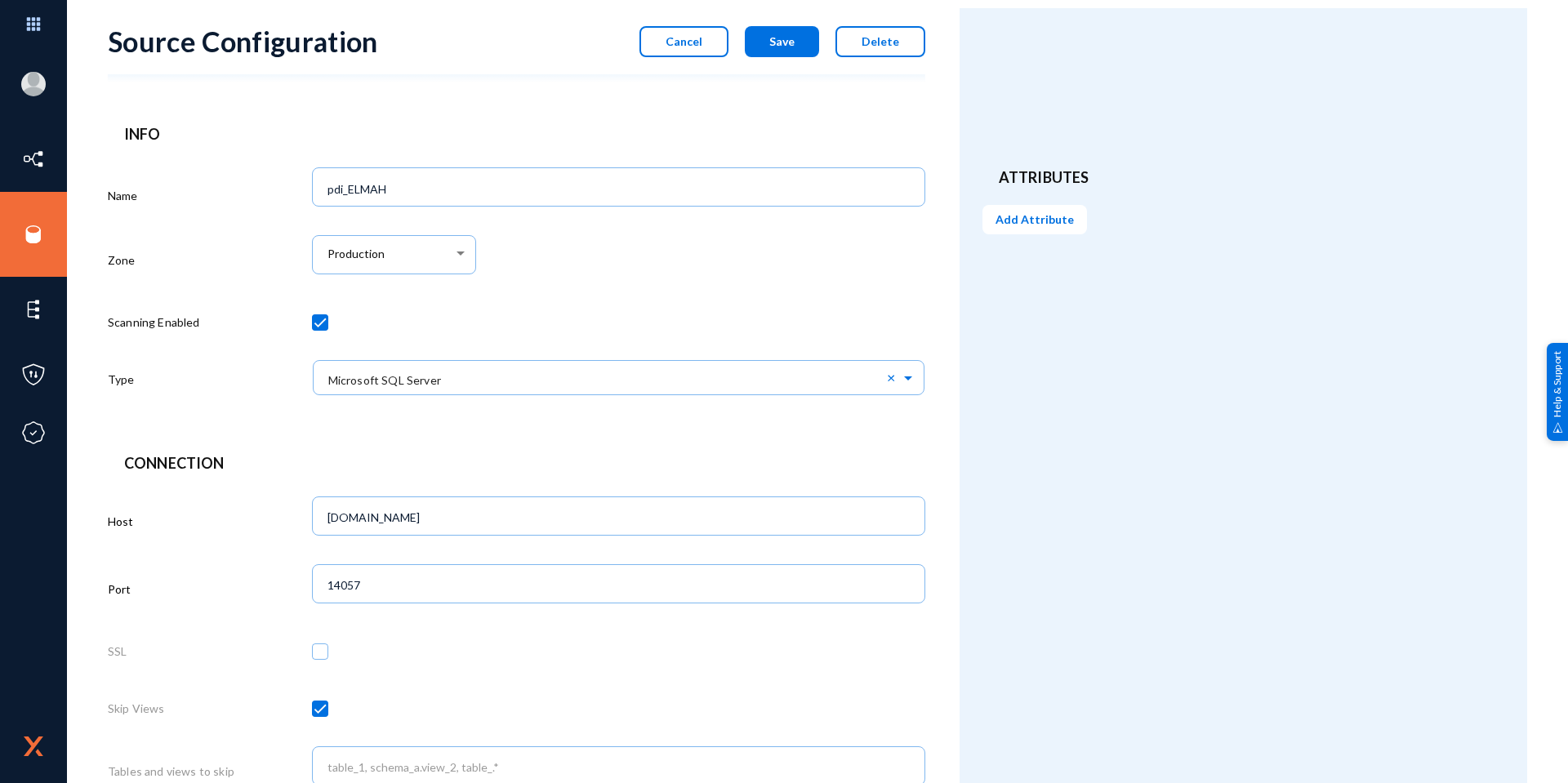
scroll to position [0, 0]
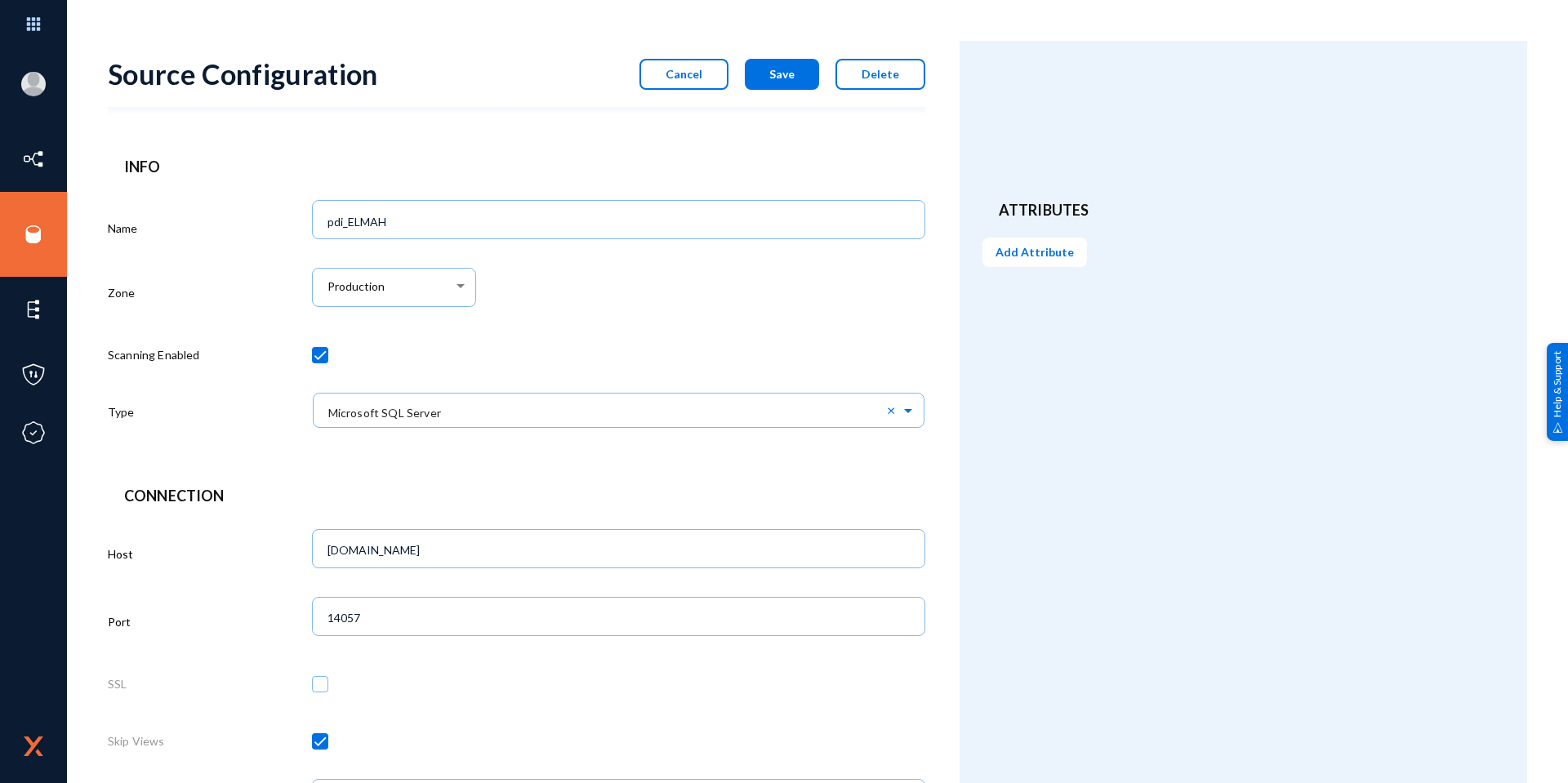
click at [677, 77] on span "Cancel" at bounding box center [684, 73] width 37 height 14
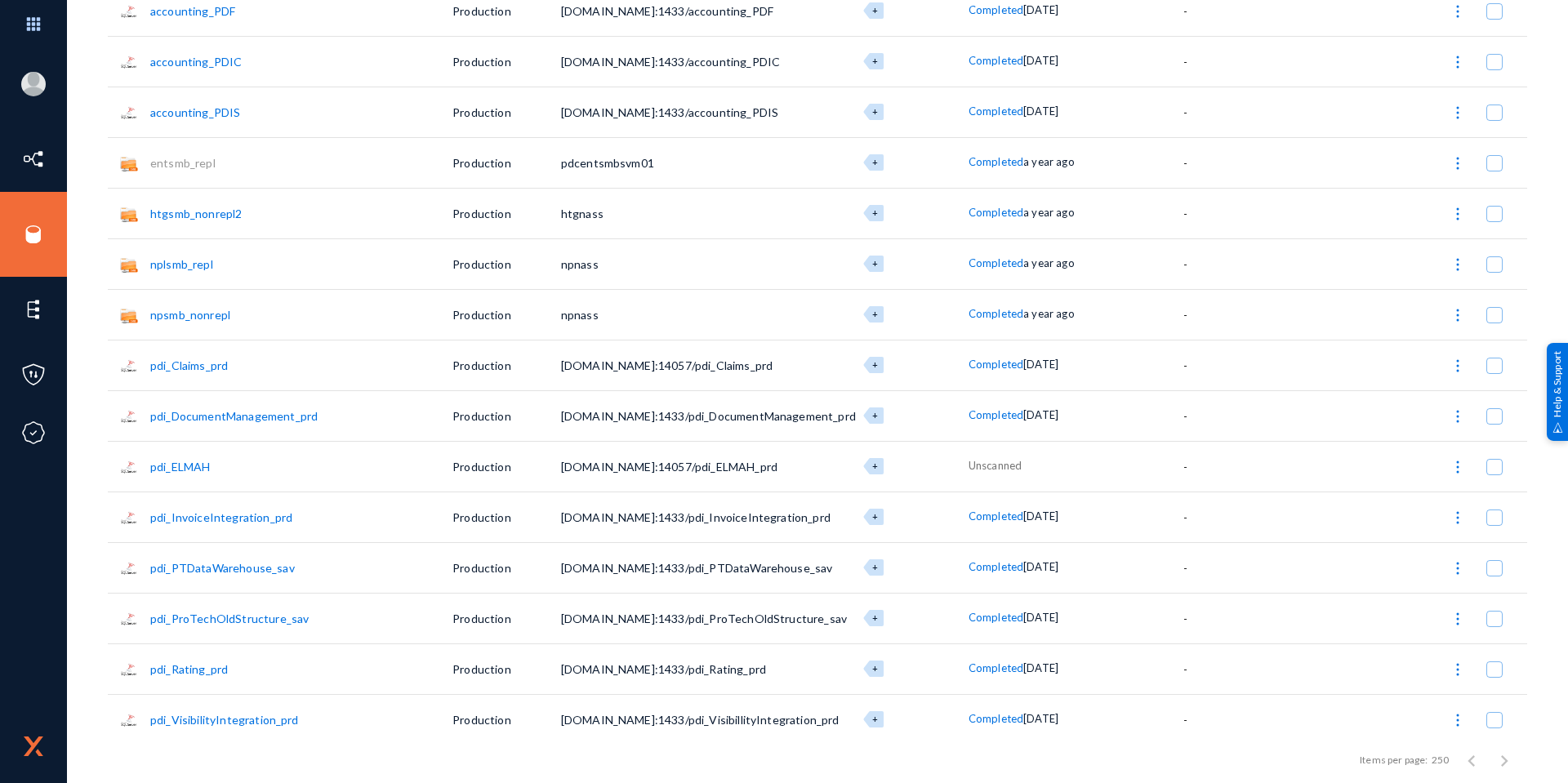
scroll to position [2124, 0]
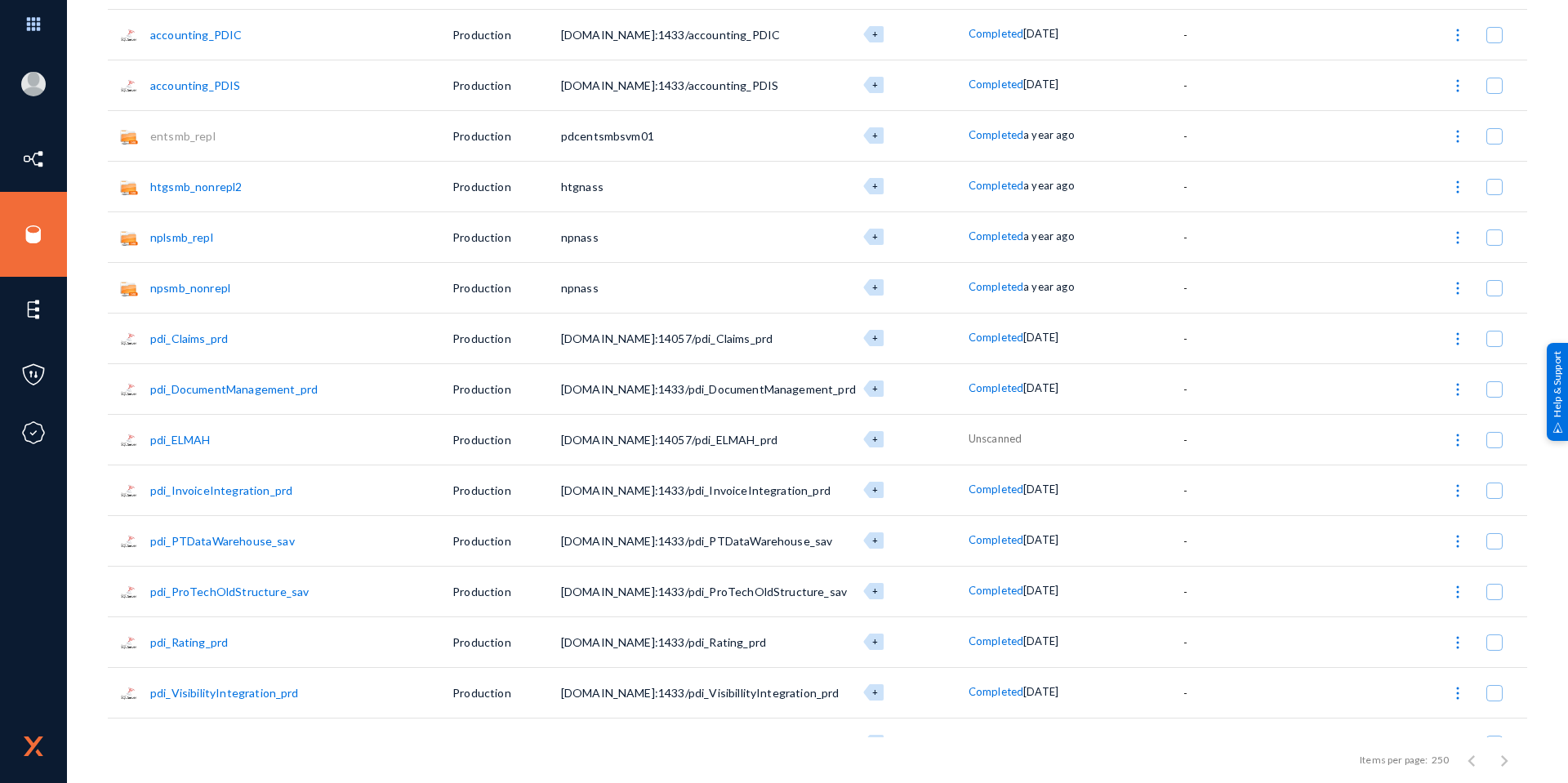
click at [194, 341] on link "pdi_Claims_prd" at bounding box center [189, 338] width 78 height 14
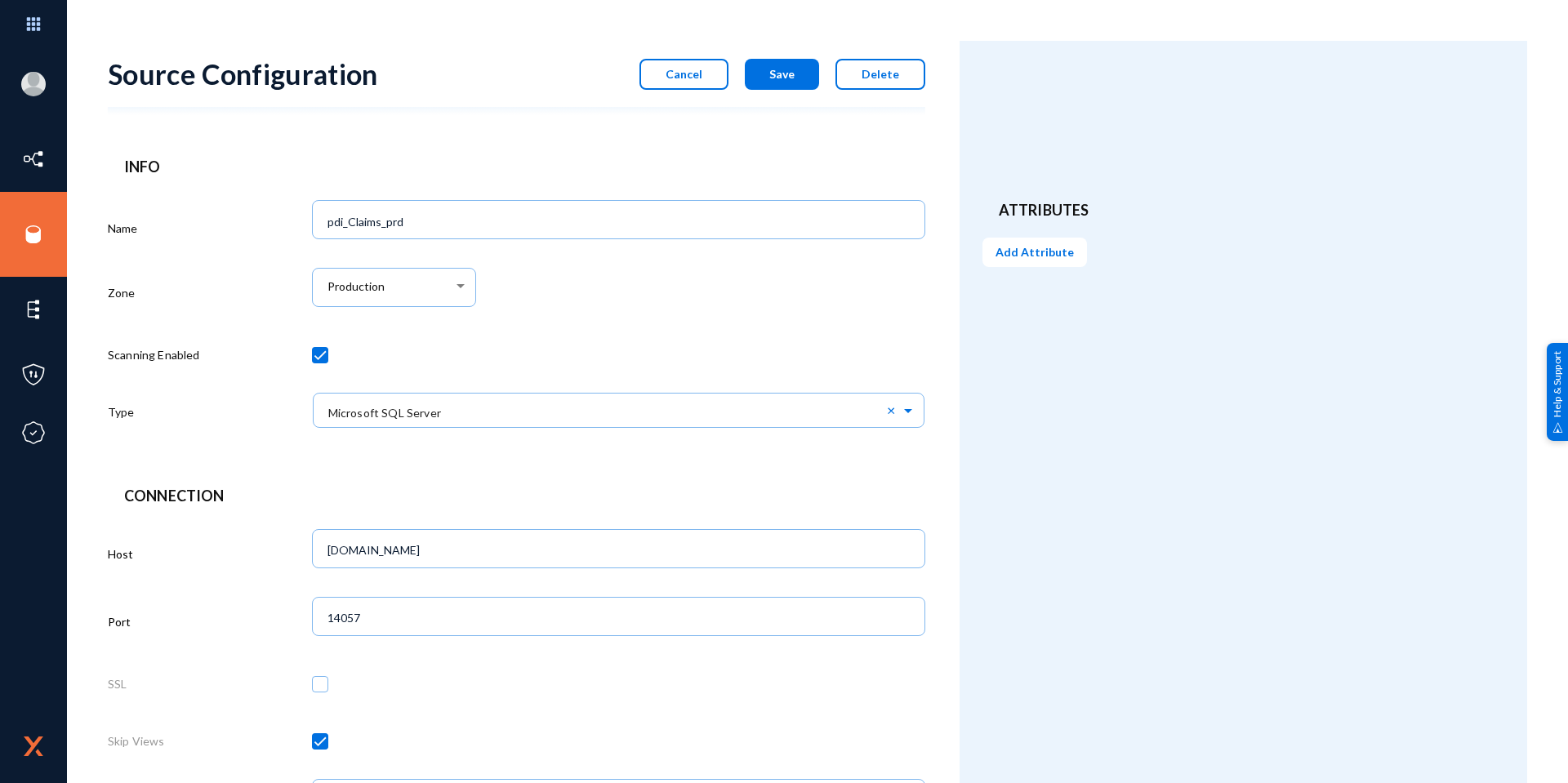
click at [675, 77] on span "Cancel" at bounding box center [684, 73] width 37 height 14
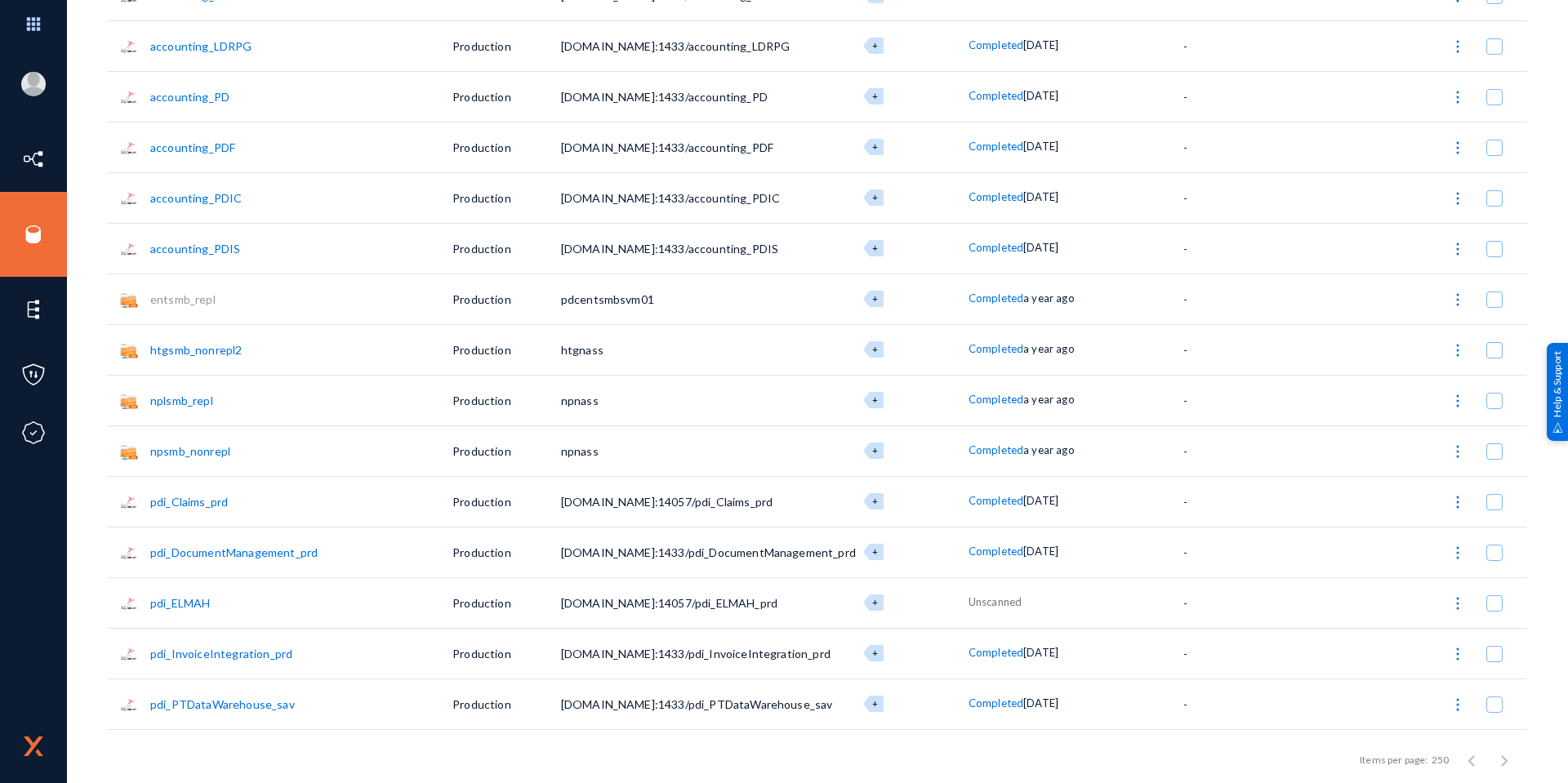
scroll to position [2042, 0]
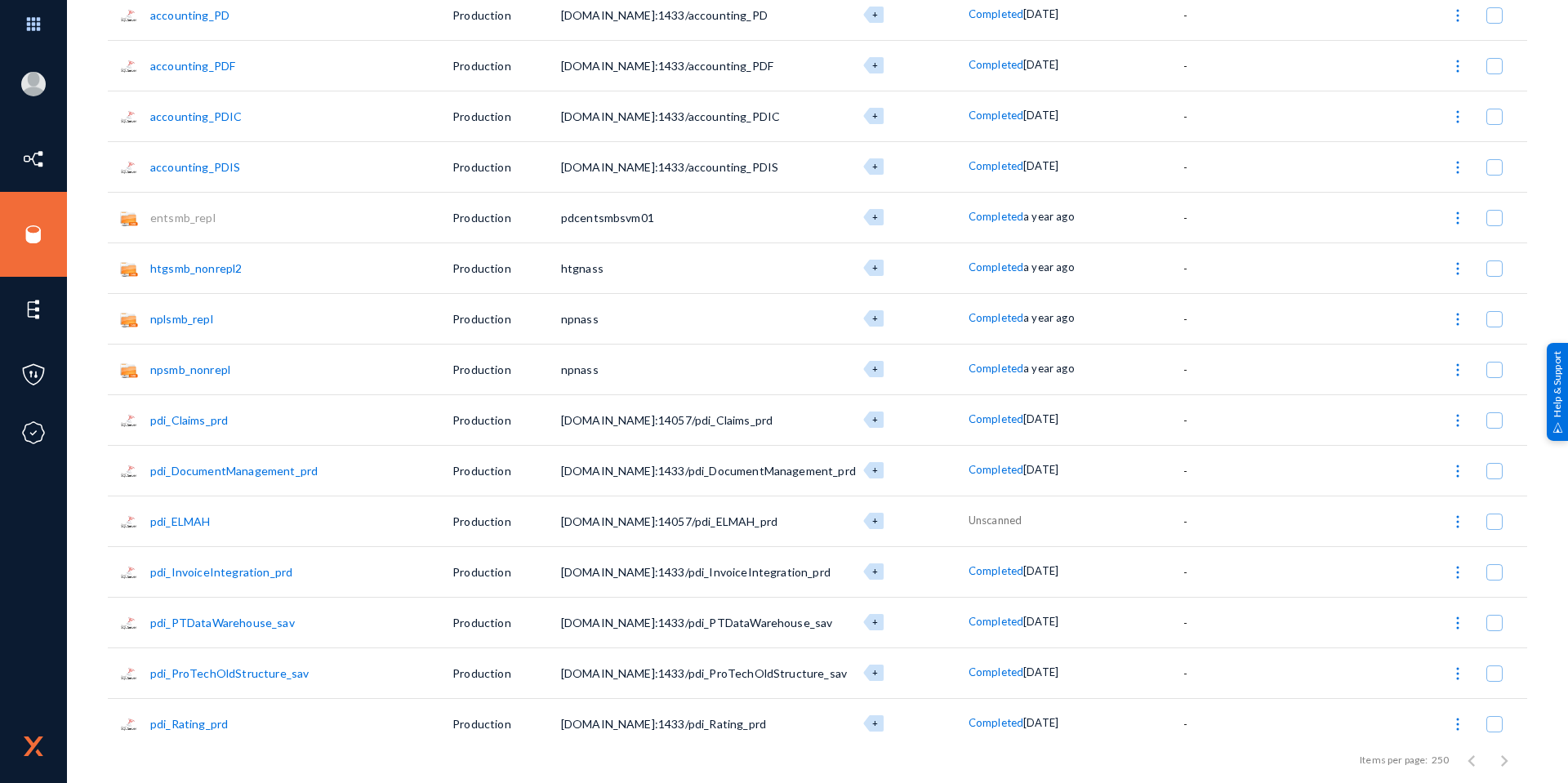
click at [1492, 423] on span at bounding box center [1494, 421] width 17 height 17
click at [1493, 428] on input "checkbox" at bounding box center [1494, 429] width 2 height 2
checkbox input "true"
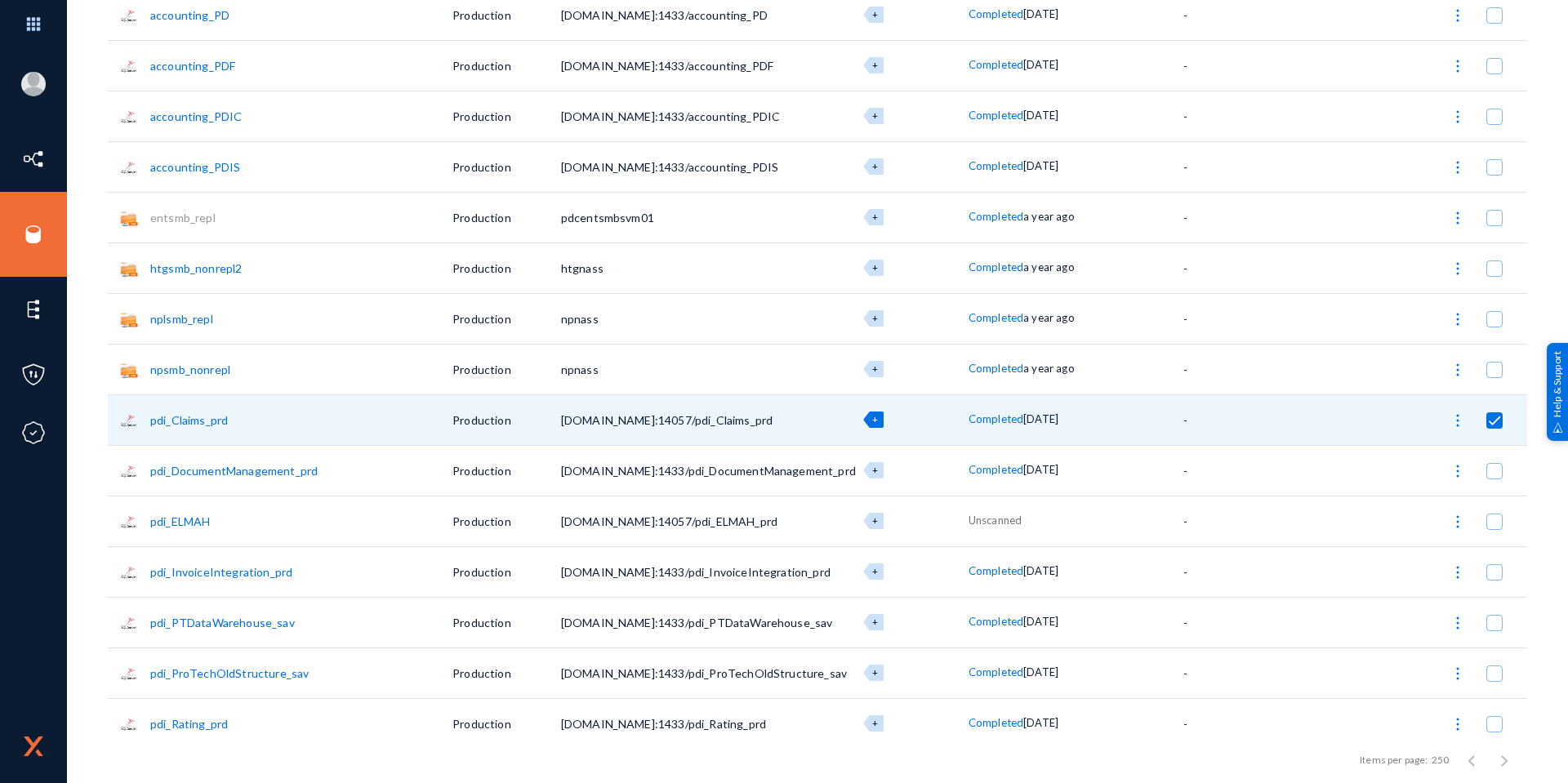
click at [1449, 423] on img at bounding box center [1458, 421] width 17 height 17
click at [1365, 577] on button "Copy Source" at bounding box center [1386, 581] width 166 height 39
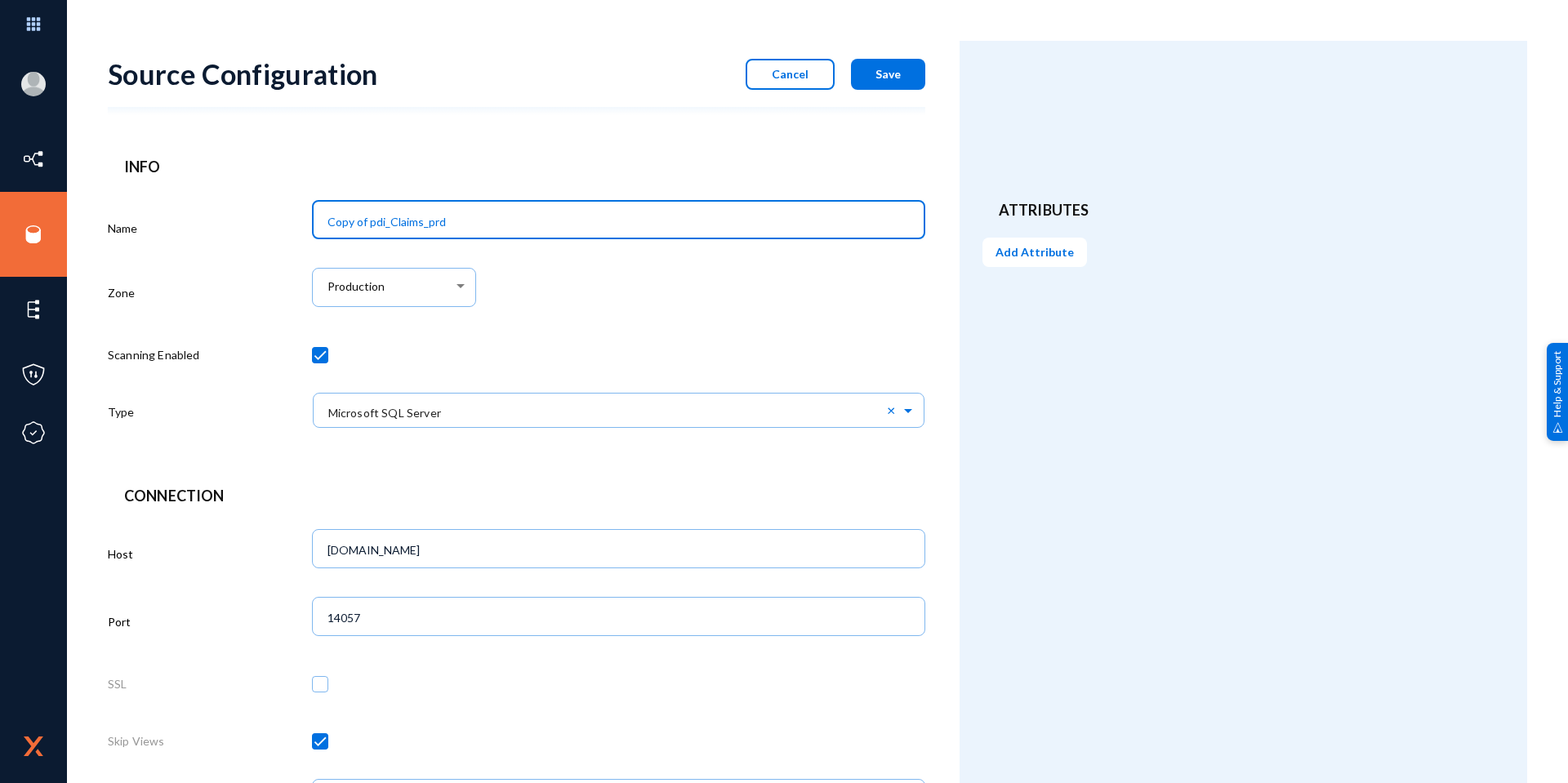
drag, startPoint x: 464, startPoint y: 222, endPoint x: 199, endPoint y: 220, distance: 265.0
click at [199, 220] on div "Name Copy of pdi_Claims_prd Zone Production Scanning Enabled Type × Microsoft S…" at bounding box center [516, 320] width 817 height 250
type input "P"
click at [799, 70] on span "Cancel" at bounding box center [790, 73] width 37 height 14
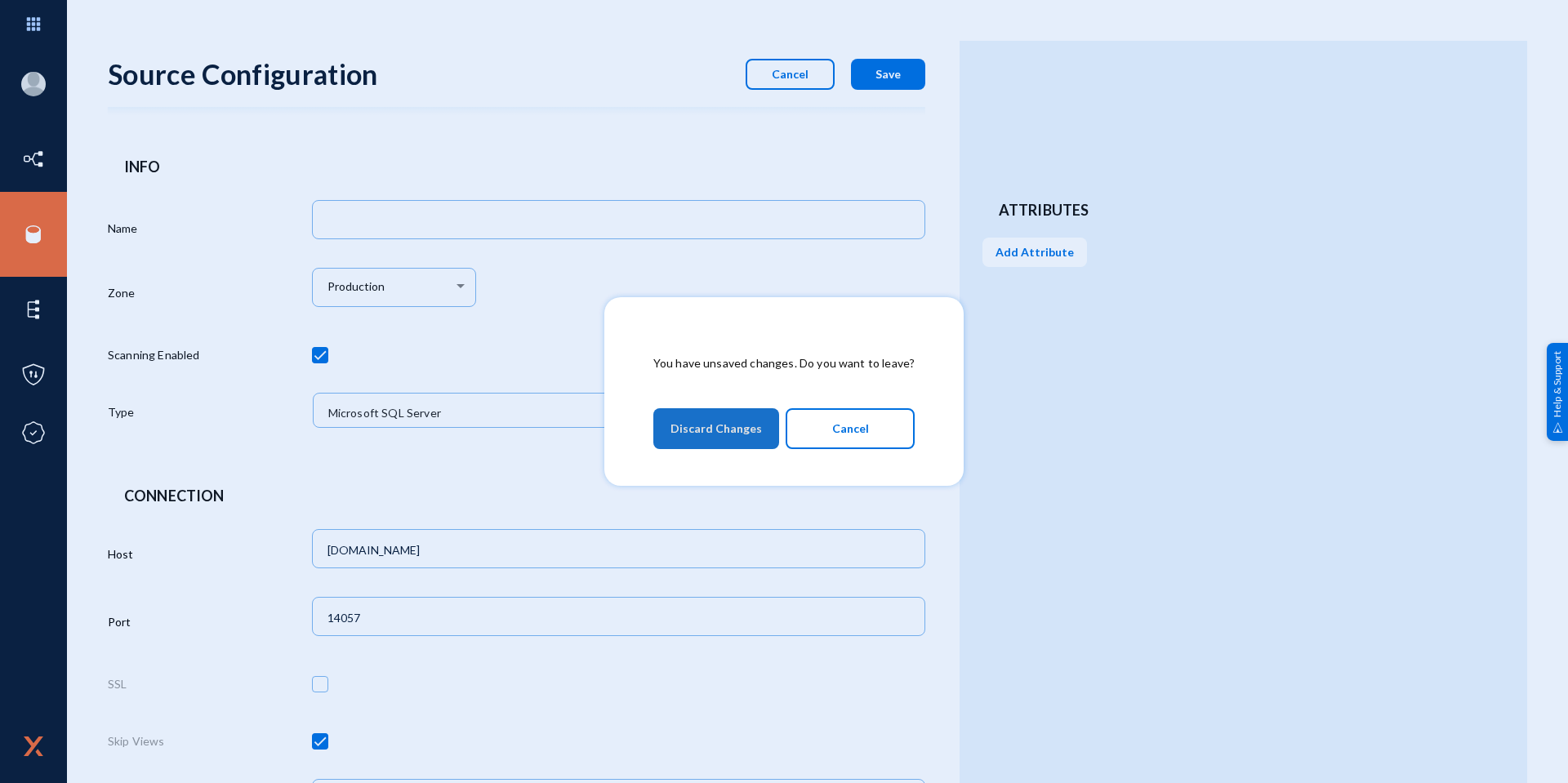
click at [738, 428] on span "Discard Changes" at bounding box center [716, 429] width 92 height 30
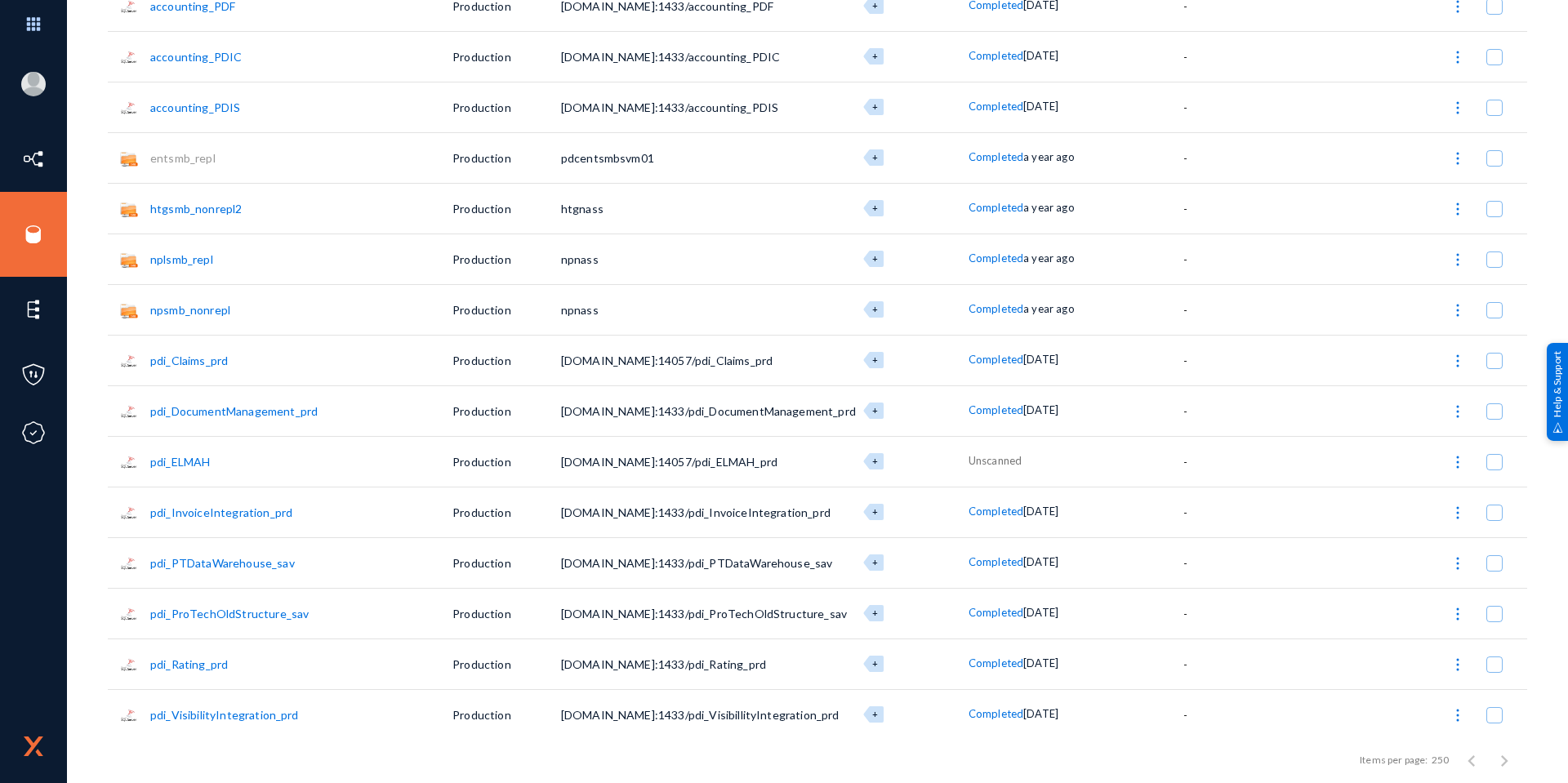
scroll to position [2124, 0]
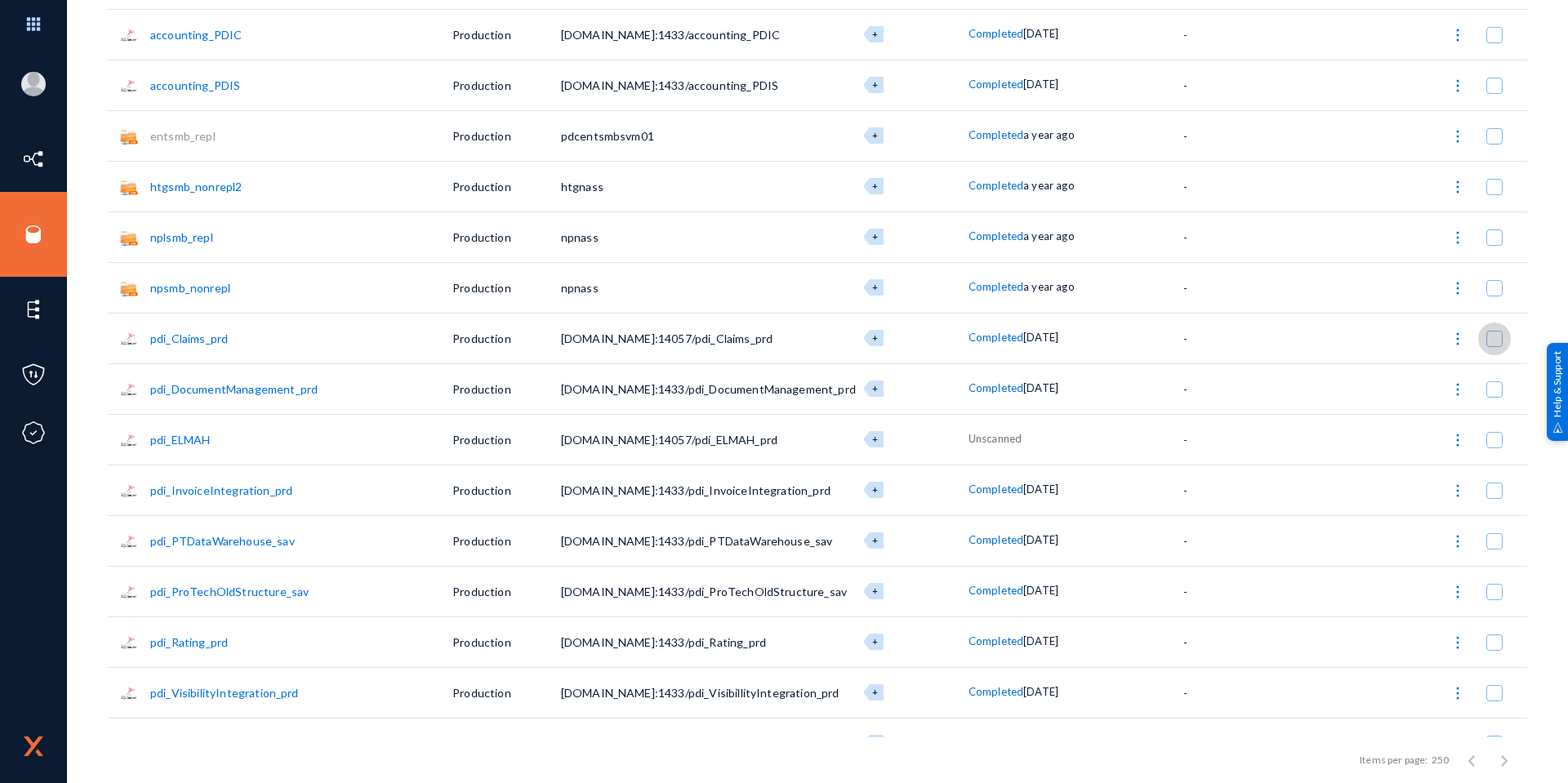
click at [1486, 343] on span at bounding box center [1494, 339] width 17 height 17
click at [1493, 347] on input "checkbox" at bounding box center [1494, 347] width 2 height 2
checkbox input "true"
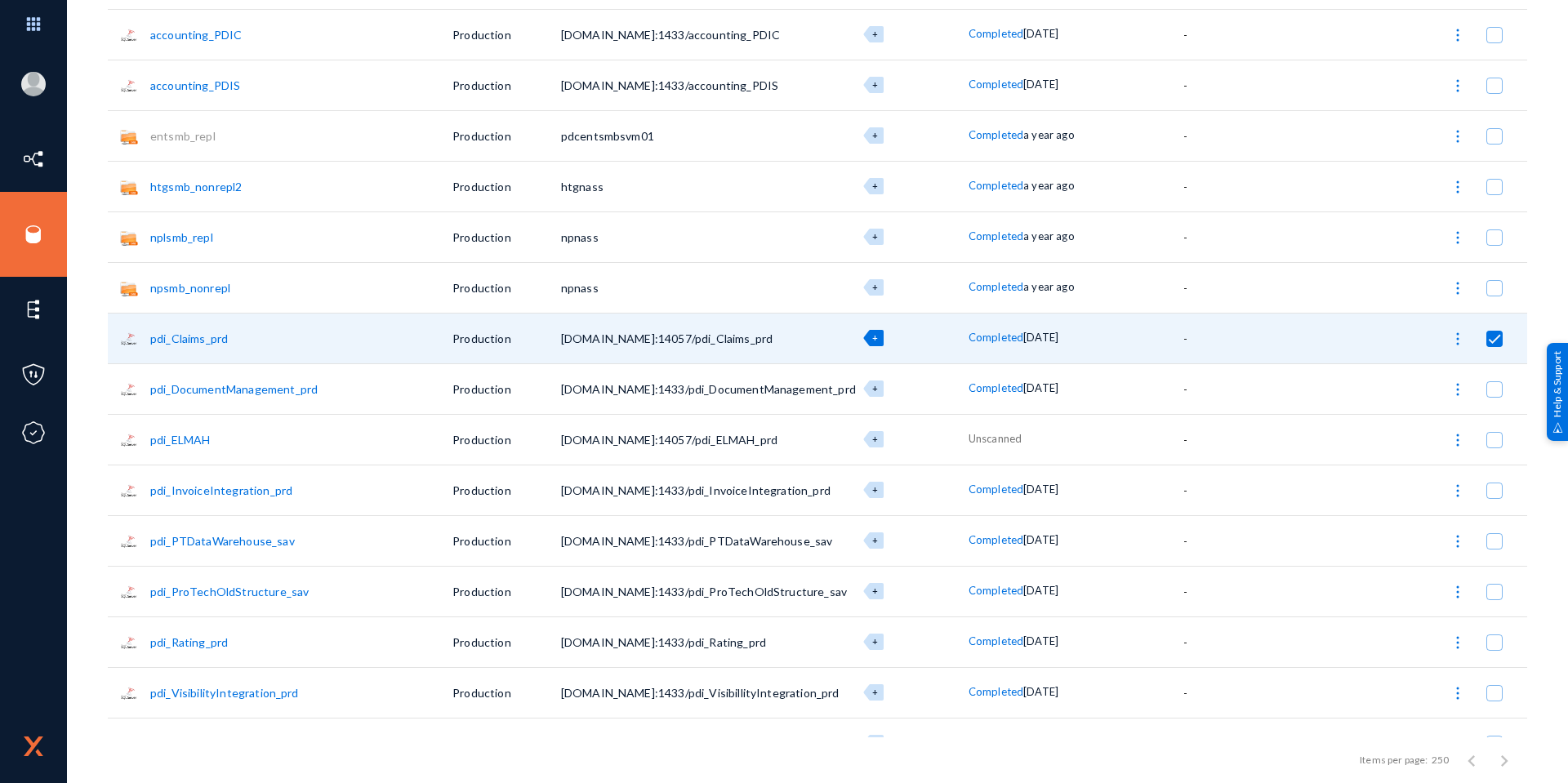
click at [1451, 341] on img at bounding box center [1458, 339] width 17 height 17
click at [1339, 492] on button "Copy Source" at bounding box center [1386, 499] width 166 height 39
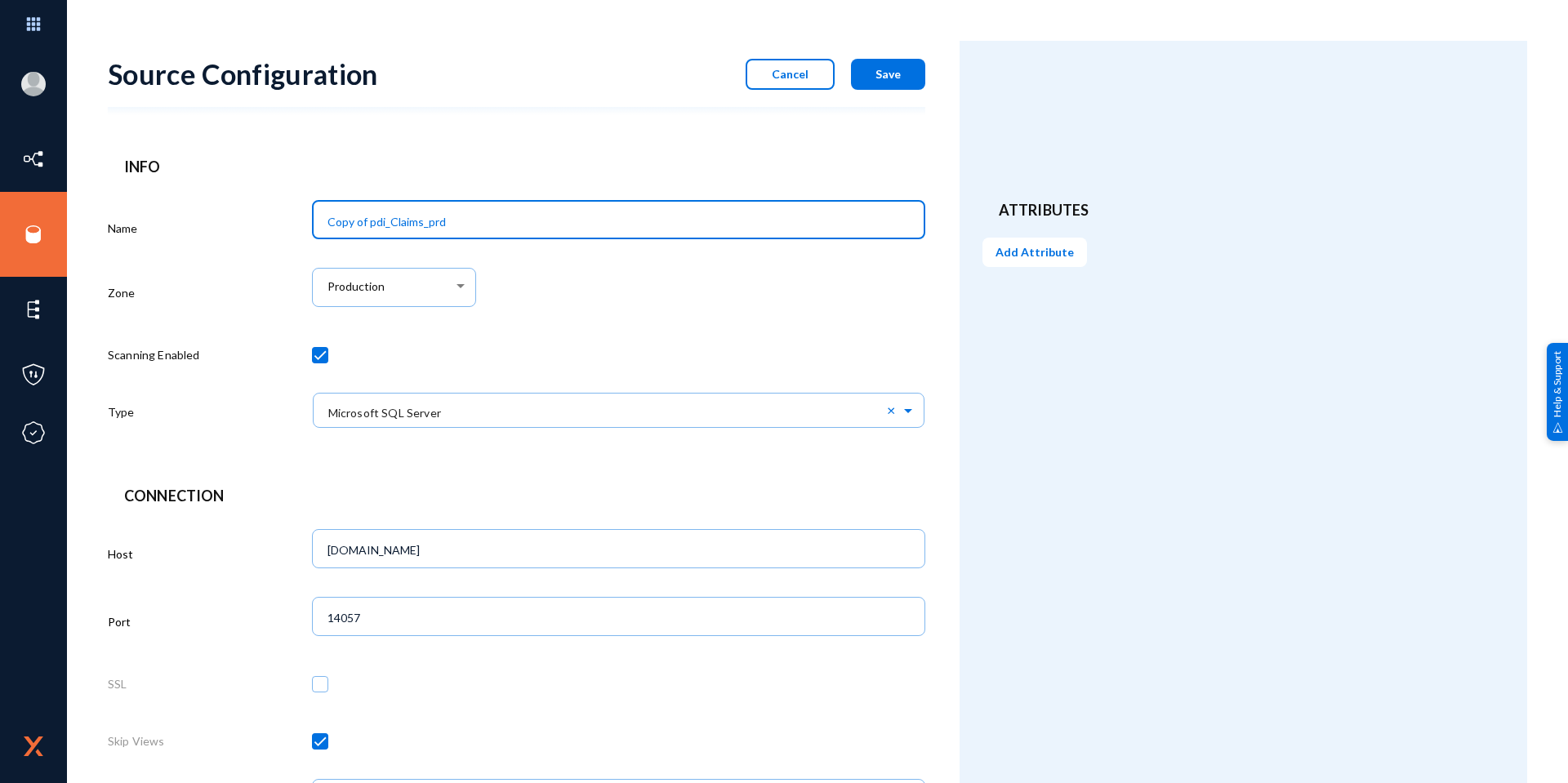
drag, startPoint x: 449, startPoint y: 223, endPoint x: 94, endPoint y: 222, distance: 355.0
click at [94, 224] on div "PHAMMOND@HANOVER.COM hanover Log out Directory Datasets Sources Sensors Events …" at bounding box center [784, 391] width 1568 height 783
type input "pdi_PDI_prd"
click at [885, 75] on span "Save" at bounding box center [887, 73] width 25 height 14
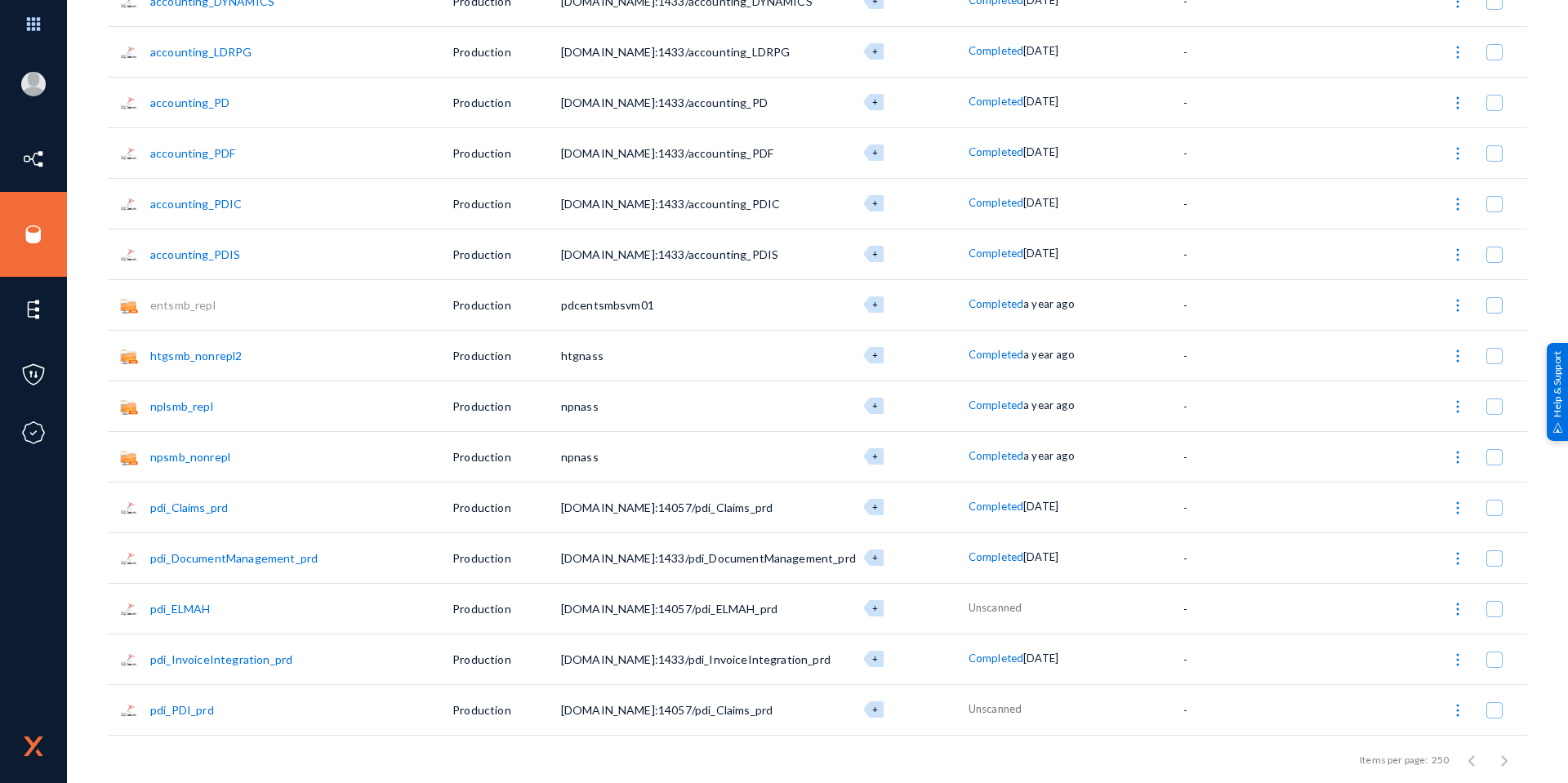
scroll to position [2124, 0]
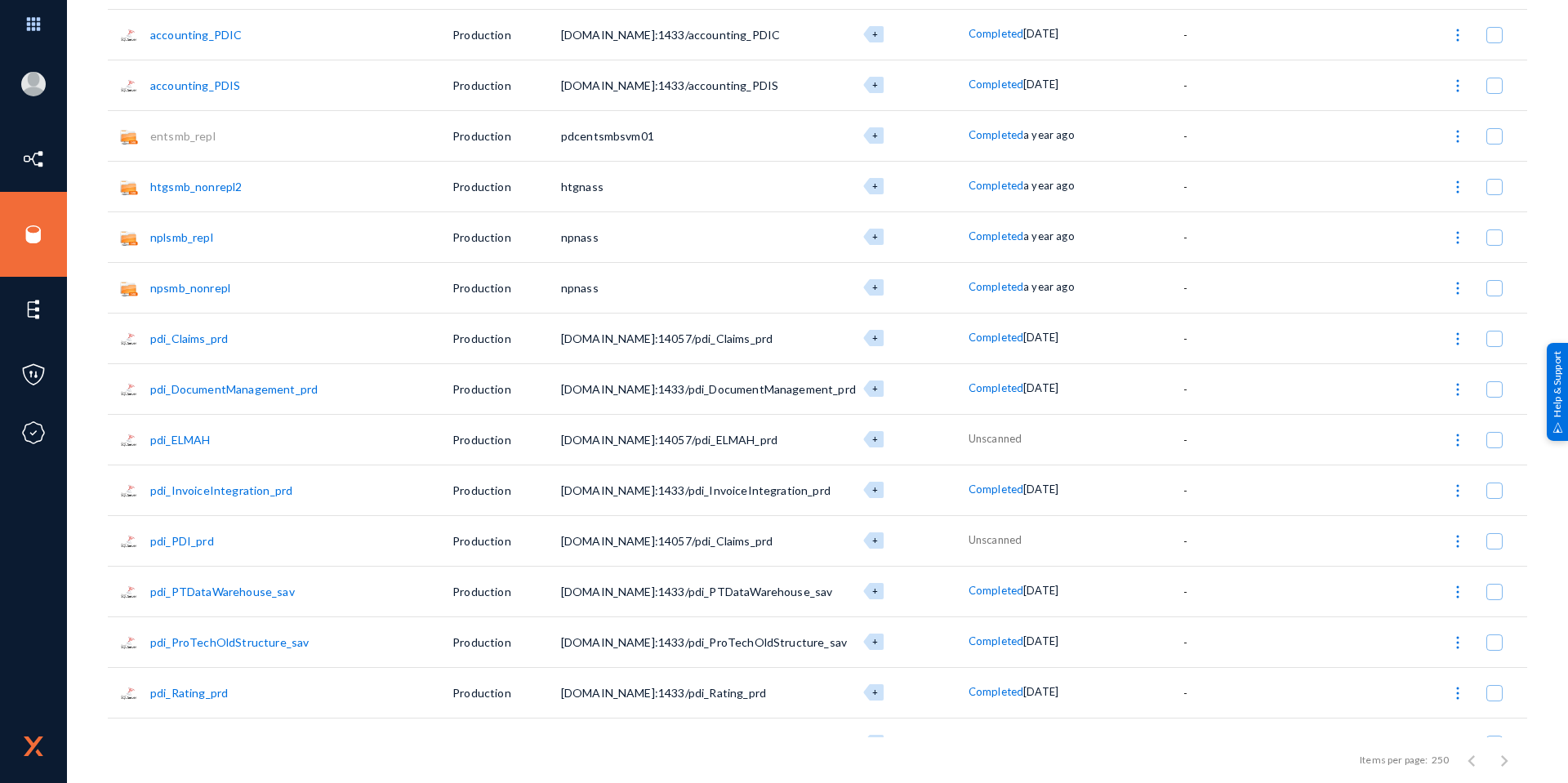
click at [200, 541] on link "pdi_PDI_prd" at bounding box center [182, 541] width 64 height 14
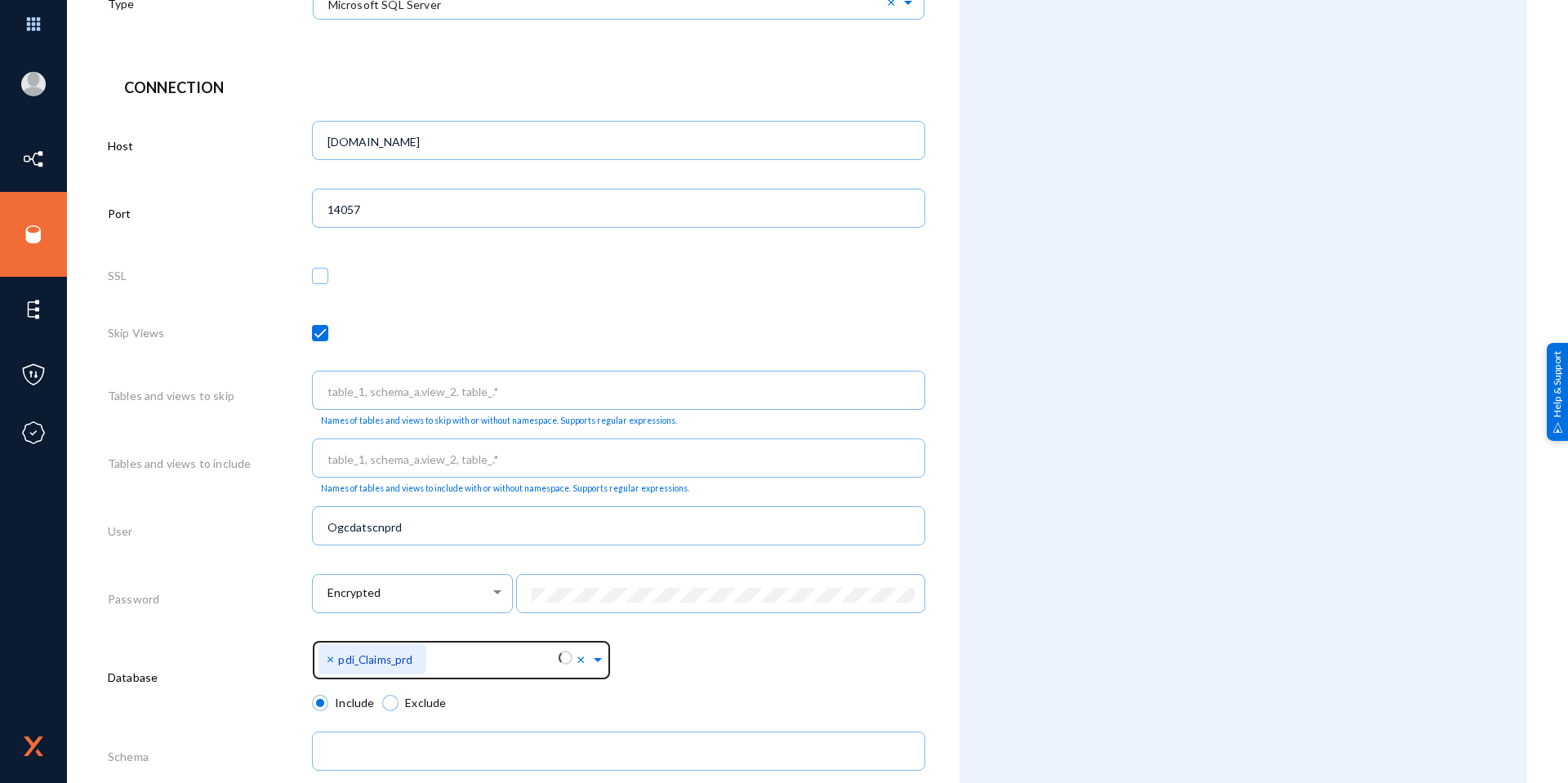
scroll to position [638, 0]
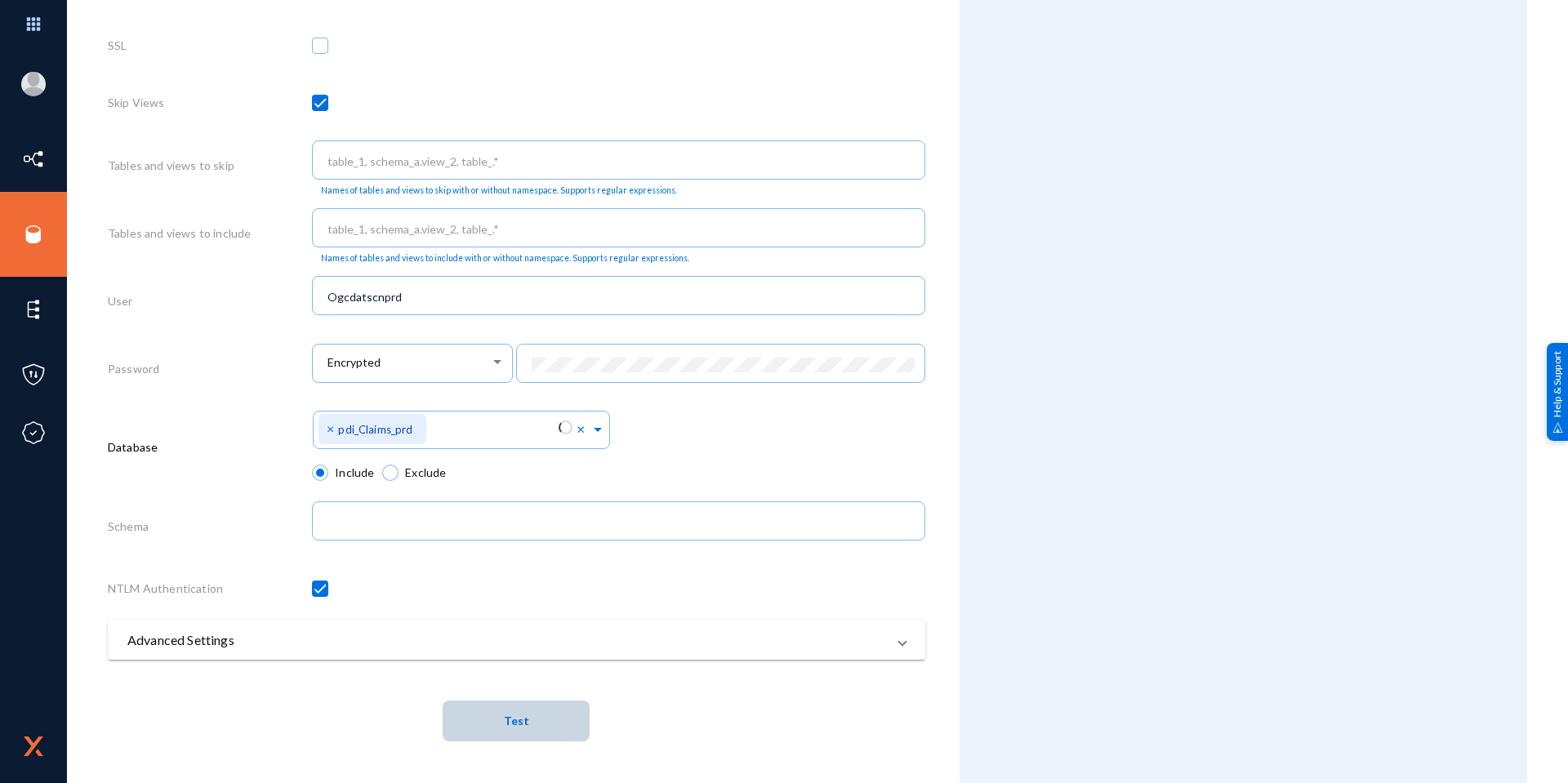
click at [496, 714] on button "Test" at bounding box center [516, 721] width 147 height 41
click at [1057, 542] on div "Attributes Add Attribute" at bounding box center [1243, 93] width 568 height 1382
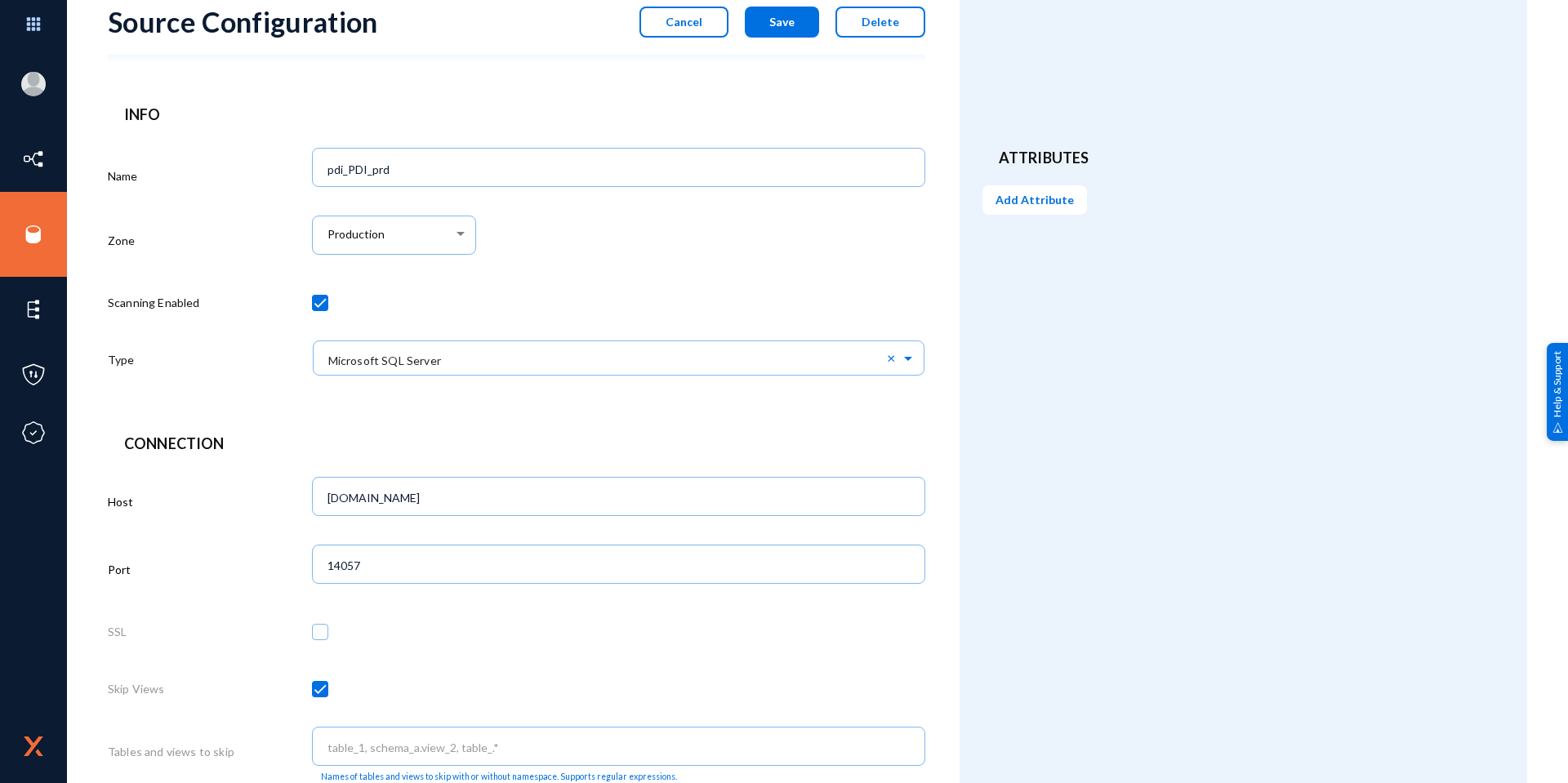
scroll to position [0, 0]
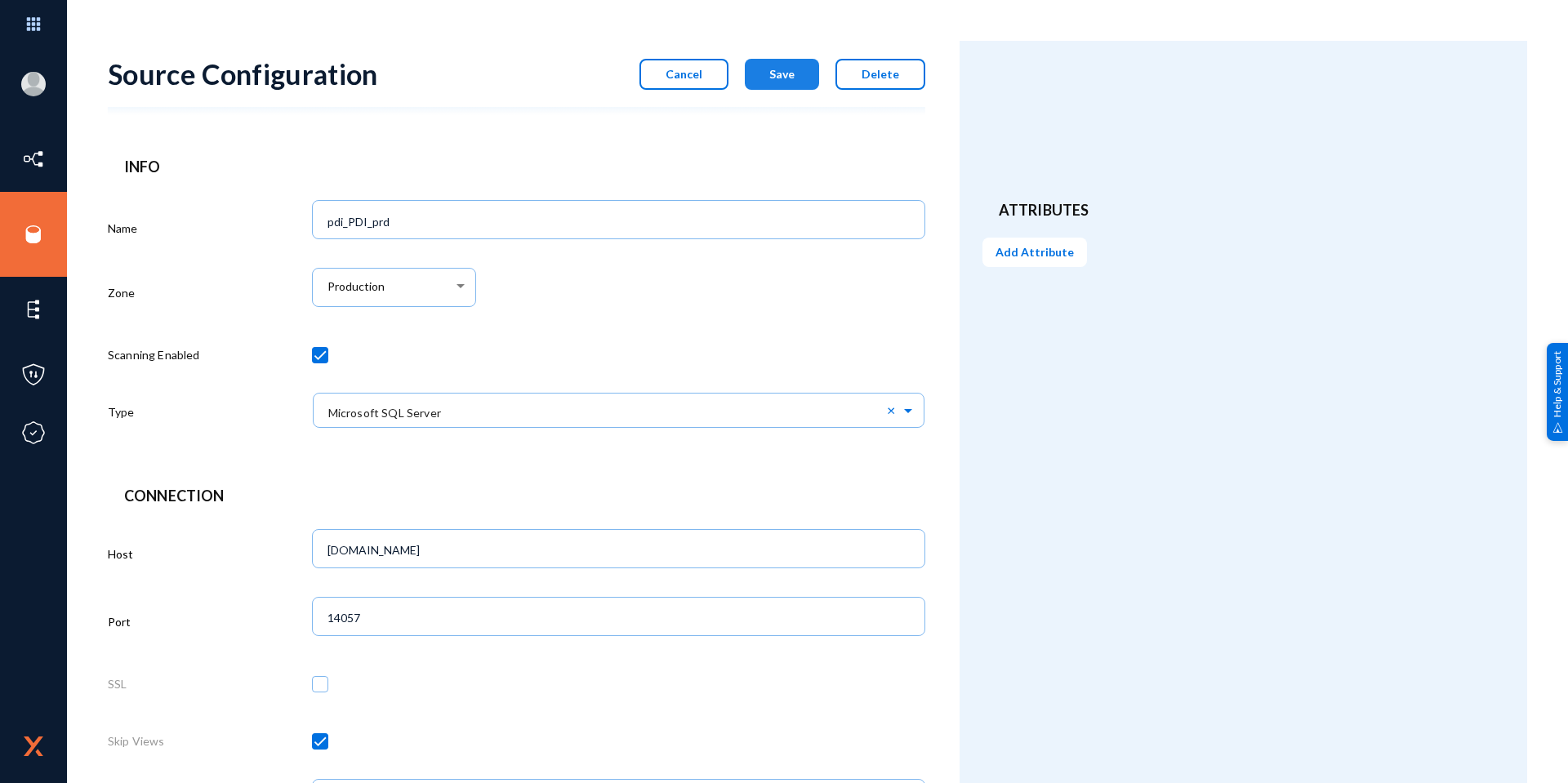
click at [770, 72] on span "Save" at bounding box center [781, 73] width 25 height 14
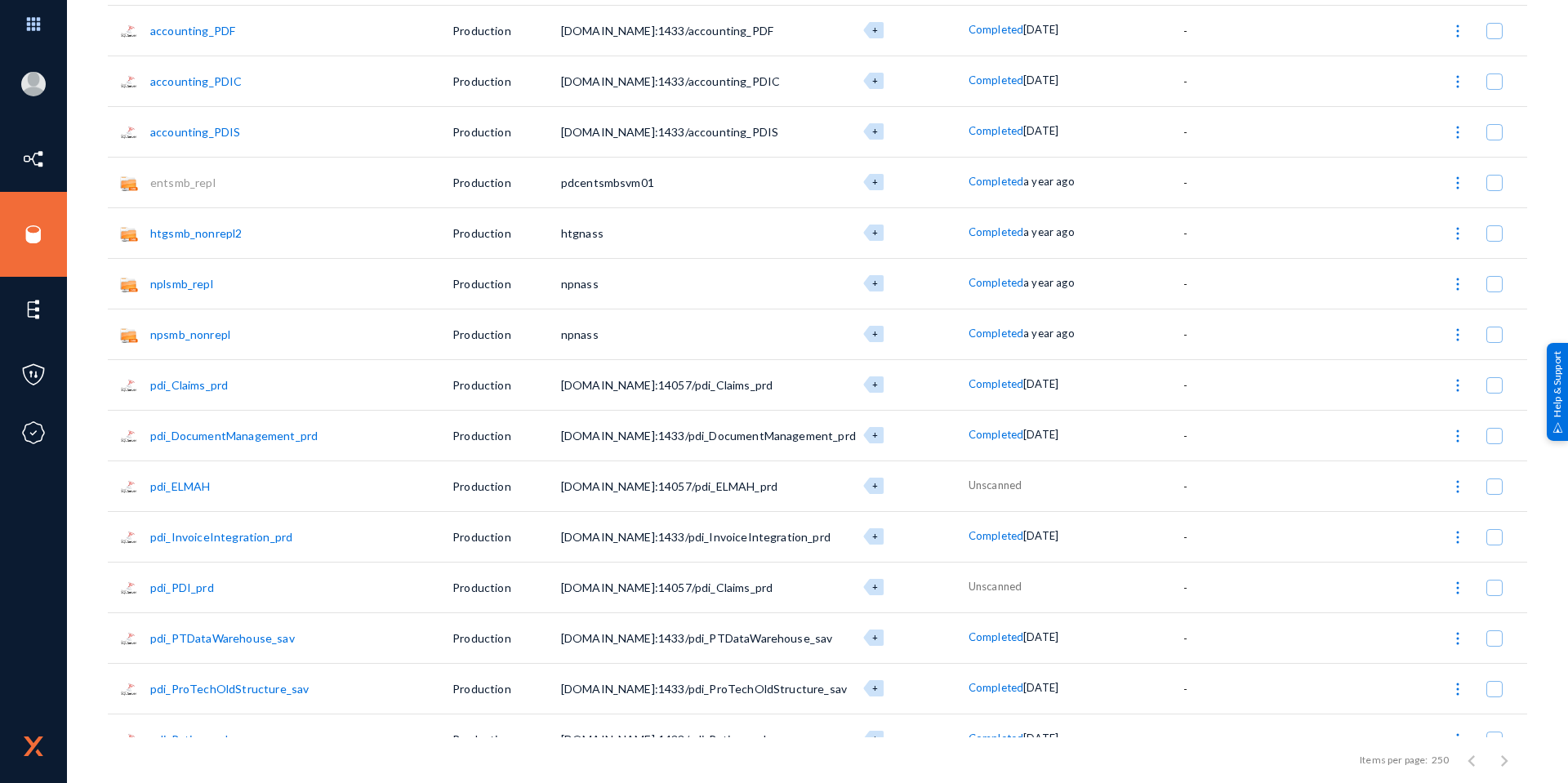
scroll to position [2205, 0]
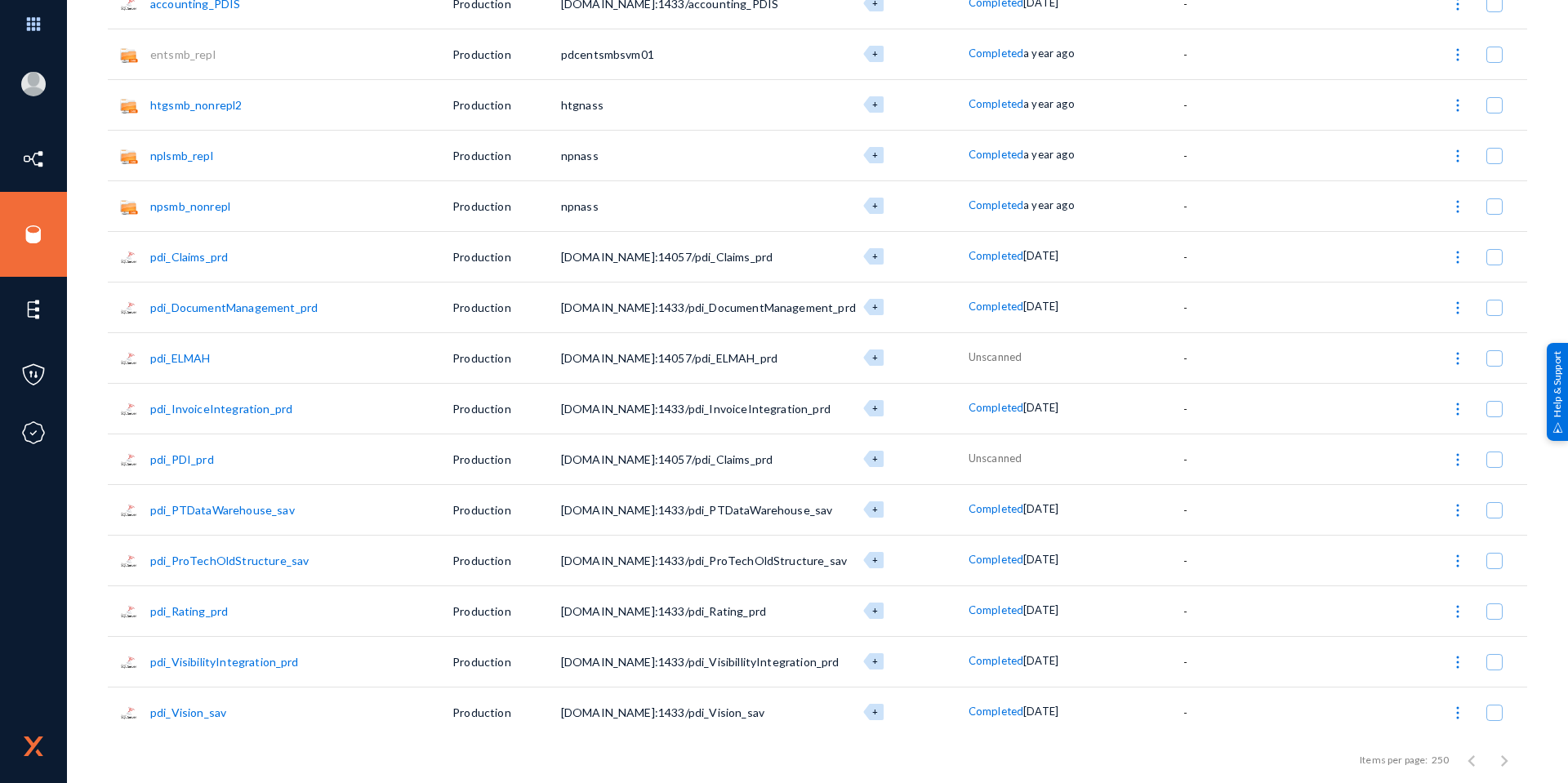
click at [205, 259] on link "pdi_Claims_prd" at bounding box center [189, 257] width 78 height 14
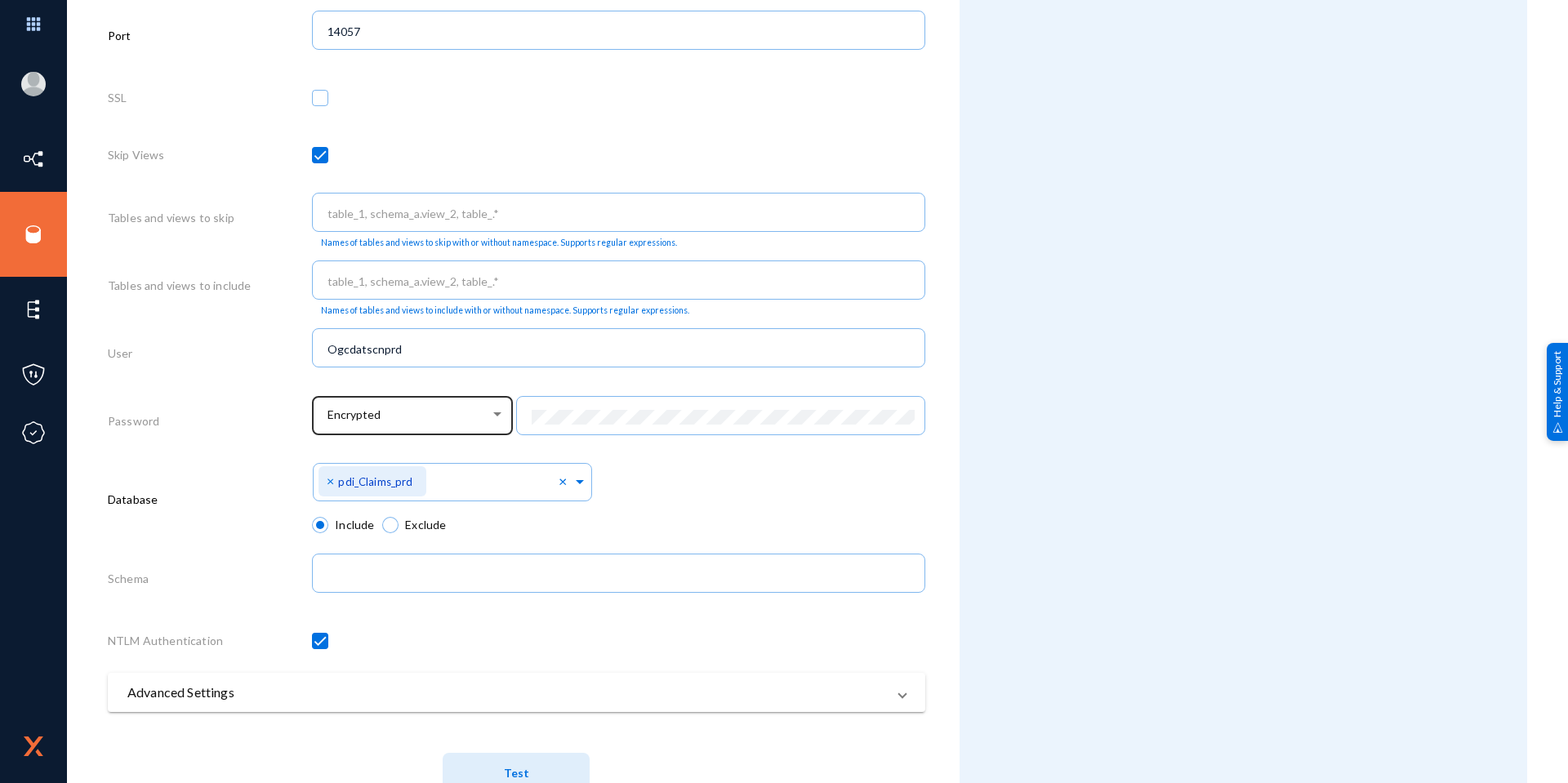
scroll to position [638, 0]
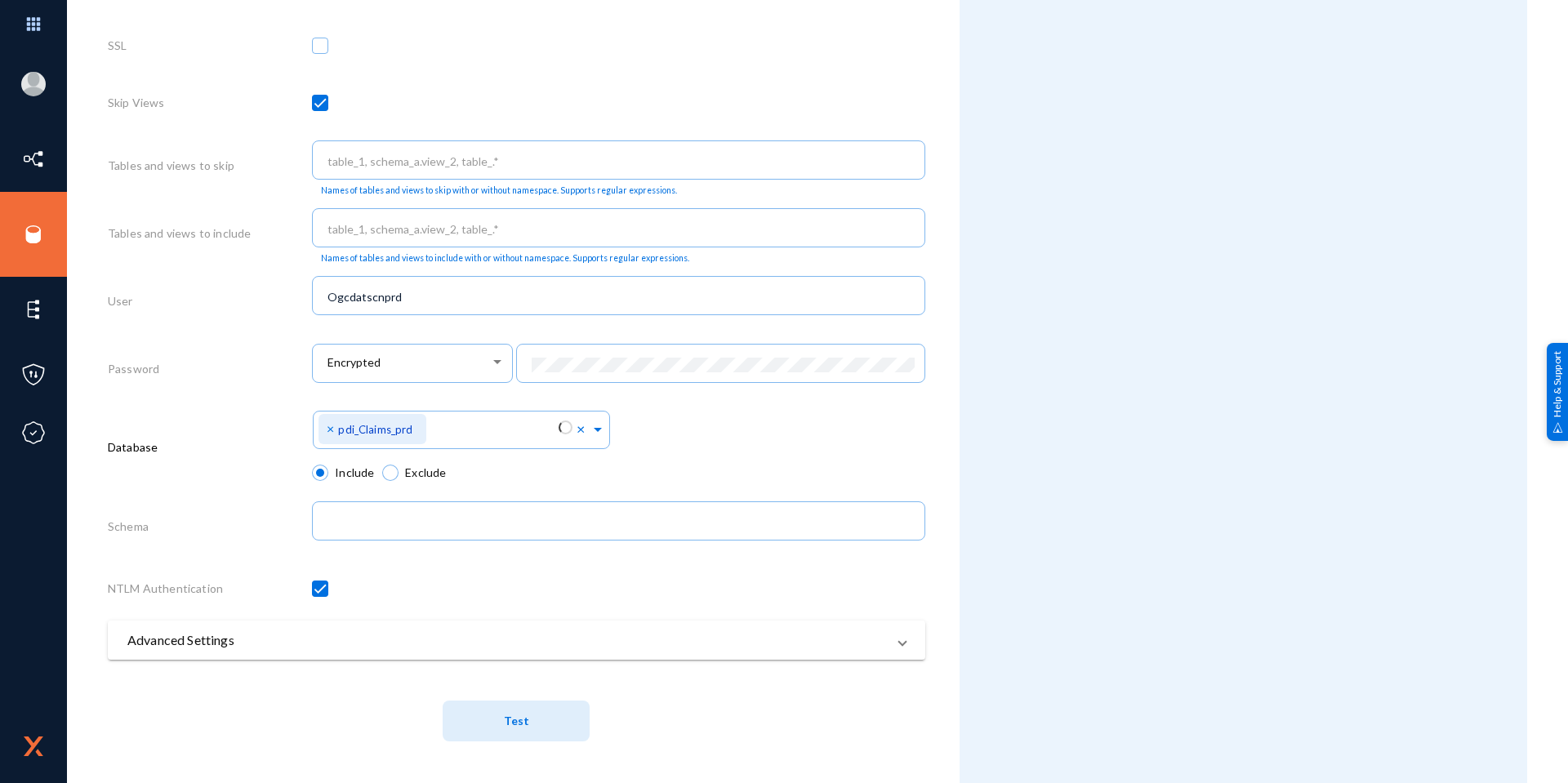
click at [509, 714] on span "Test" at bounding box center [516, 721] width 25 height 31
click at [575, 431] on span at bounding box center [580, 427] width 15 height 18
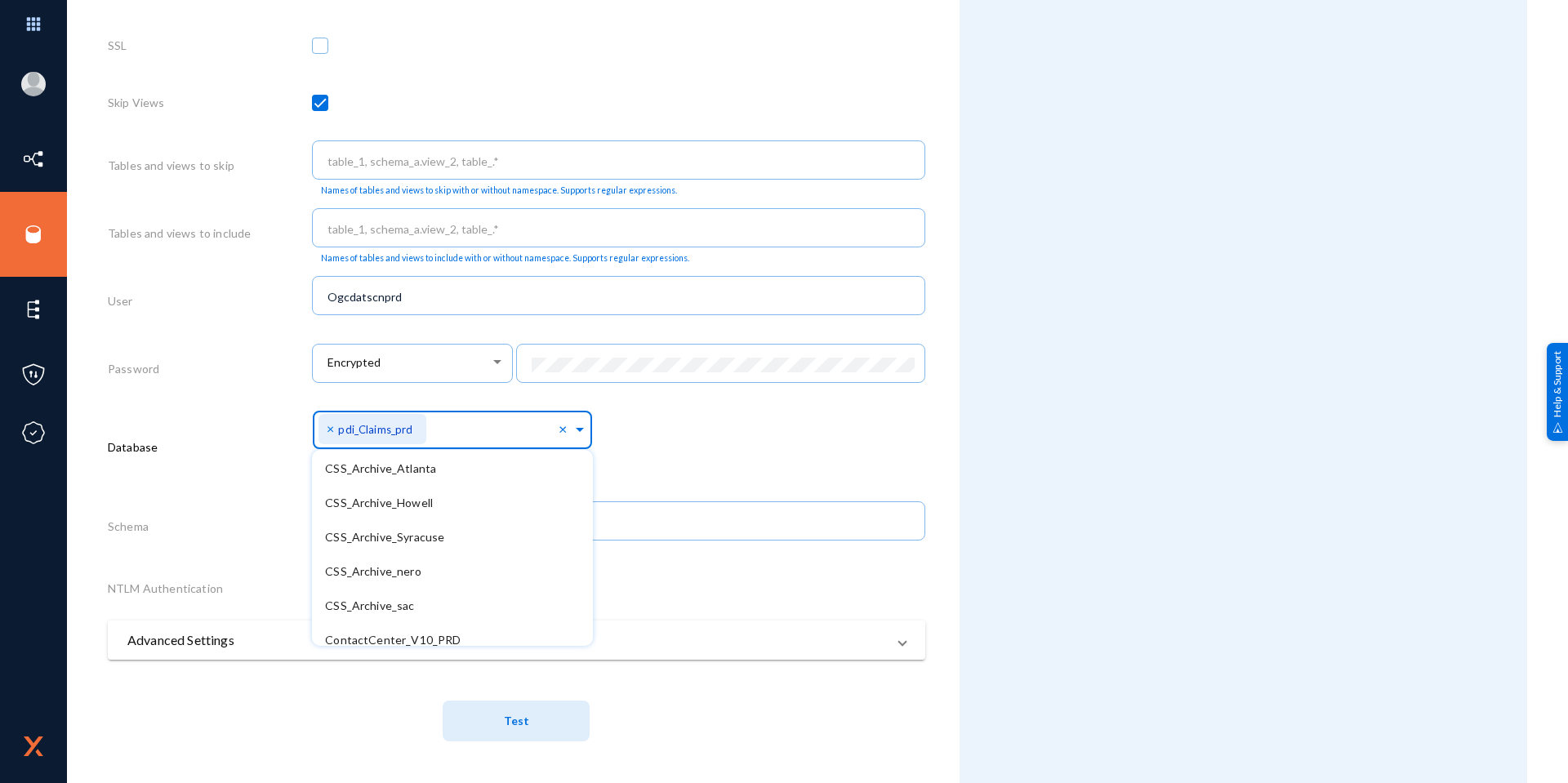
scroll to position [319, 0]
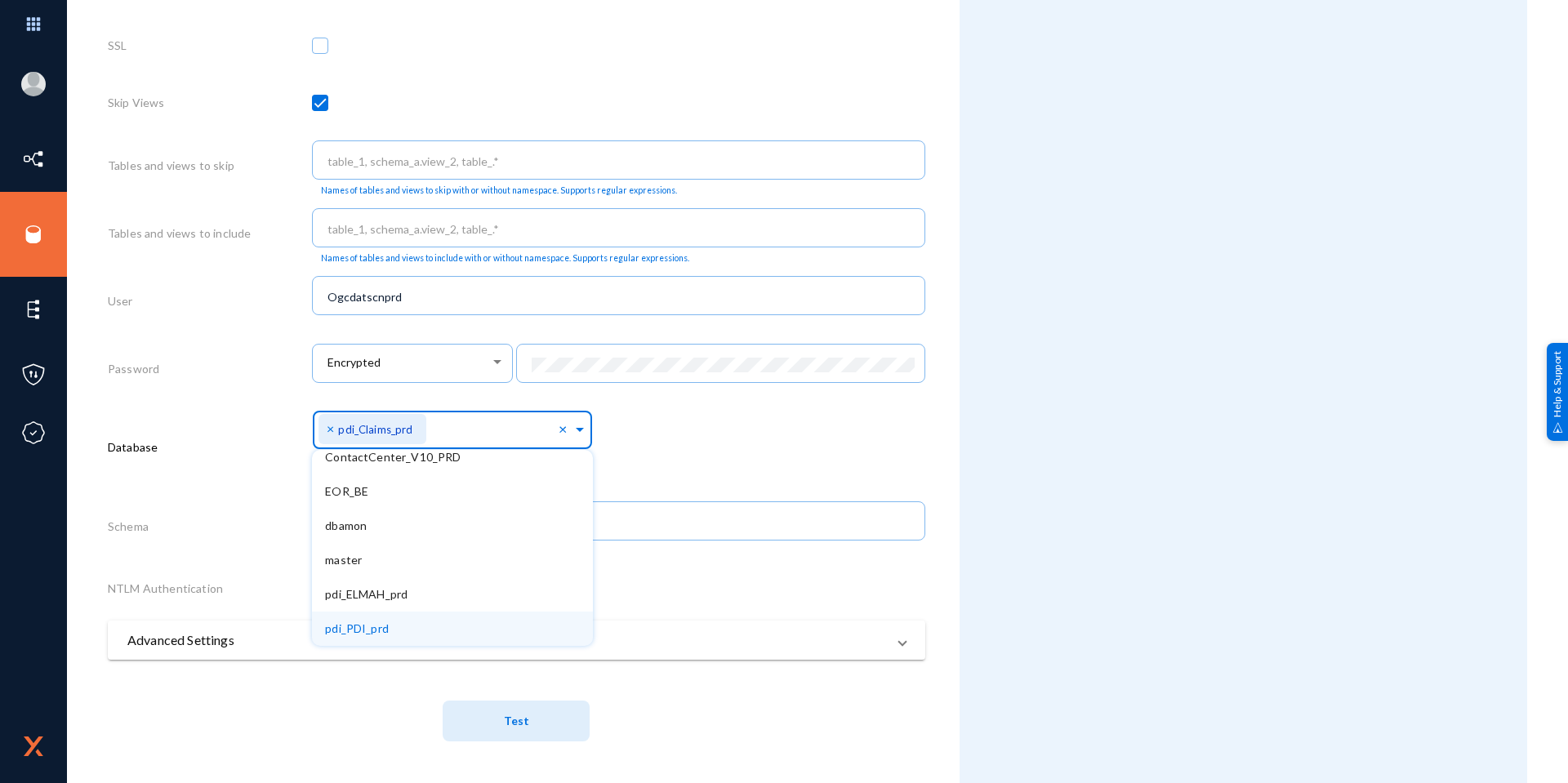
click at [449, 617] on div "pdi_PDI_prd" at bounding box center [452, 628] width 281 height 34
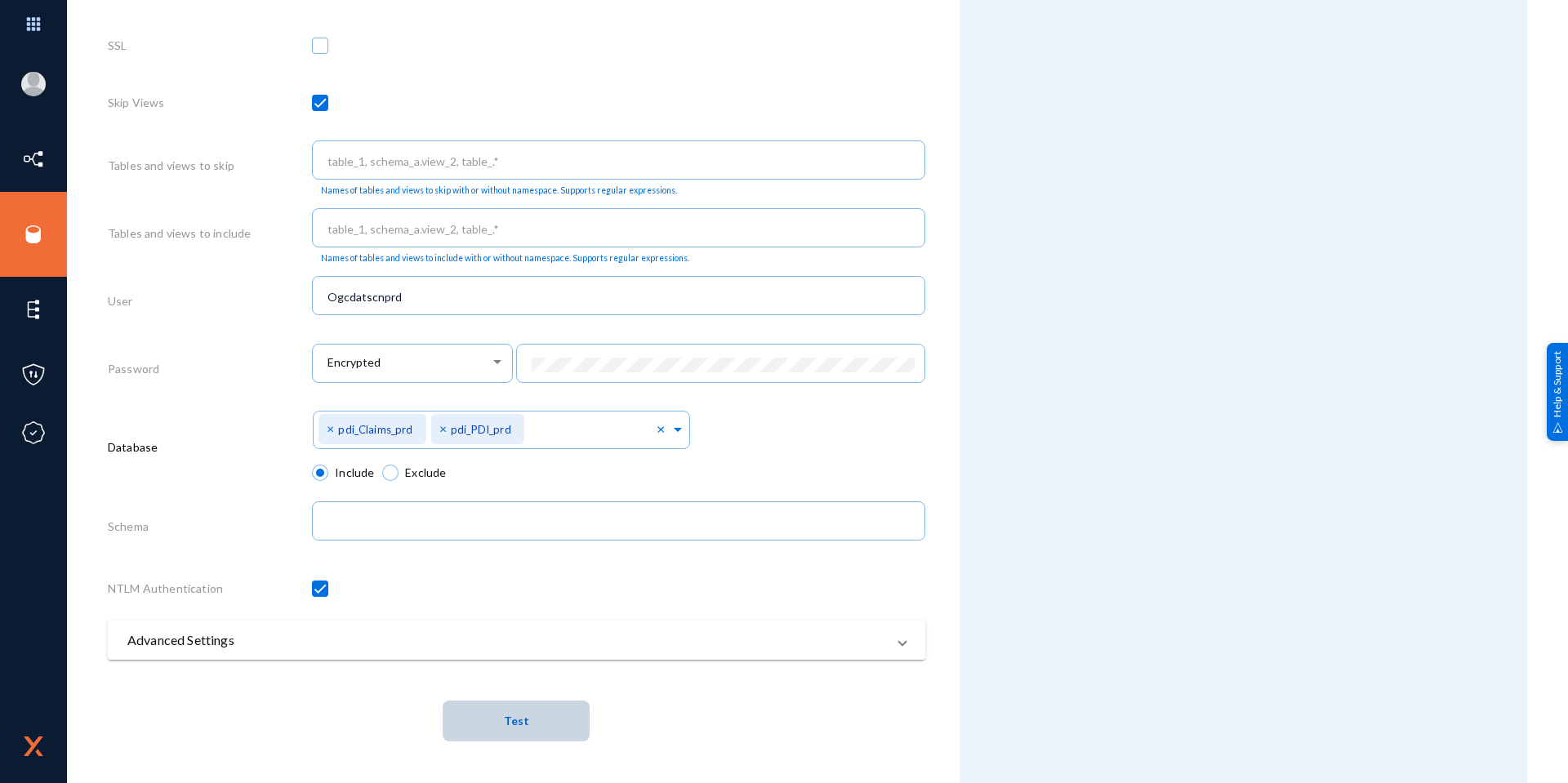
click at [524, 728] on span "Test" at bounding box center [516, 721] width 25 height 31
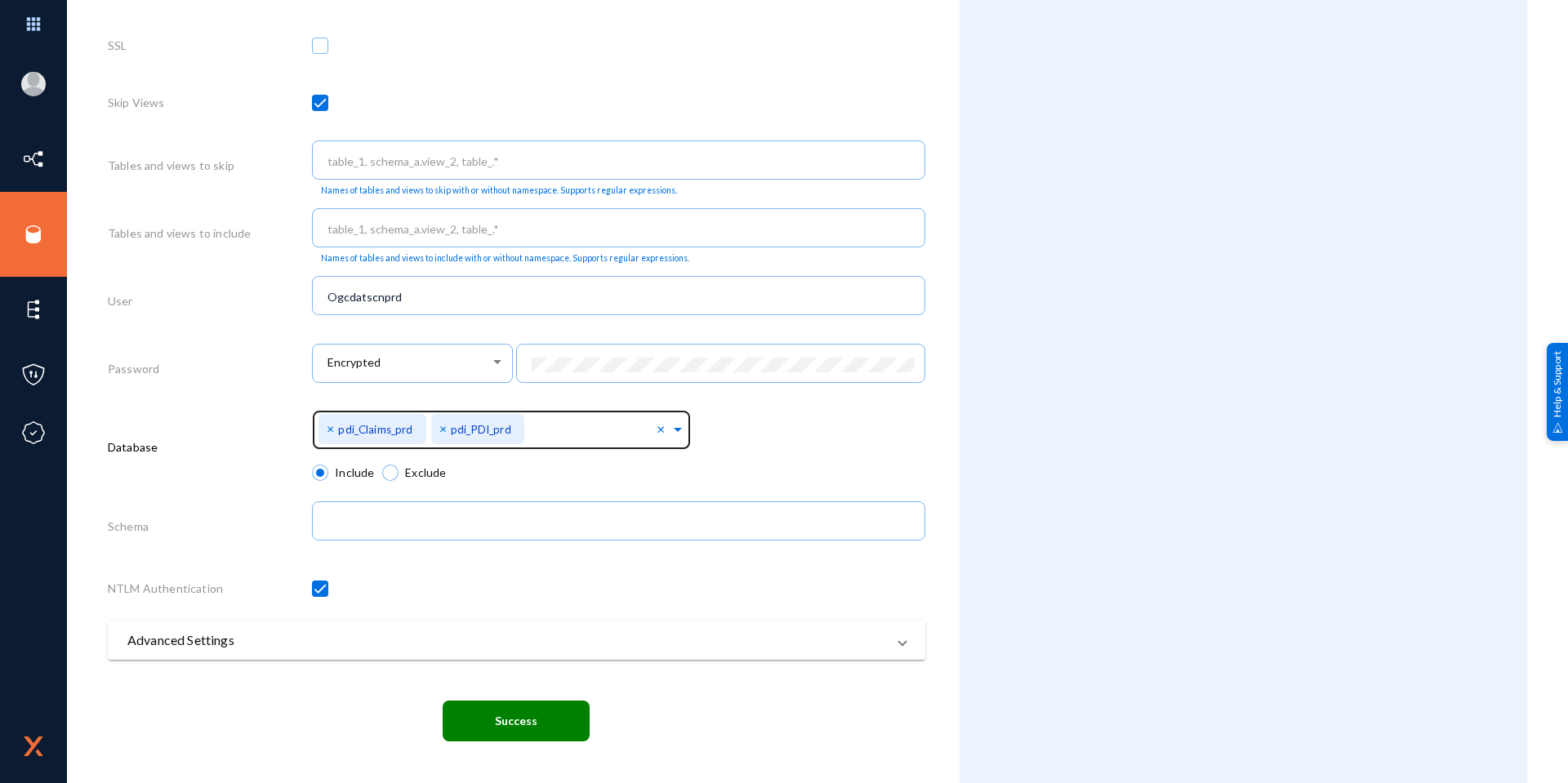
click at [330, 431] on span "×" at bounding box center [332, 428] width 11 height 16
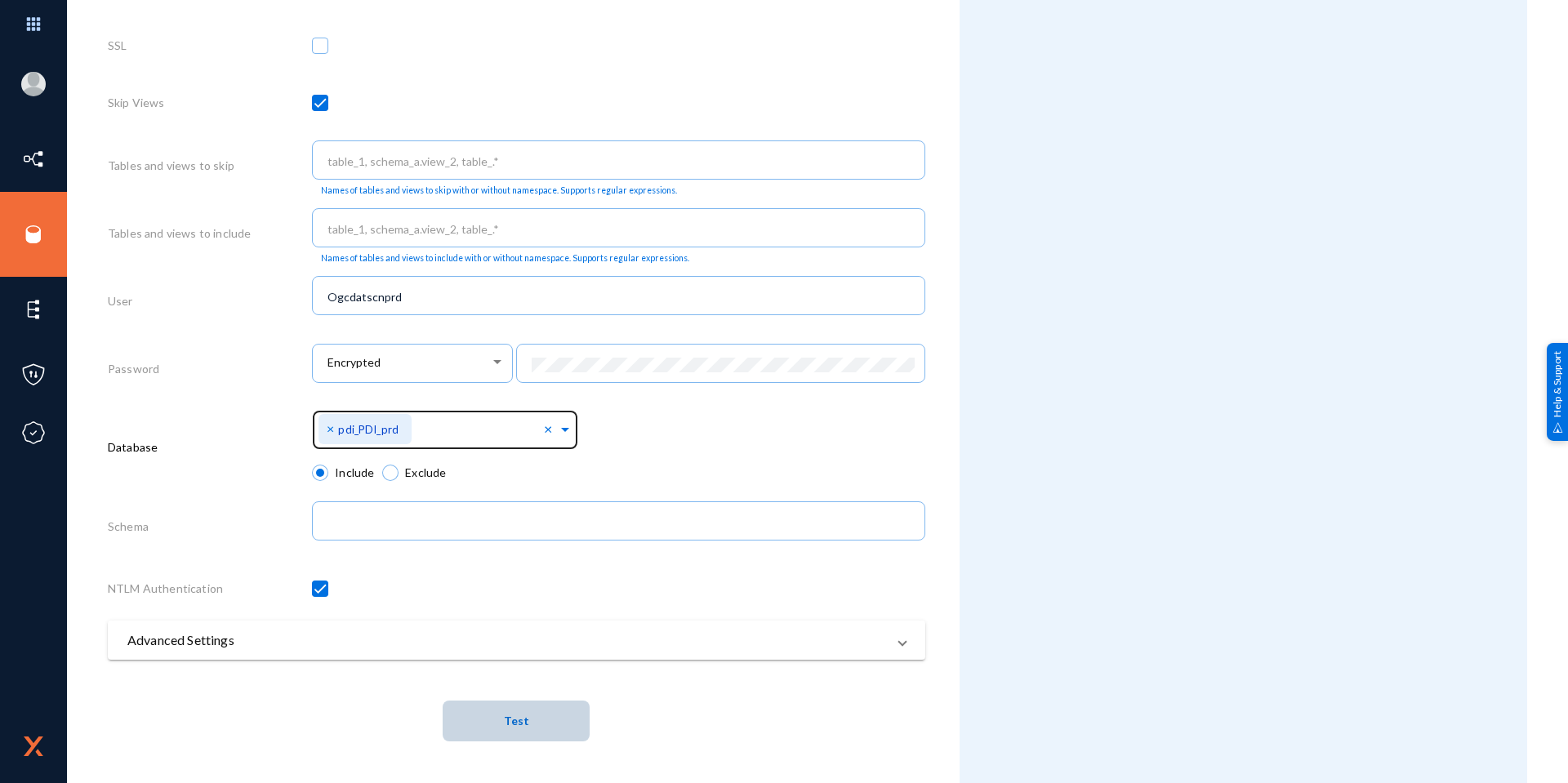
click at [516, 723] on span "Test" at bounding box center [516, 721] width 25 height 14
click at [562, 431] on span at bounding box center [565, 427] width 15 height 18
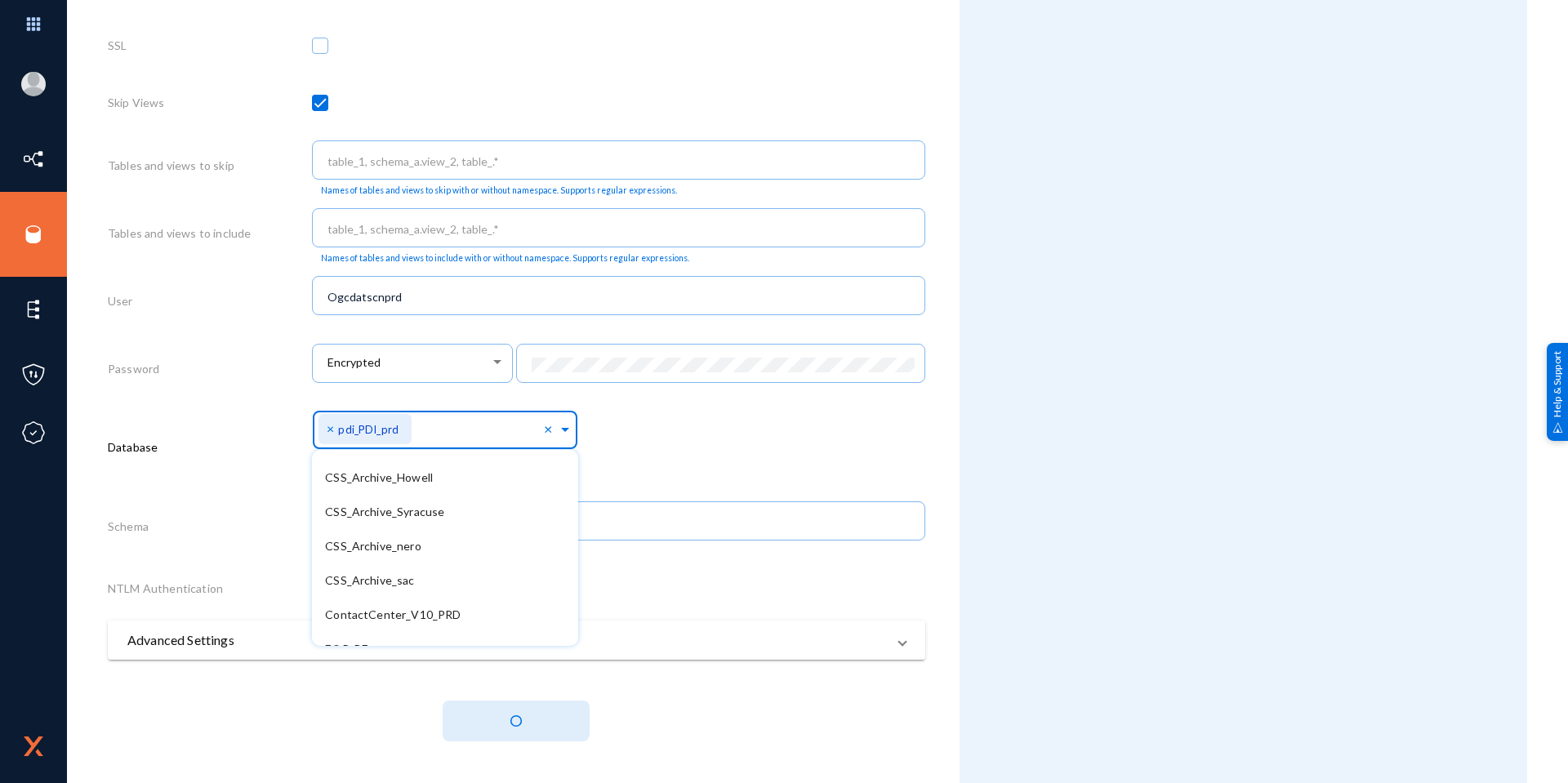
scroll to position [319, 0]
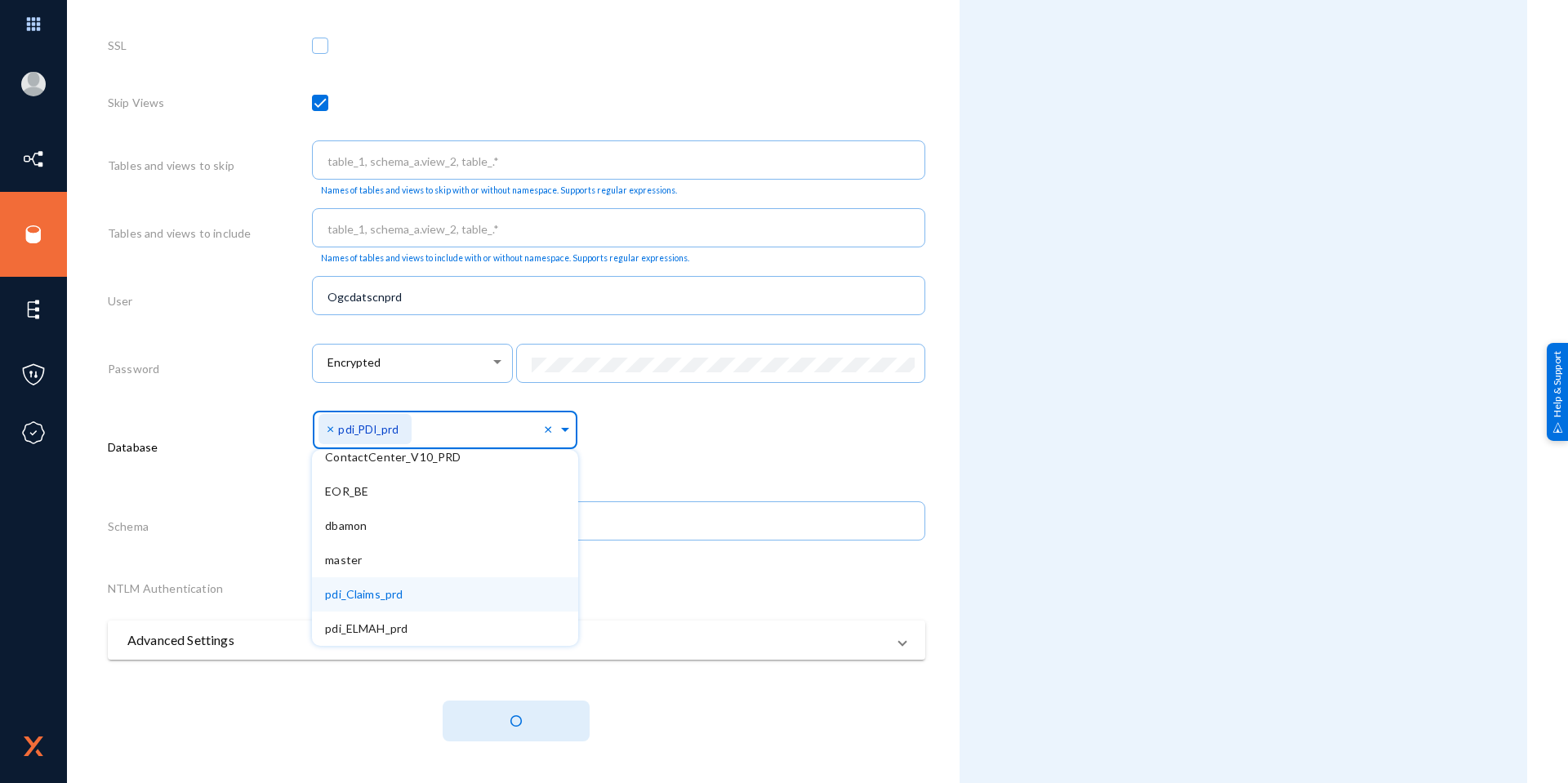
click at [416, 590] on div "pdi_Claims_prd" at bounding box center [445, 594] width 266 height 34
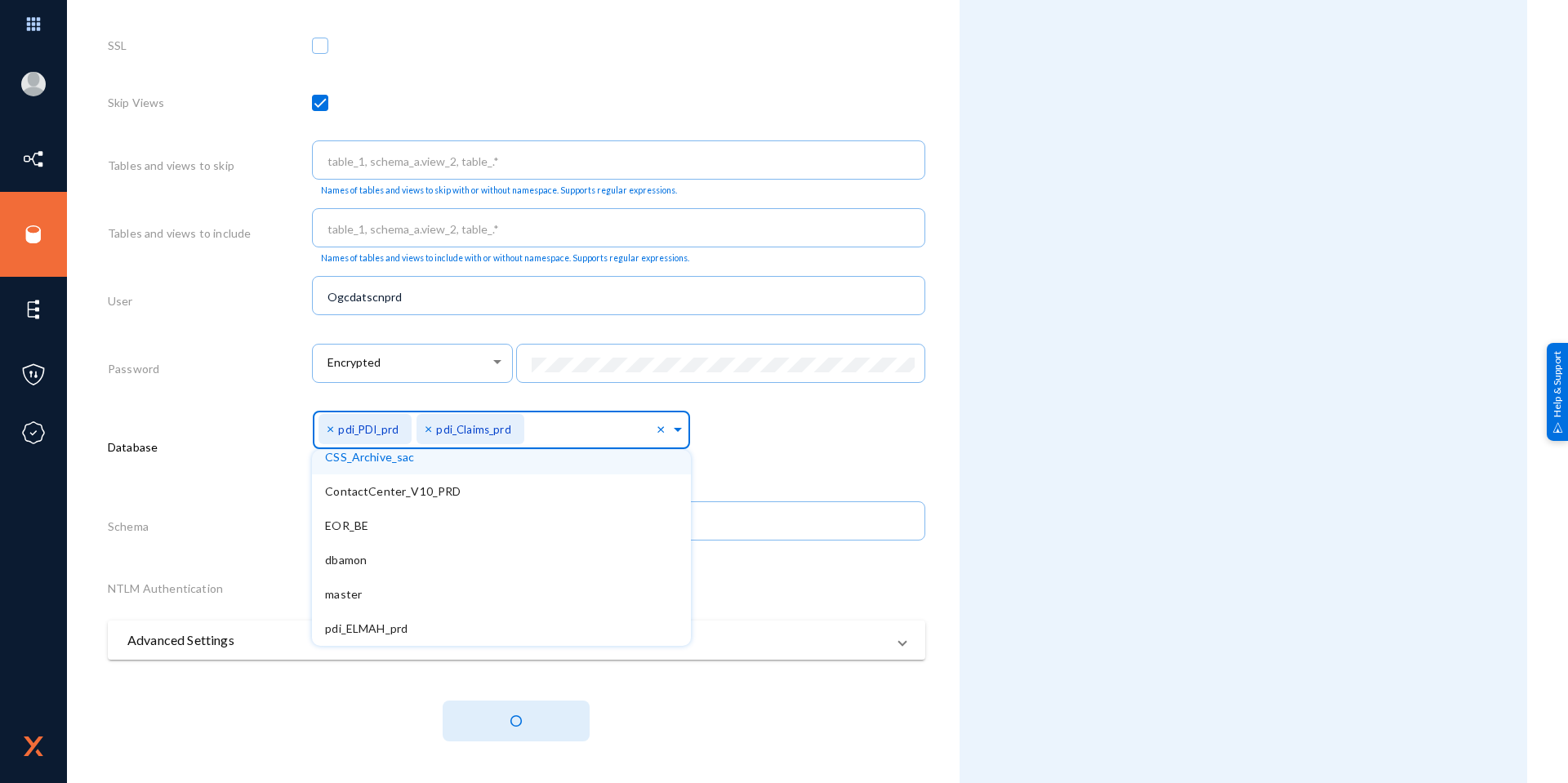
click at [327, 430] on span "×" at bounding box center [332, 428] width 11 height 16
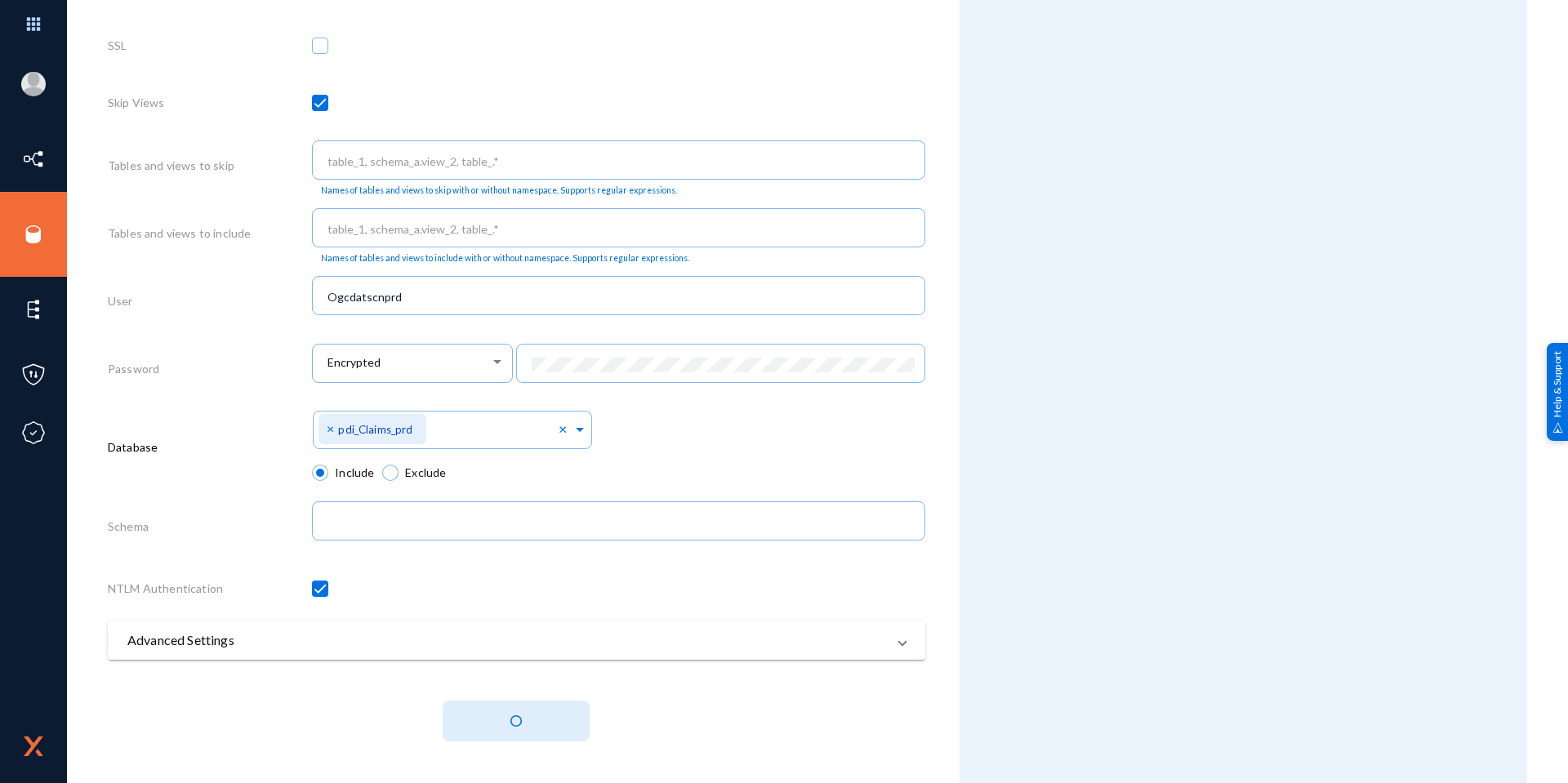
click at [695, 734] on span at bounding box center [516, 728] width 817 height 57
click at [493, 714] on button at bounding box center [516, 721] width 147 height 41
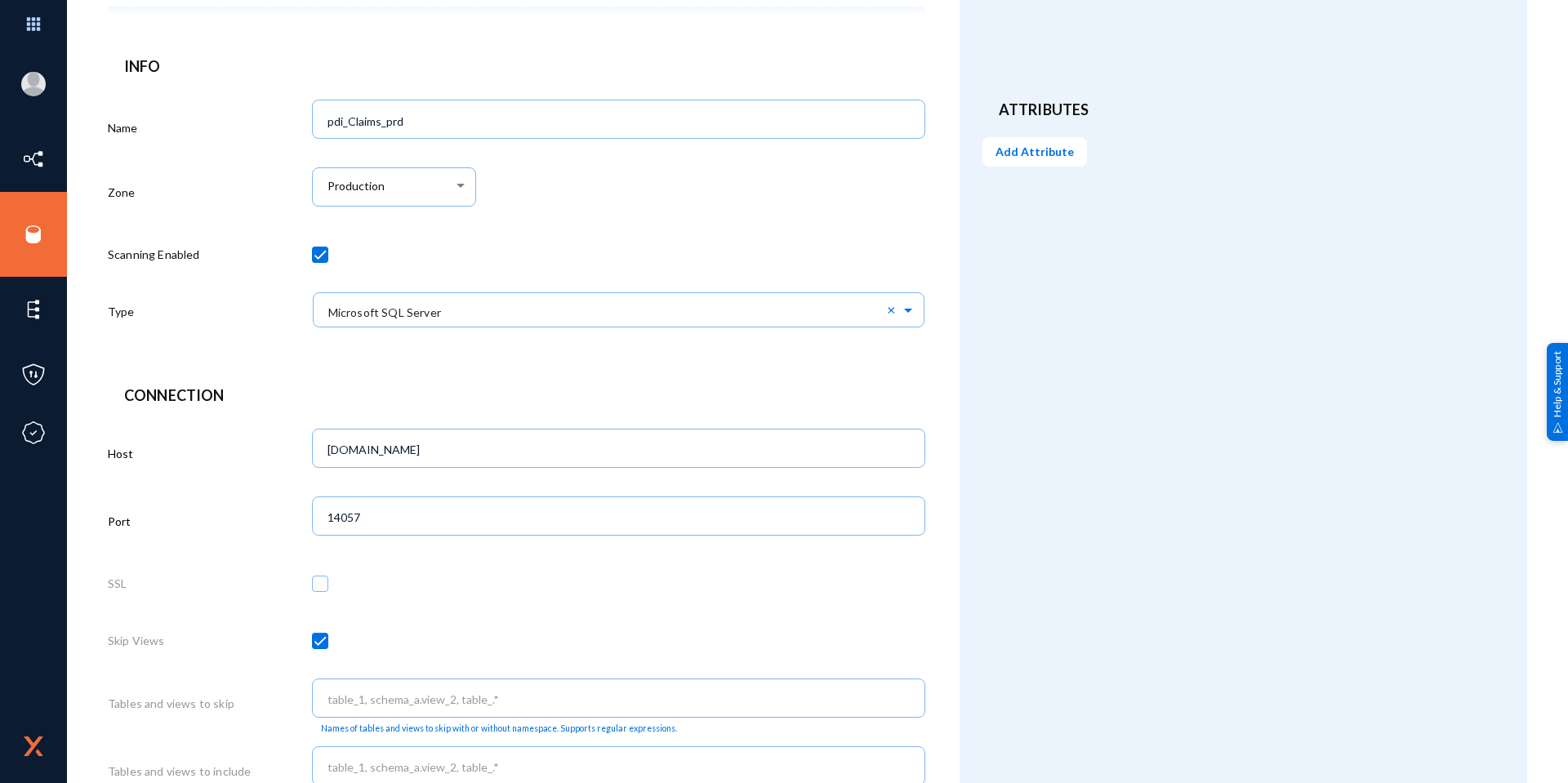
scroll to position [0, 0]
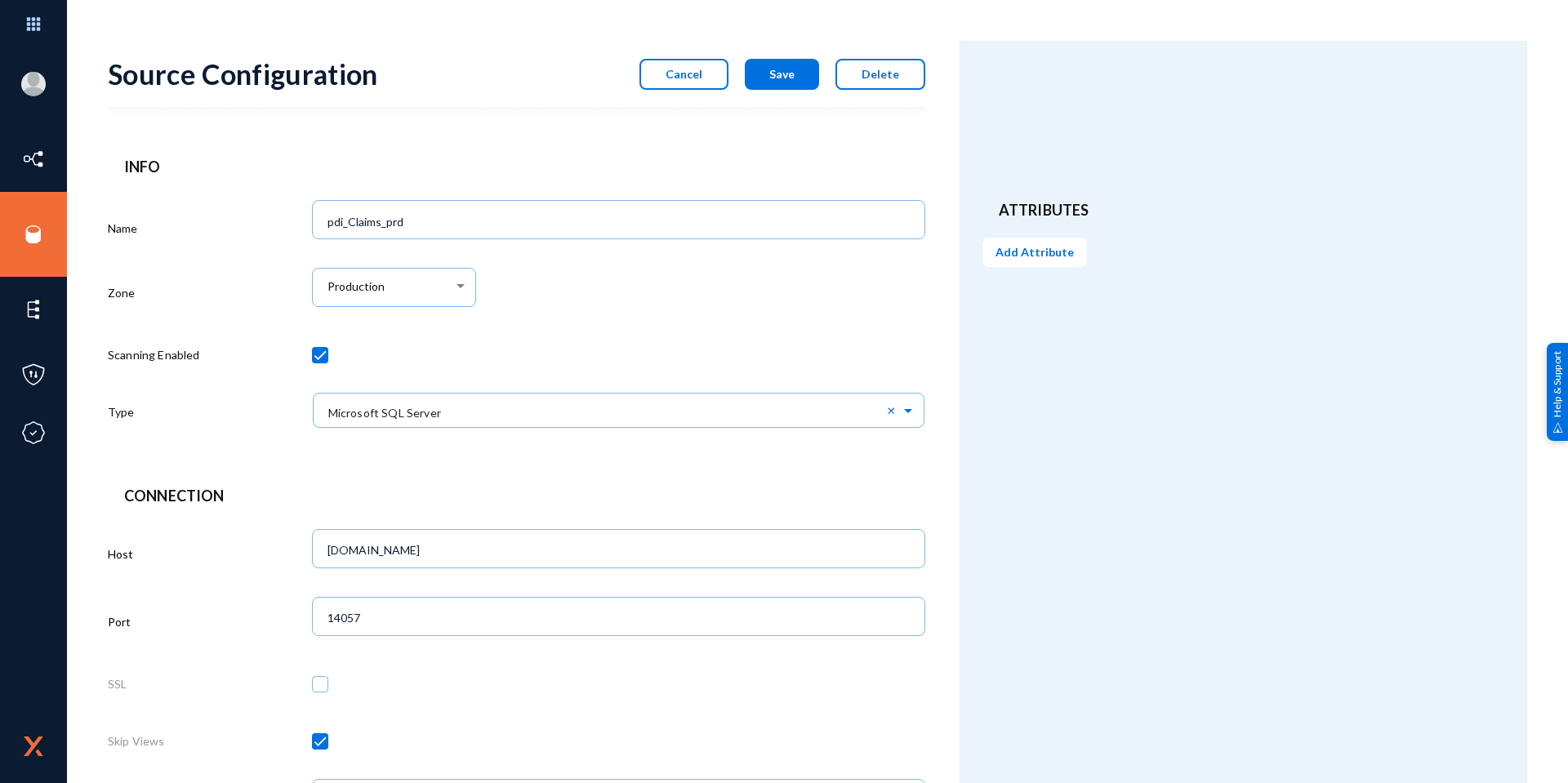
click at [697, 82] on button "Cancel" at bounding box center [684, 73] width 89 height 31
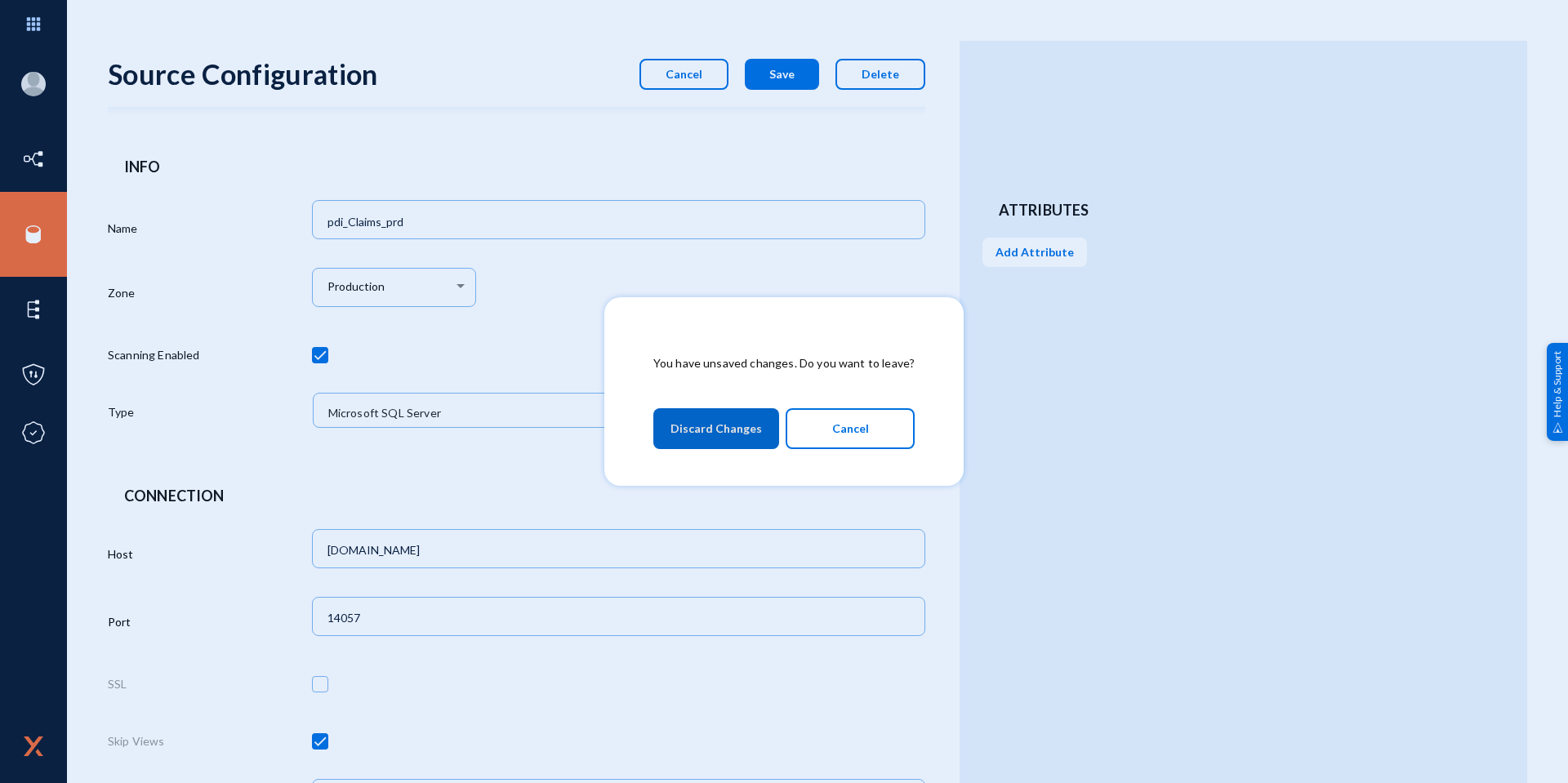
click at [763, 427] on button "Discard Changes" at bounding box center [716, 429] width 126 height 41
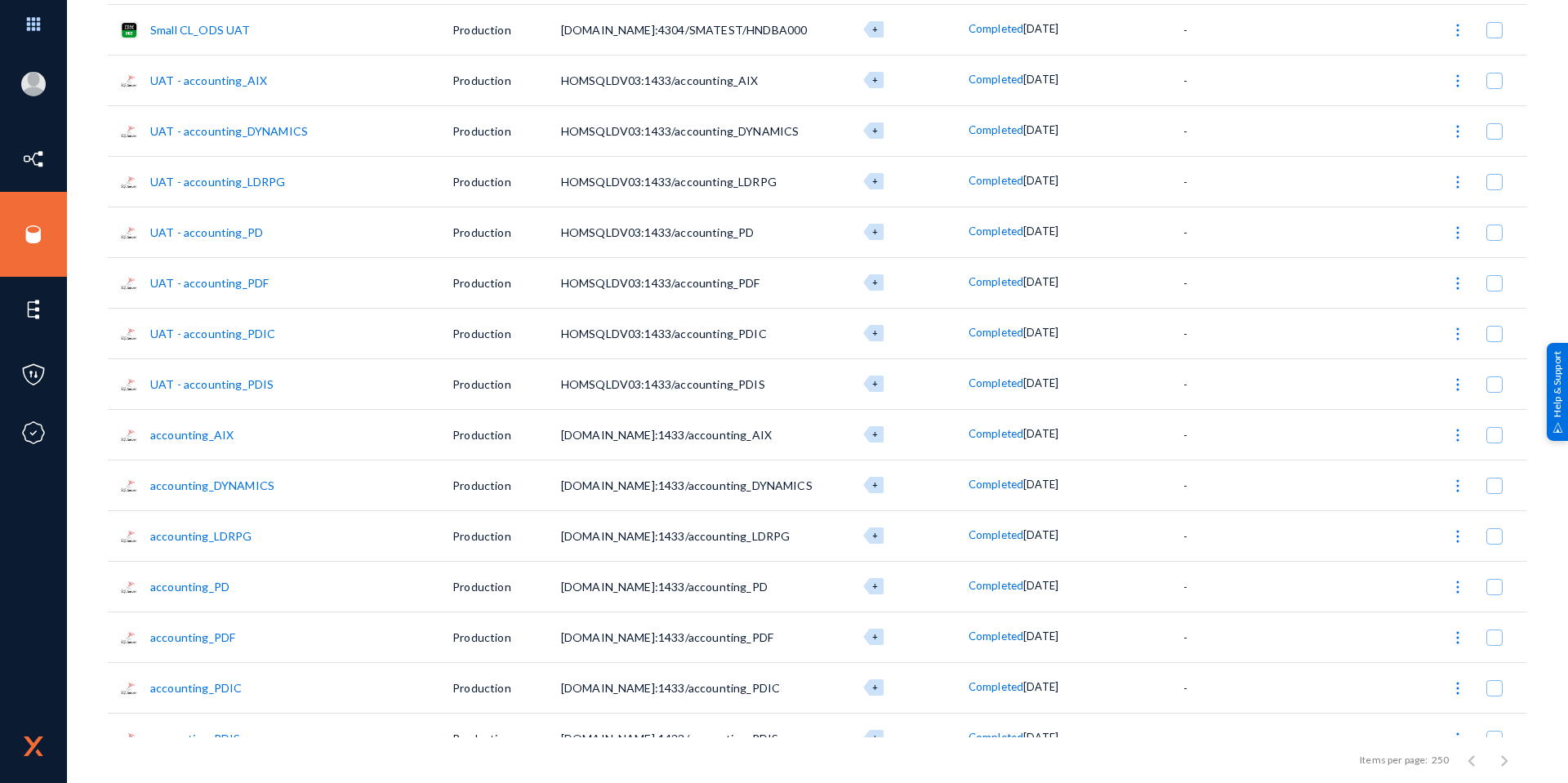
scroll to position [1961, 0]
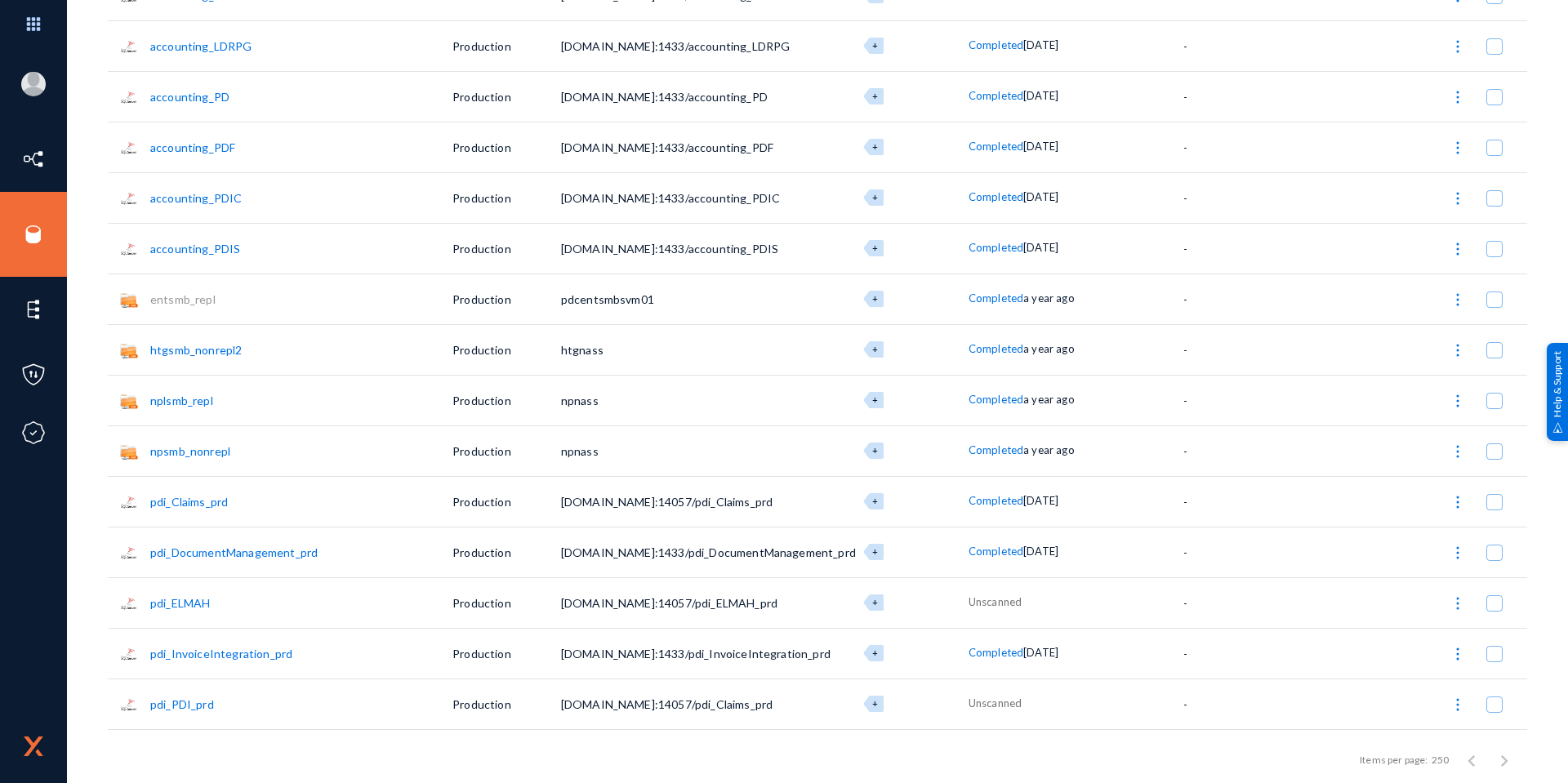
click at [223, 503] on link "pdi_Claims_prd" at bounding box center [189, 501] width 78 height 14
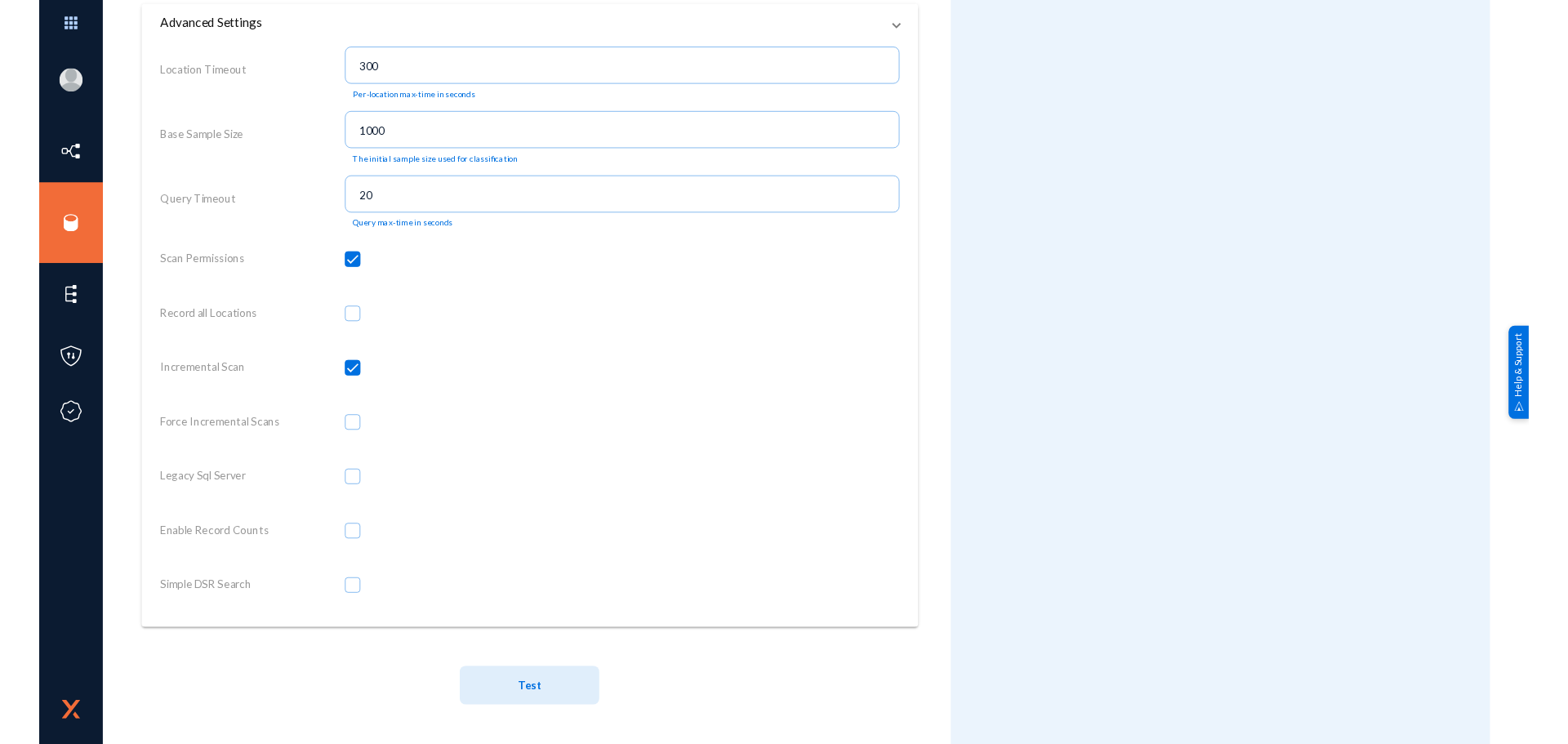
scroll to position [638, 0]
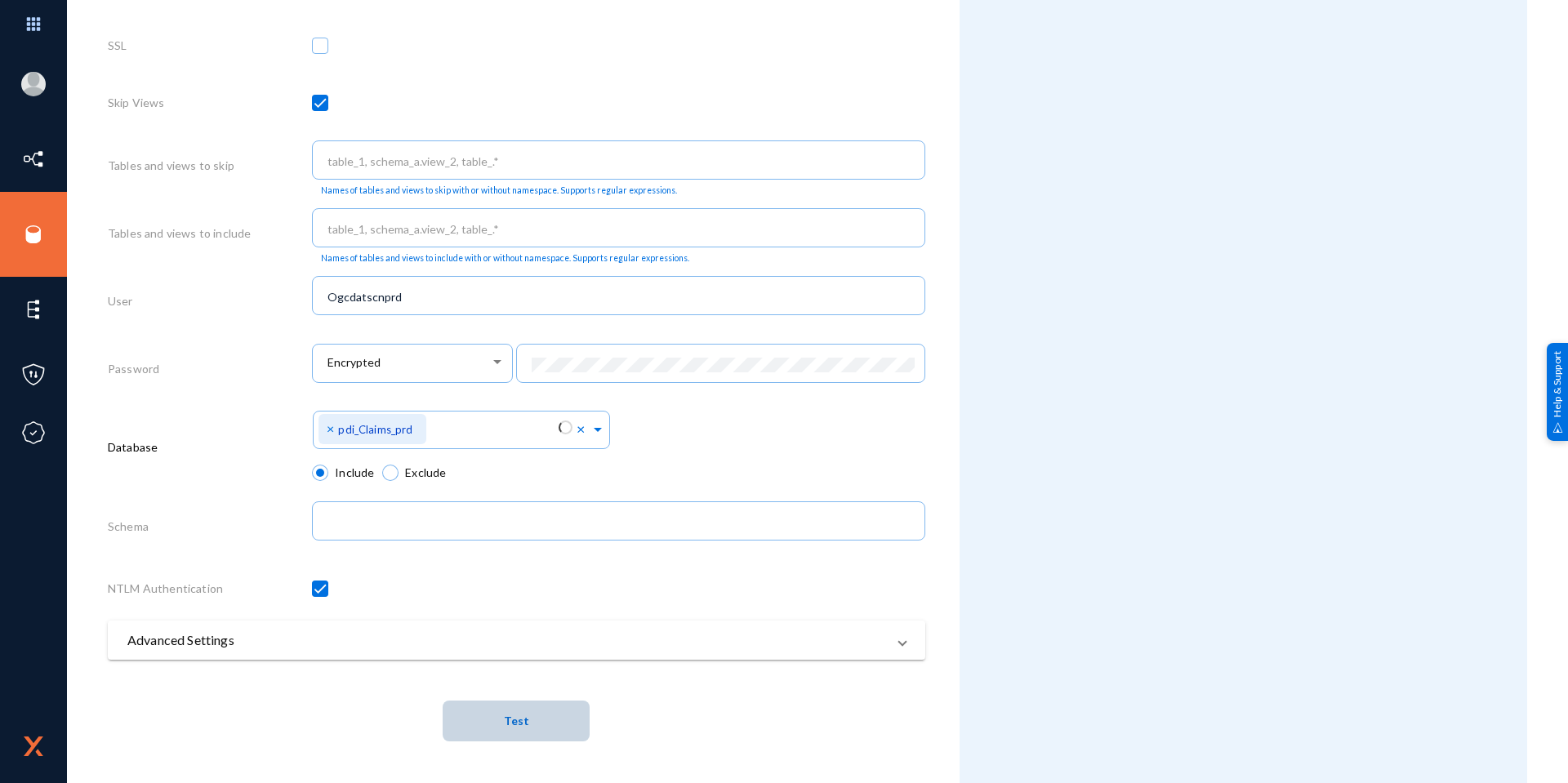
click at [488, 709] on button "Test" at bounding box center [516, 721] width 147 height 41
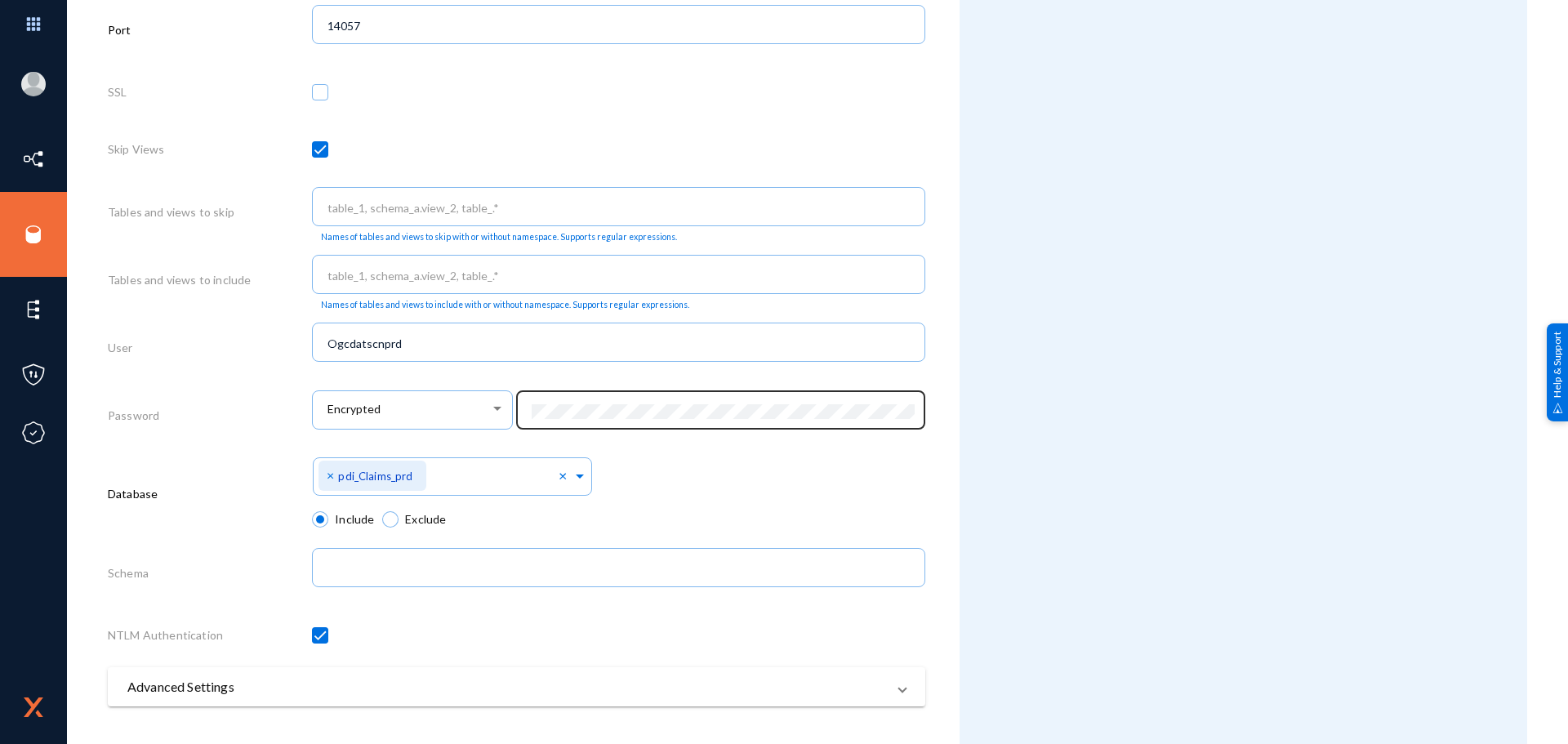
scroll to position [678, 0]
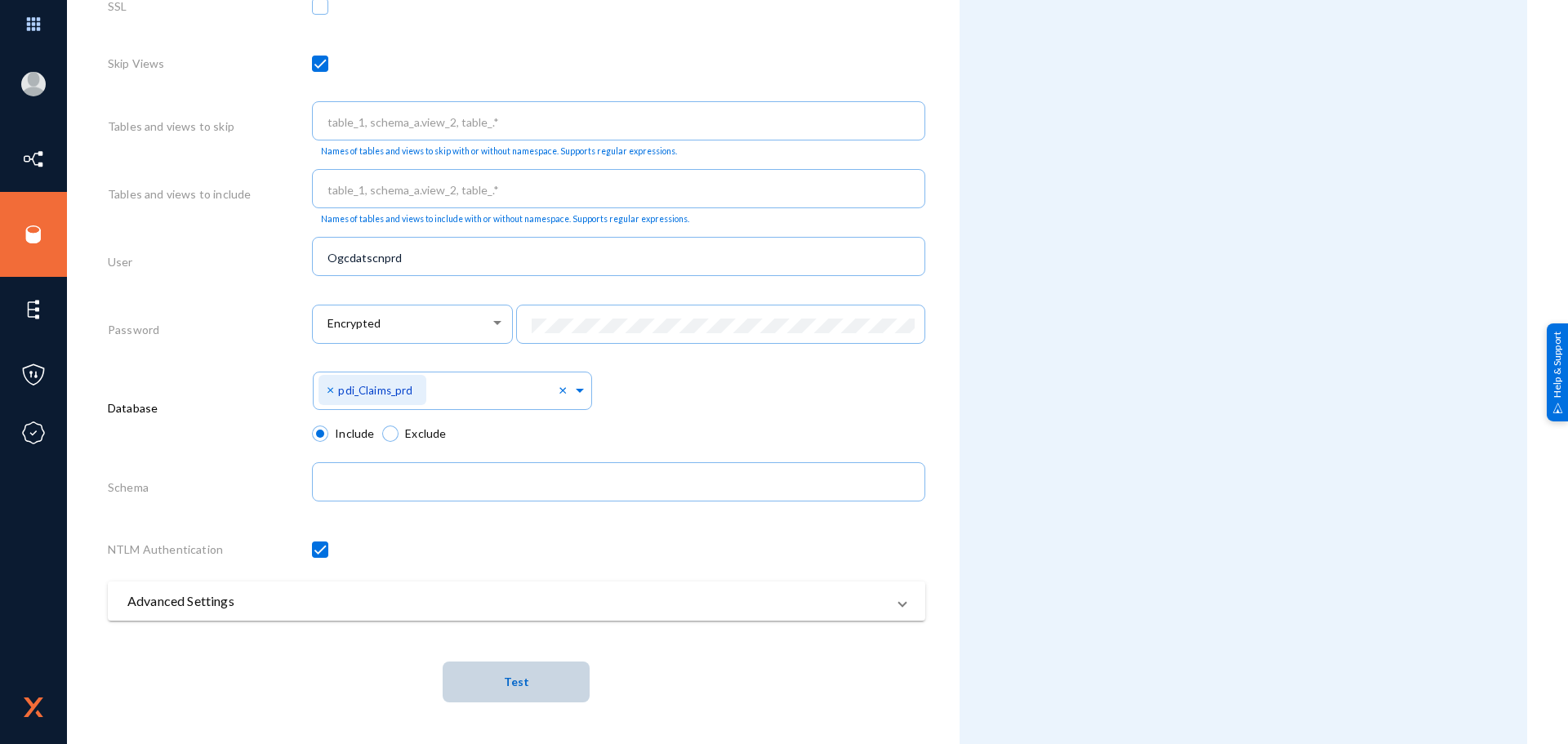
click at [528, 680] on button "Test" at bounding box center [516, 682] width 147 height 41
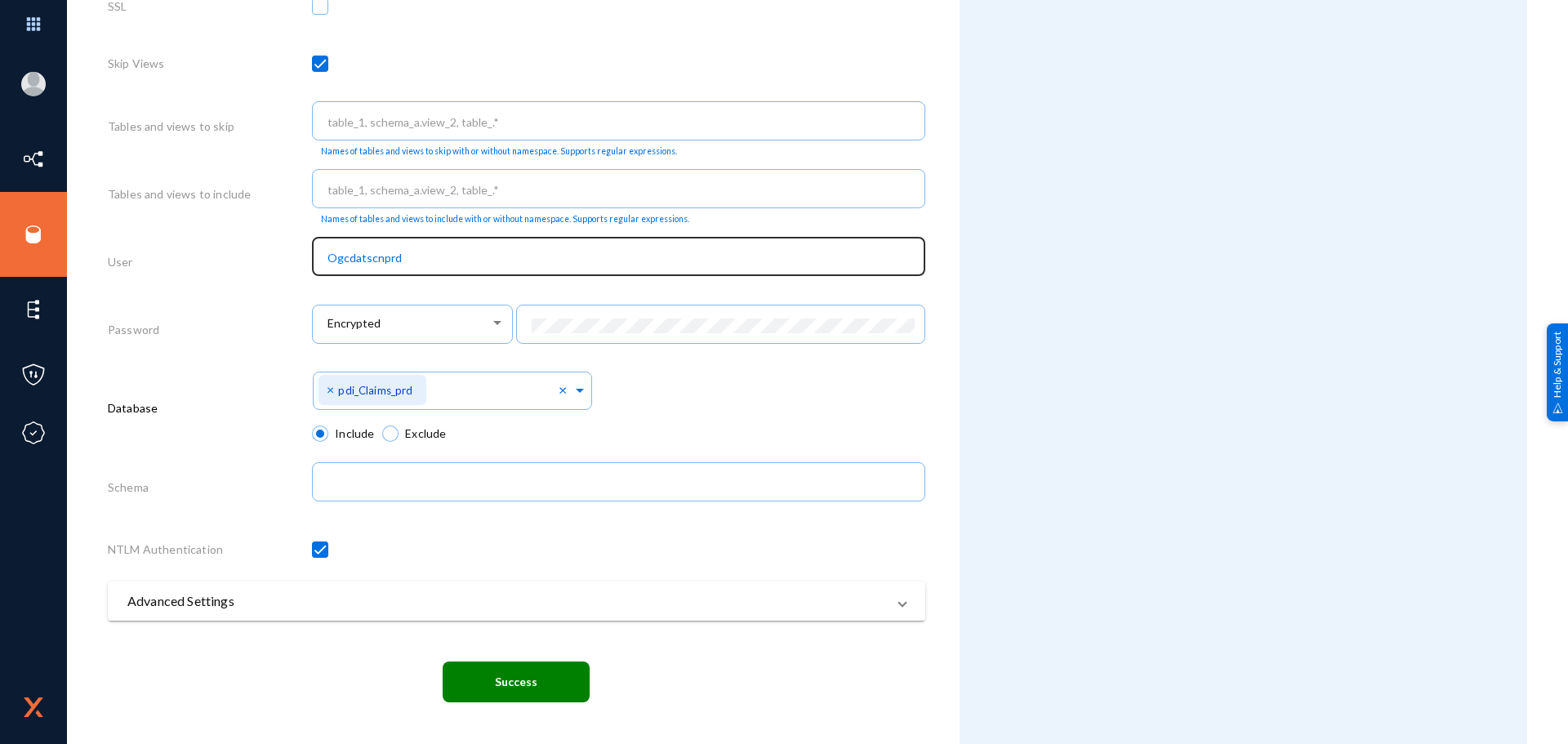
click at [378, 261] on input "Ogcdatscnprd" at bounding box center [621, 259] width 589 height 15
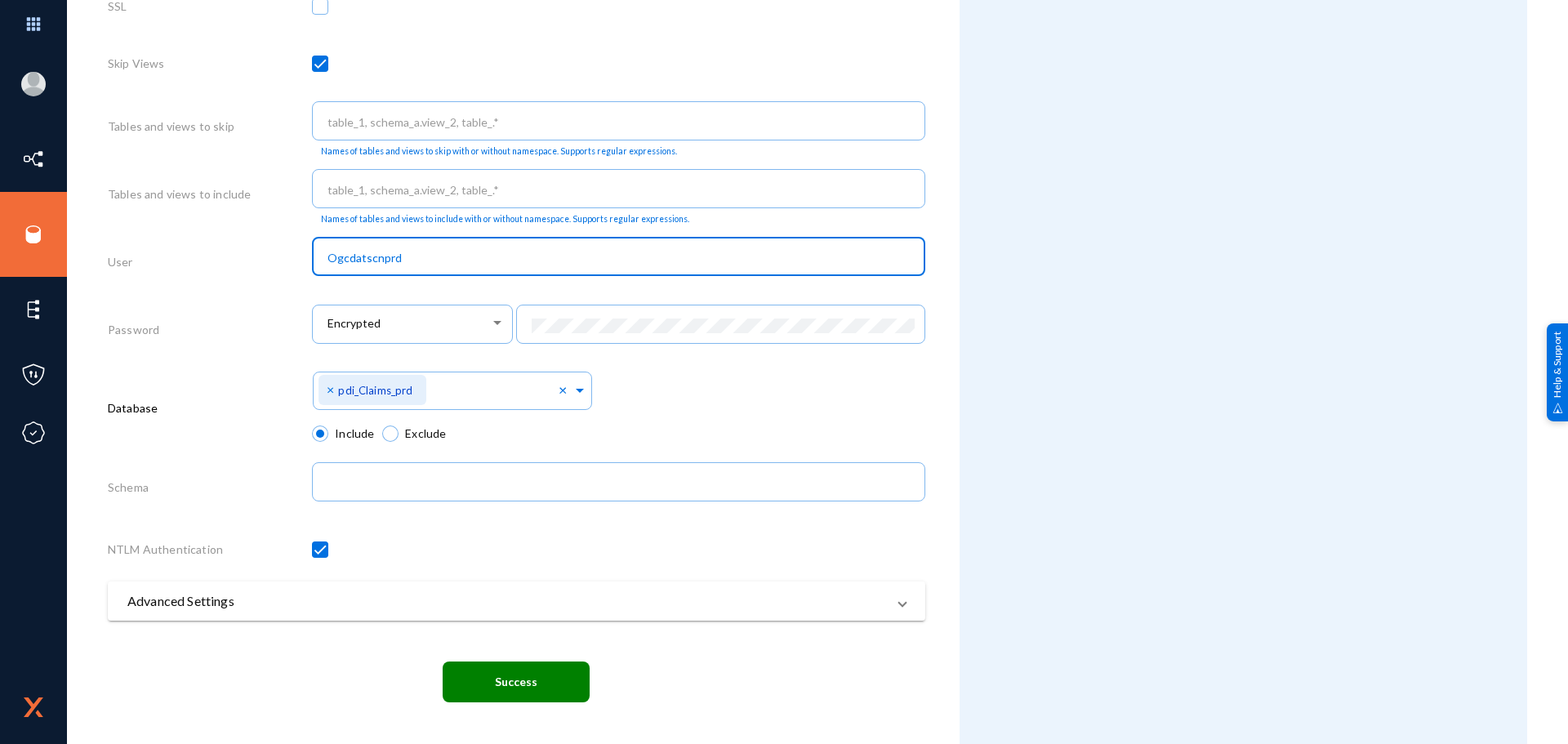
click at [378, 261] on input "Ogcdatscnprd" at bounding box center [621, 259] width 589 height 15
